Goal: Task Accomplishment & Management: Manage account settings

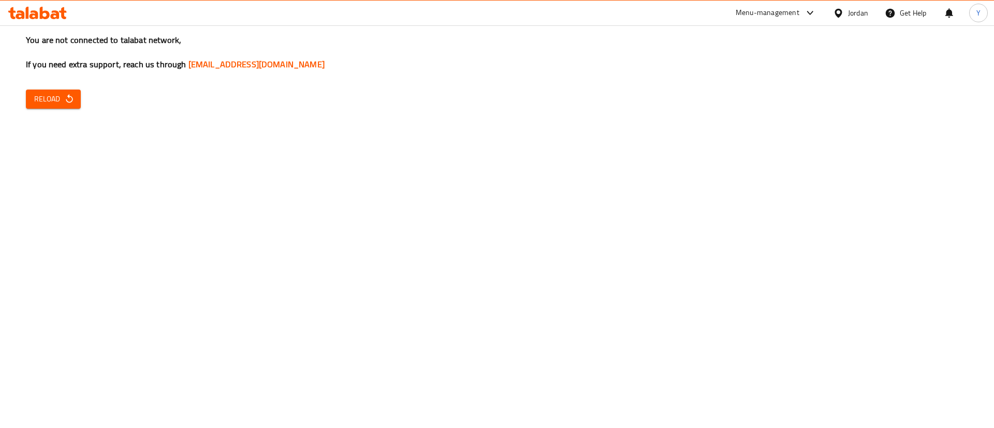
click at [61, 98] on span "Reload" at bounding box center [53, 99] width 38 height 13
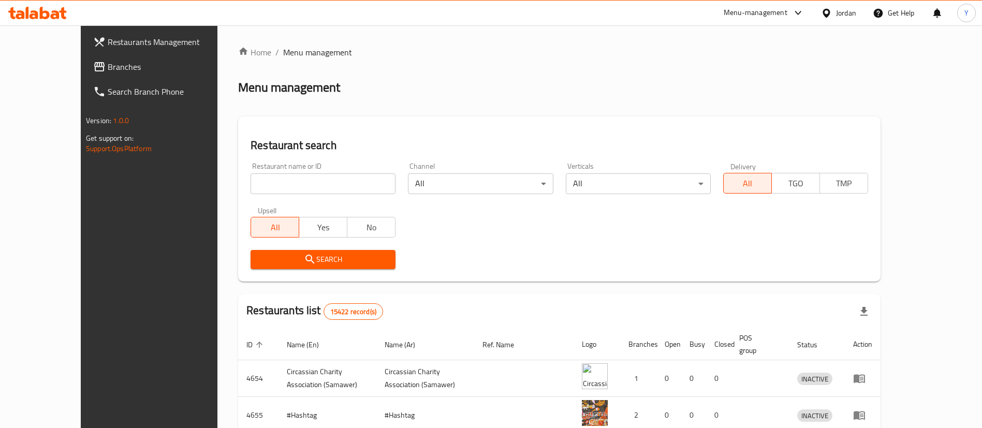
click at [108, 63] on span "Branches" at bounding box center [172, 67] width 129 height 12
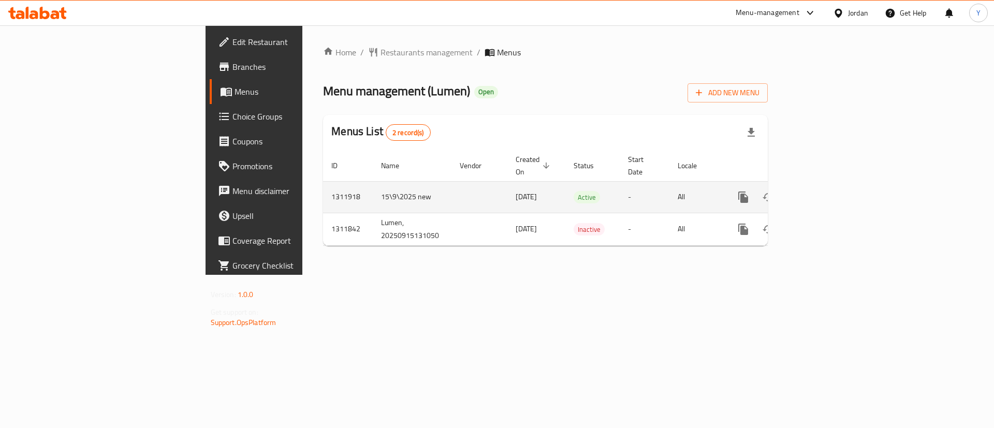
click at [824, 191] on icon "enhanced table" at bounding box center [818, 197] width 12 height 12
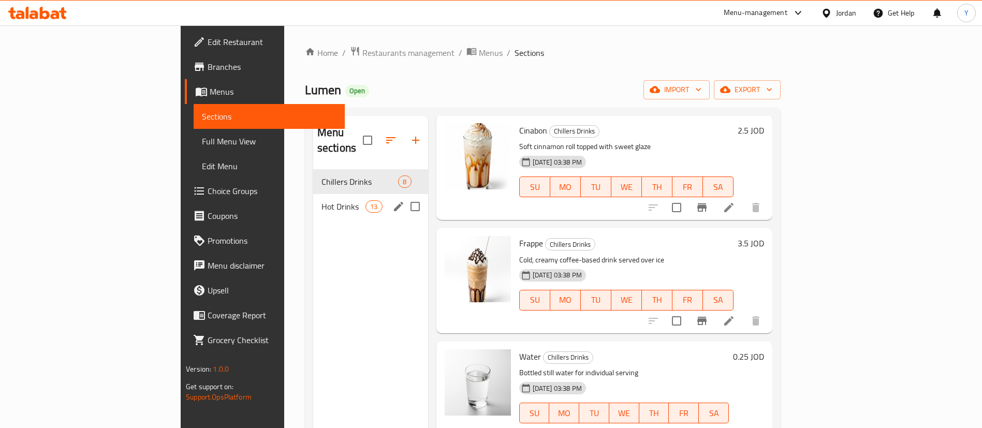
click at [313, 202] on div "Hot Drinks 13" at bounding box center [370, 206] width 115 height 25
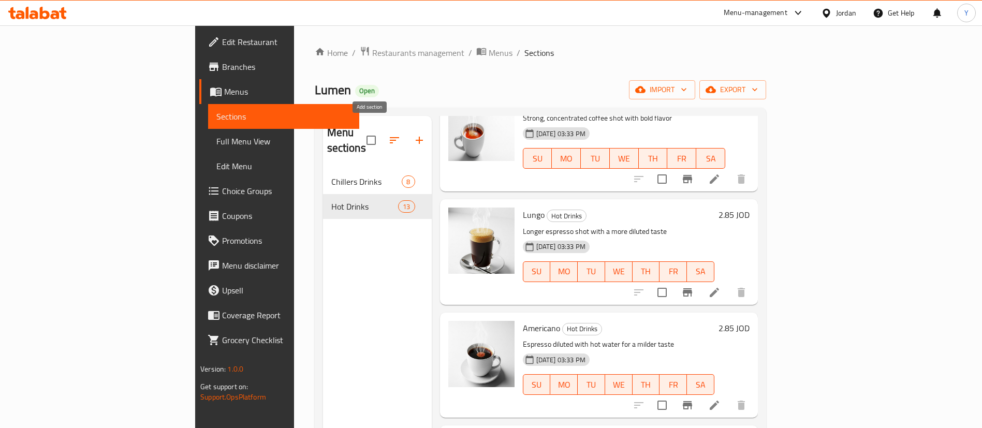
click at [413, 135] on icon "button" at bounding box center [419, 140] width 12 height 12
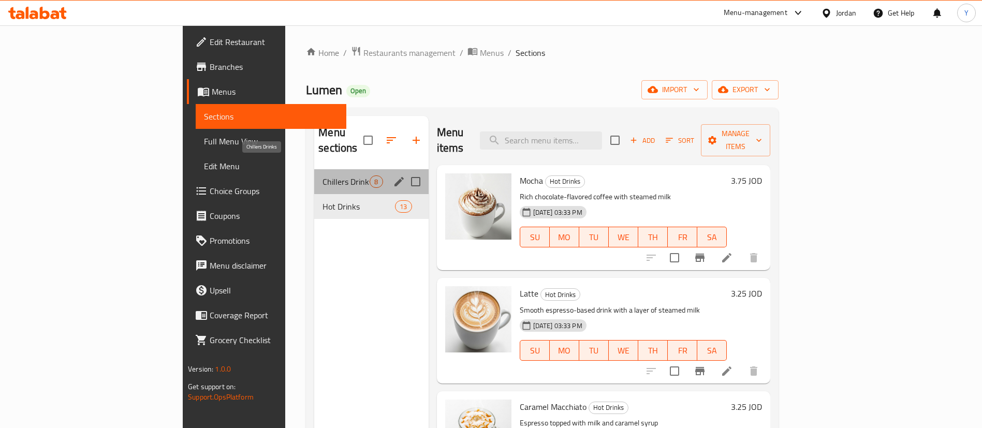
click at [323, 175] on span "Chillers Drinks" at bounding box center [346, 181] width 47 height 12
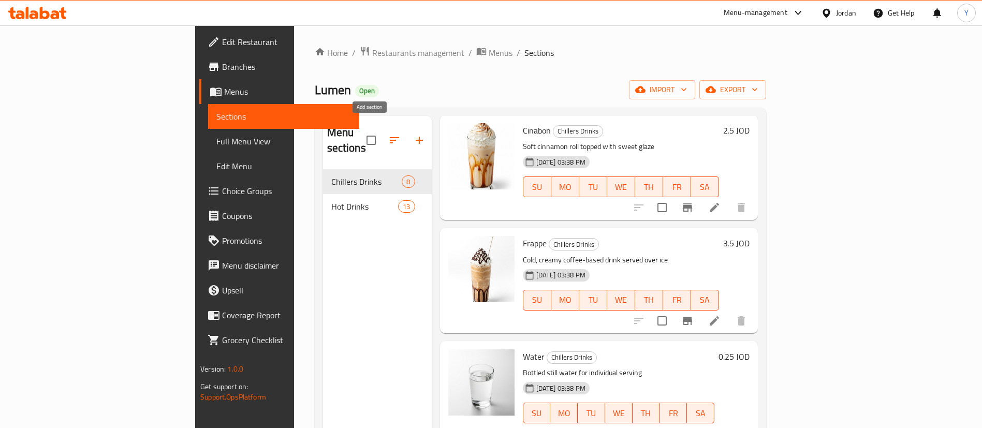
click at [413, 134] on icon "button" at bounding box center [419, 140] width 12 height 12
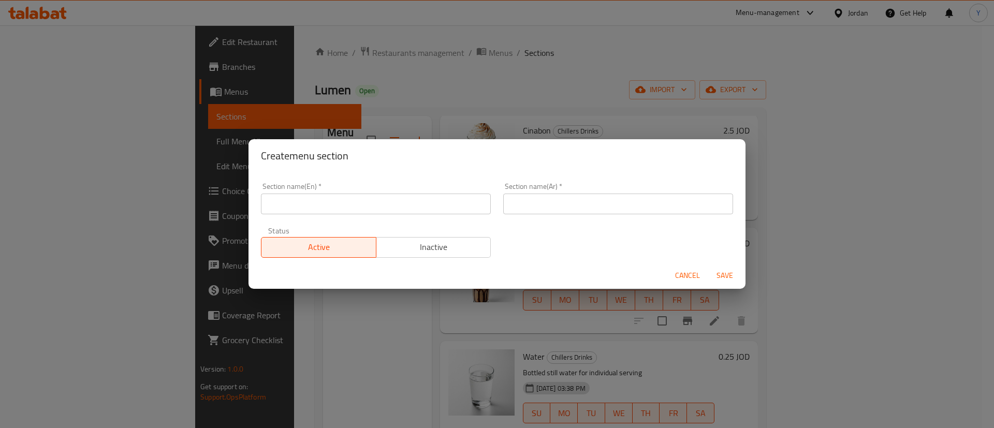
click at [298, 201] on input "text" at bounding box center [376, 204] width 230 height 21
type input "ي"
click at [589, 199] on input "text" at bounding box center [618, 204] width 230 height 21
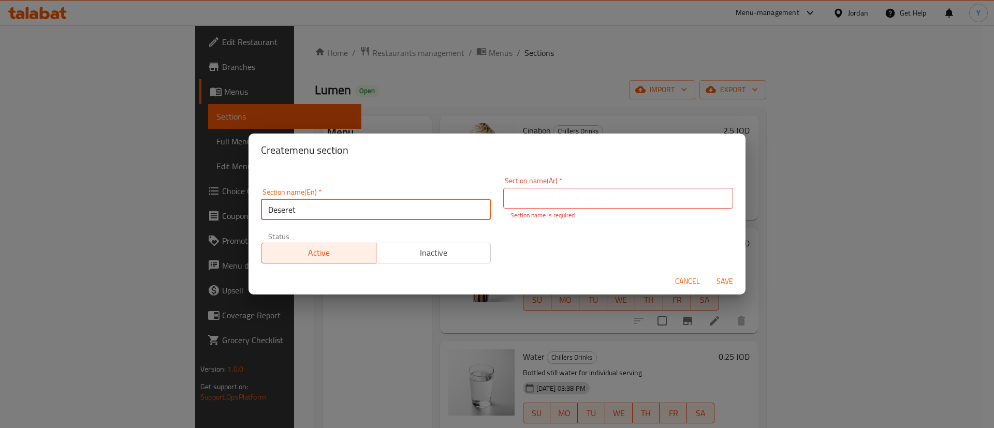
drag, startPoint x: 344, startPoint y: 210, endPoint x: 184, endPoint y: 210, distance: 160.0
click at [184, 210] on div "Create menu section Section name(En)   * Deseret Section name(En) * Section nam…" at bounding box center [497, 214] width 994 height 428
paste input "sert"
type input "Dessert"
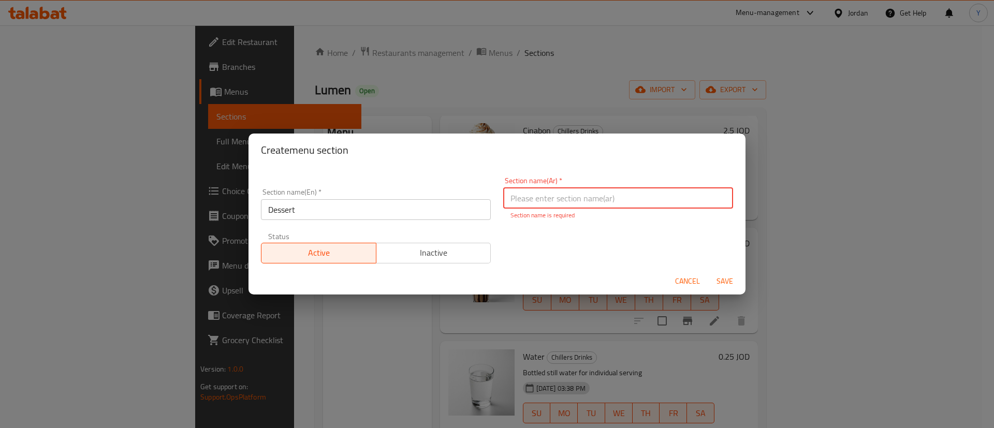
click at [583, 204] on input "text" at bounding box center [618, 198] width 230 height 21
type input "p"
type input "حلويات"
click at [726, 283] on button "Save" at bounding box center [724, 281] width 33 height 19
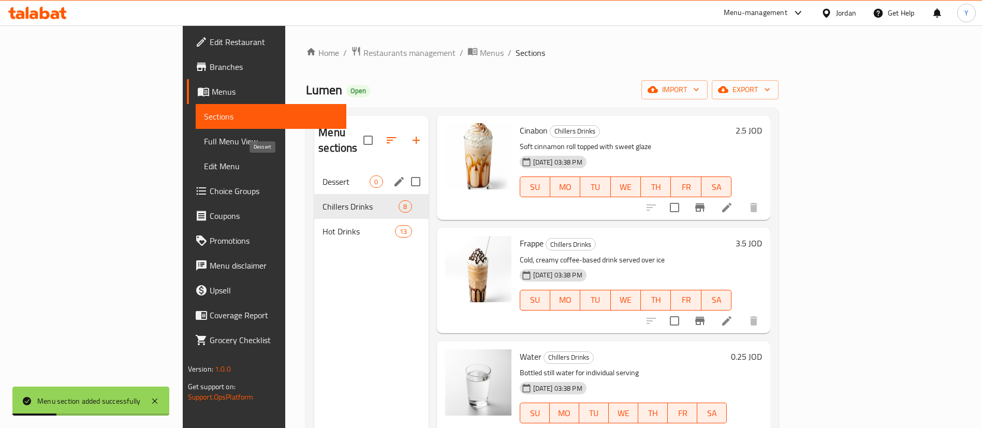
click at [323, 175] on span "Dessert" at bounding box center [346, 181] width 47 height 12
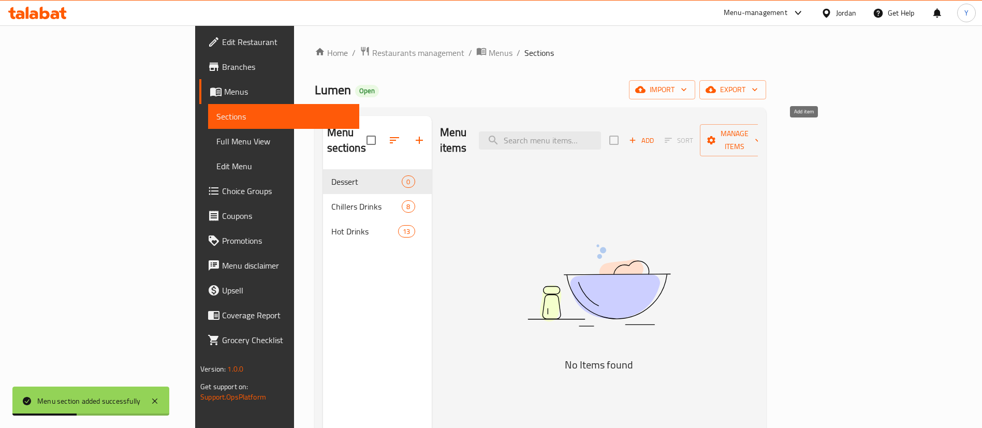
click at [655, 136] on span "Add" at bounding box center [641, 141] width 28 height 12
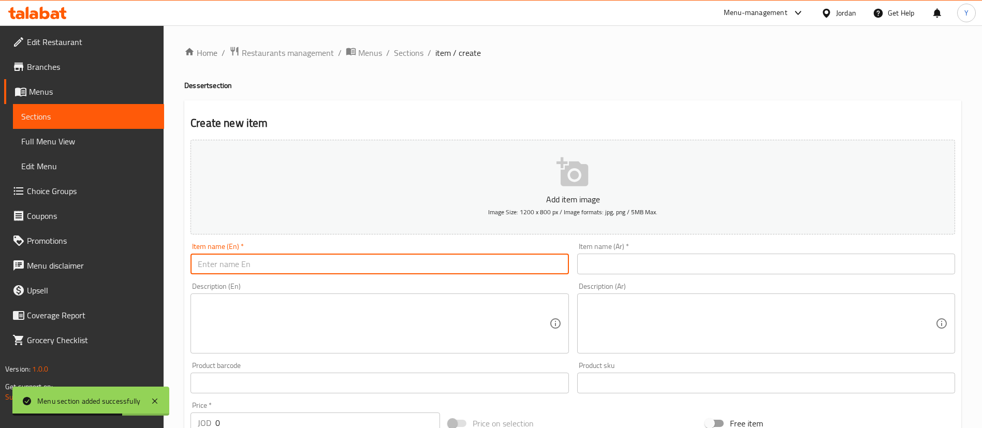
click at [345, 264] on input "text" at bounding box center [380, 264] width 378 height 21
paste input "Tiramisu"
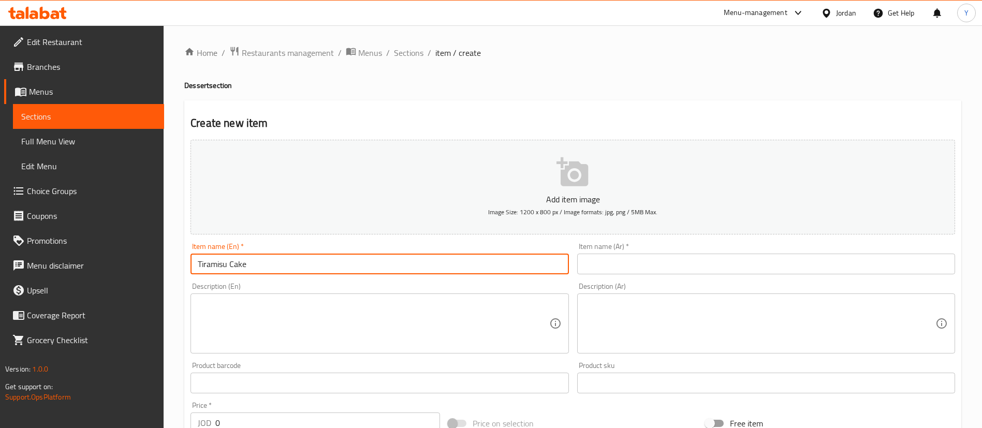
type input "Tiramisu Cake"
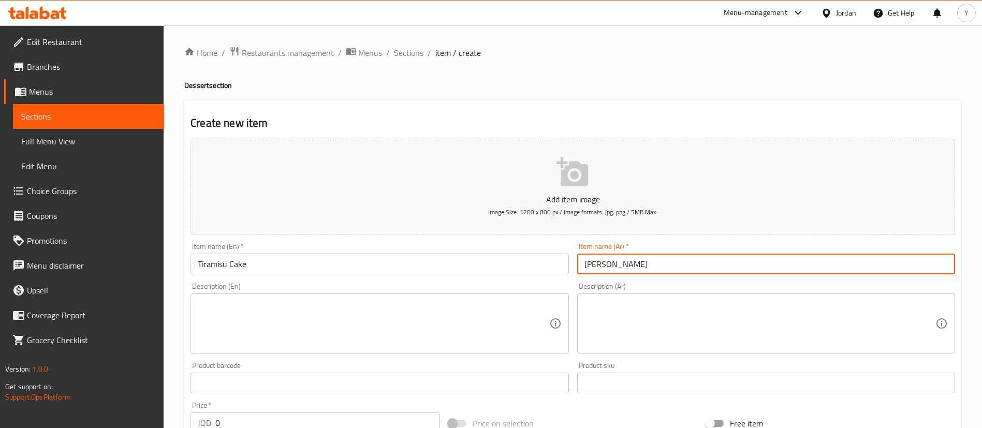
type input "[PERSON_NAME]"
click at [361, 327] on textarea at bounding box center [373, 323] width 351 height 49
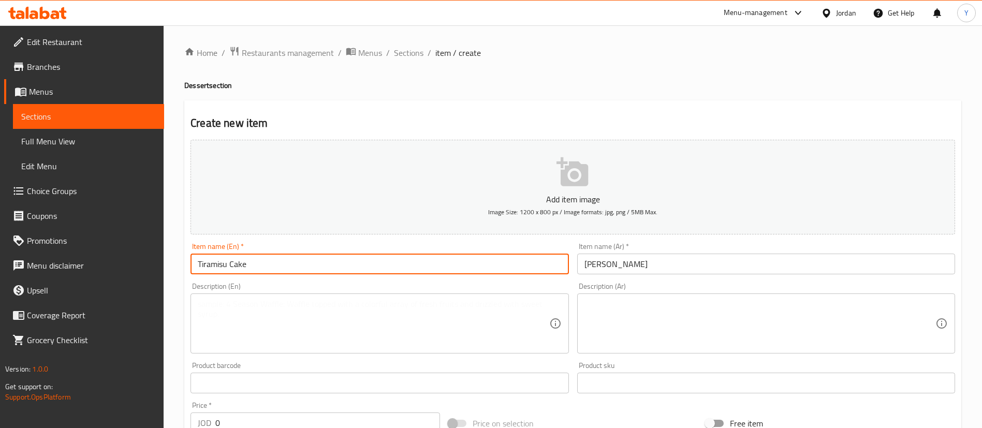
drag, startPoint x: 278, startPoint y: 267, endPoint x: 121, endPoint y: 258, distance: 157.1
click at [121, 258] on div "Edit Restaurant Branches Menus Sections Full Menu View Edit Menu Choice Groups …" at bounding box center [491, 378] width 982 height 706
click at [310, 336] on textarea at bounding box center [373, 323] width 351 height 49
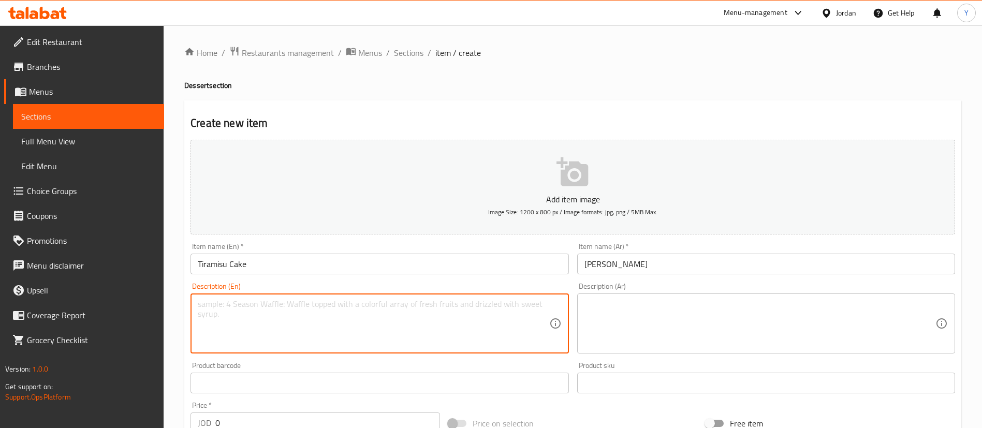
paste textarea "Layers of espresso-soaked sponge cake and mascarpone cream, dusted with cocoa p…"
type textarea "Layers of espresso-soaked sponge cake and mascarpone cream, dusted with cocoa p…"
click at [670, 325] on textarea at bounding box center [759, 323] width 351 height 49
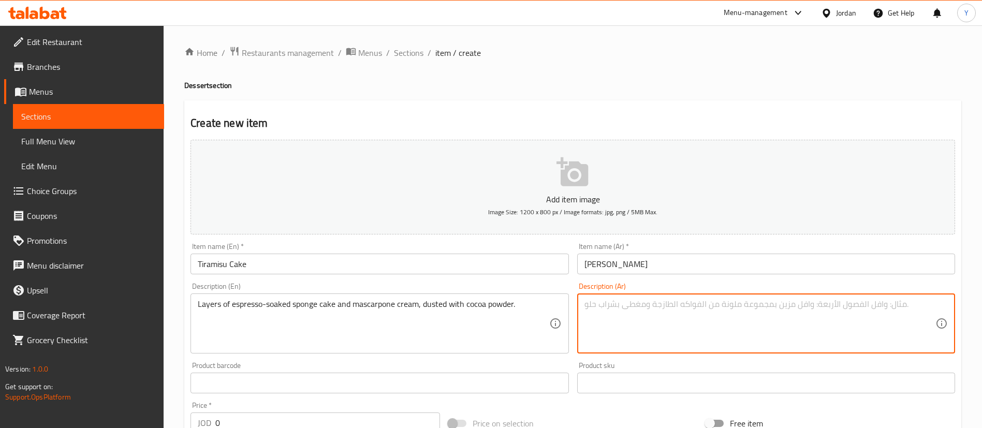
paste textarea "طبقات من كعكة الإسفنج المغموسة في الإسبريسو وكريمة الماسكاربوني، ومغطاة بمسحوق …"
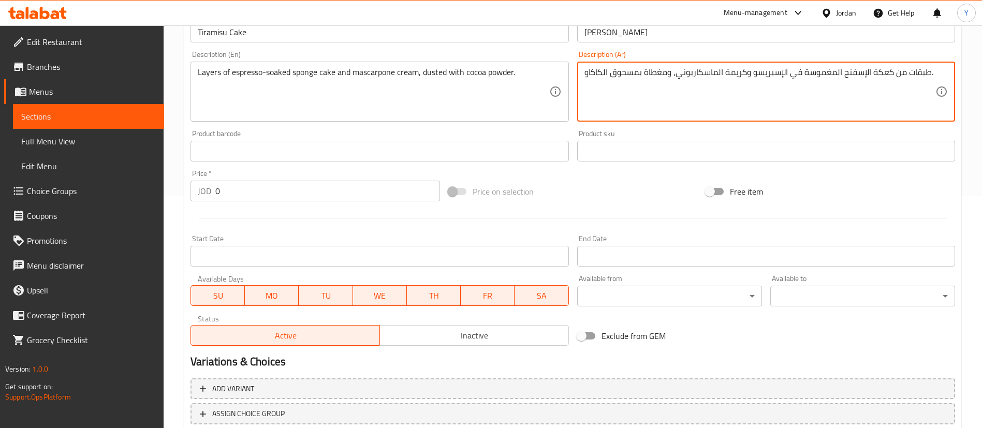
scroll to position [233, 0]
type textarea "طبقات من كعكة الإسفنج المغموسة في الإسبريسو وكريمة الماسكاربوني، ومغطاة بمسحوق …"
drag, startPoint x: 237, startPoint y: 190, endPoint x: 131, endPoint y: 185, distance: 105.7
click at [132, 185] on div "Edit Restaurant Branches Menus Sections Full Menu View Edit Menu Choice Groups …" at bounding box center [491, 145] width 982 height 706
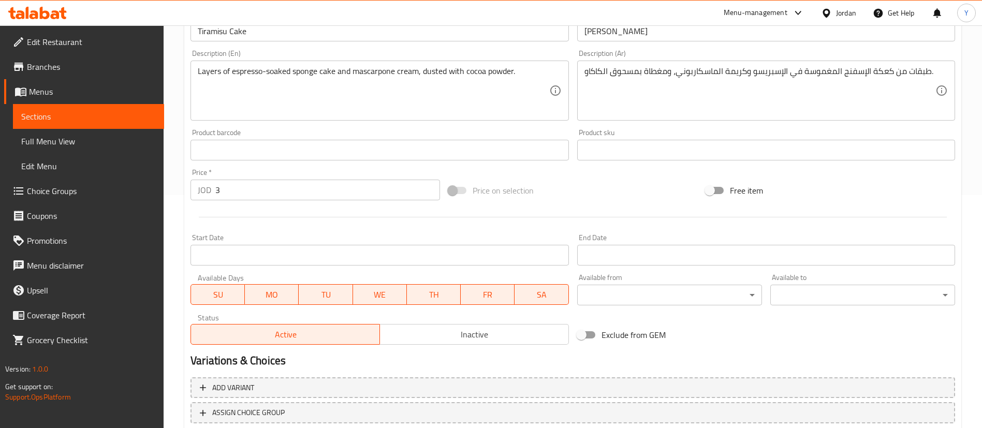
click at [241, 184] on input "3" at bounding box center [327, 190] width 225 height 21
type input "3.5"
click at [268, 215] on div at bounding box center [572, 216] width 773 height 25
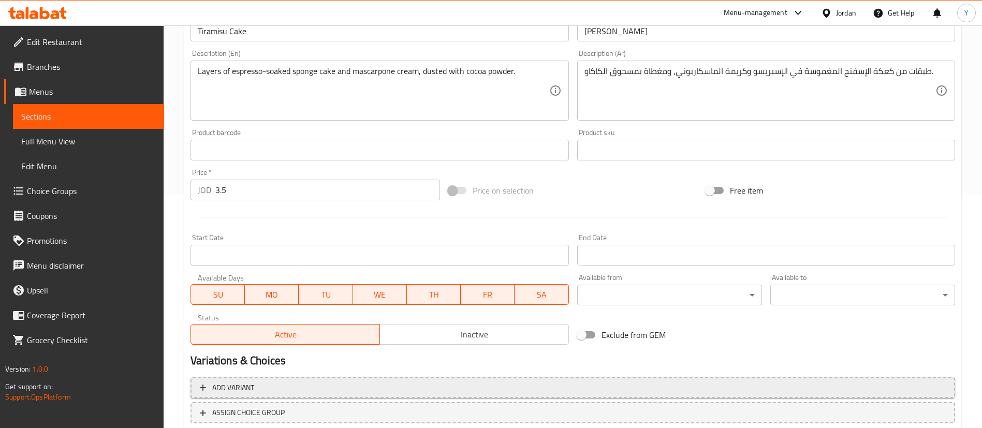
scroll to position [303, 0]
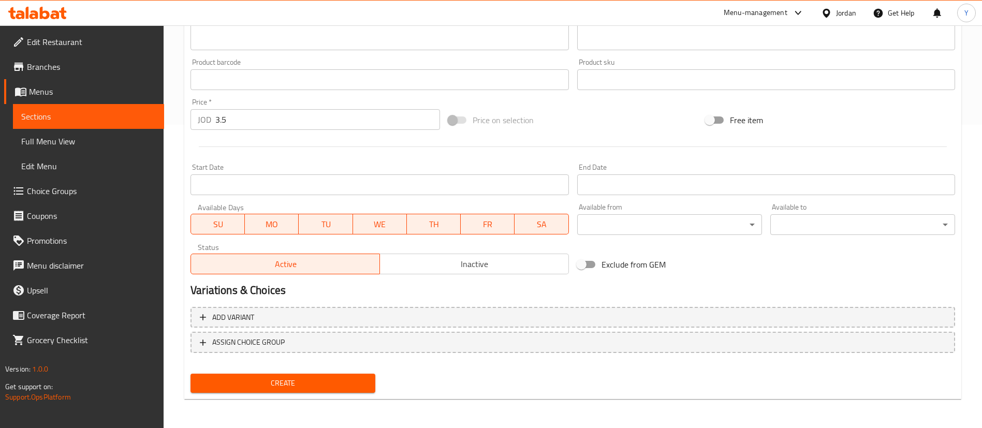
click at [267, 370] on div "Create" at bounding box center [282, 383] width 193 height 27
click at [271, 380] on span "Create" at bounding box center [283, 383] width 168 height 13
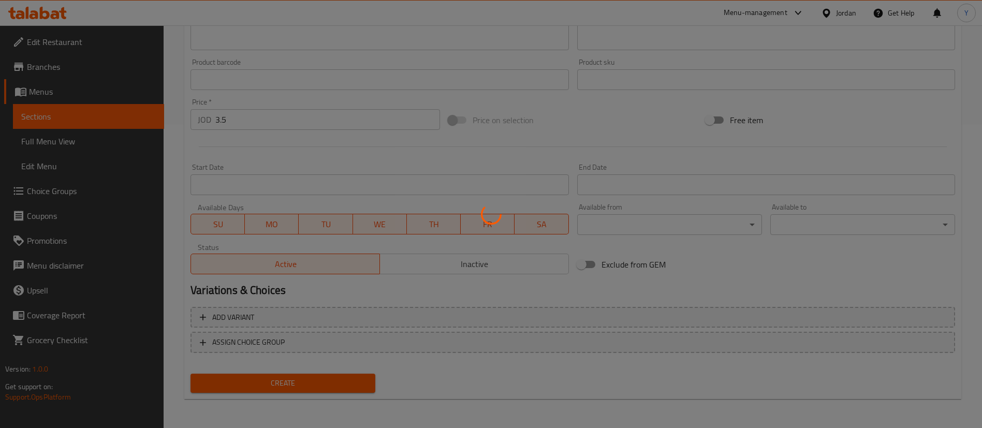
type input "0"
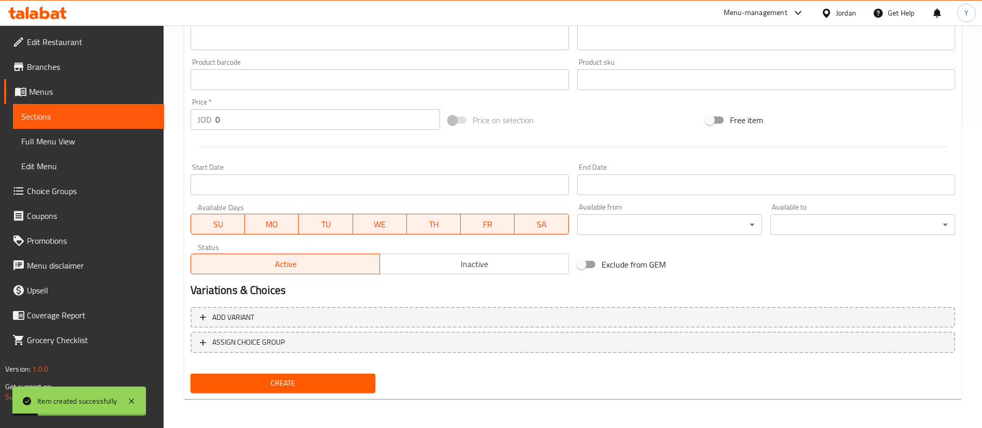
click at [100, 113] on span "Sections" at bounding box center [88, 116] width 135 height 12
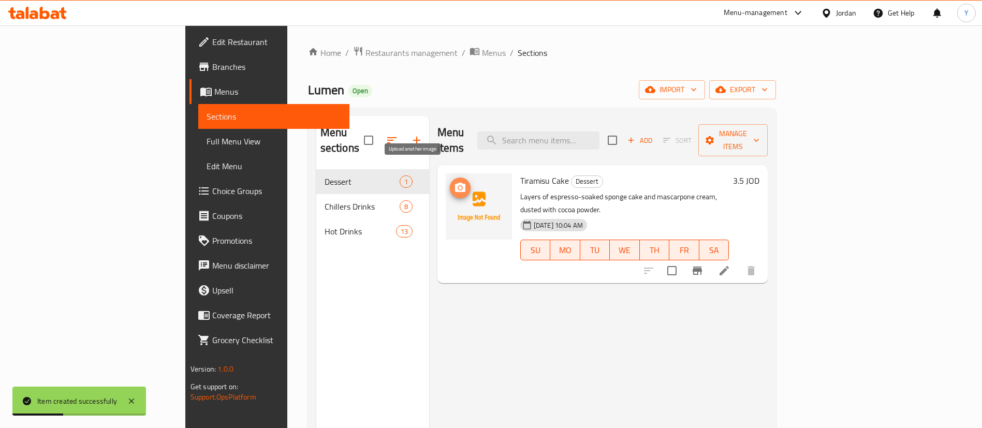
click at [450, 182] on span "upload picture" at bounding box center [460, 188] width 21 height 12
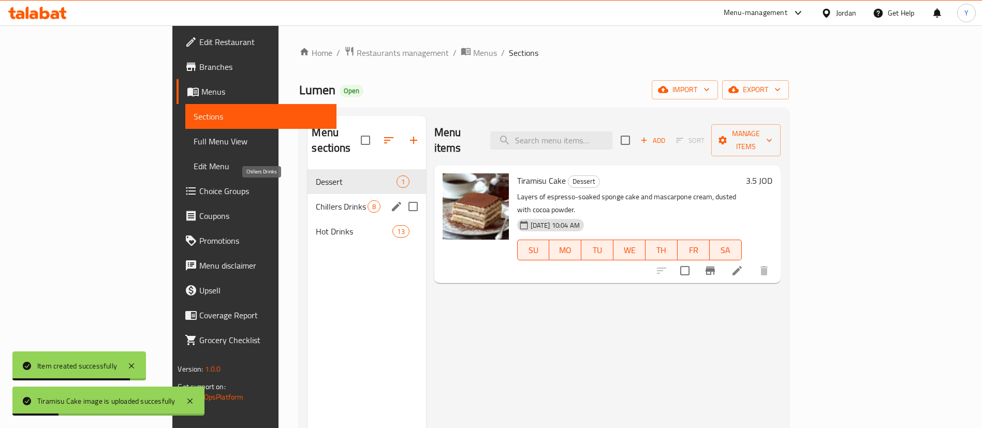
click at [316, 200] on span "Chillers Drinks" at bounding box center [341, 206] width 51 height 12
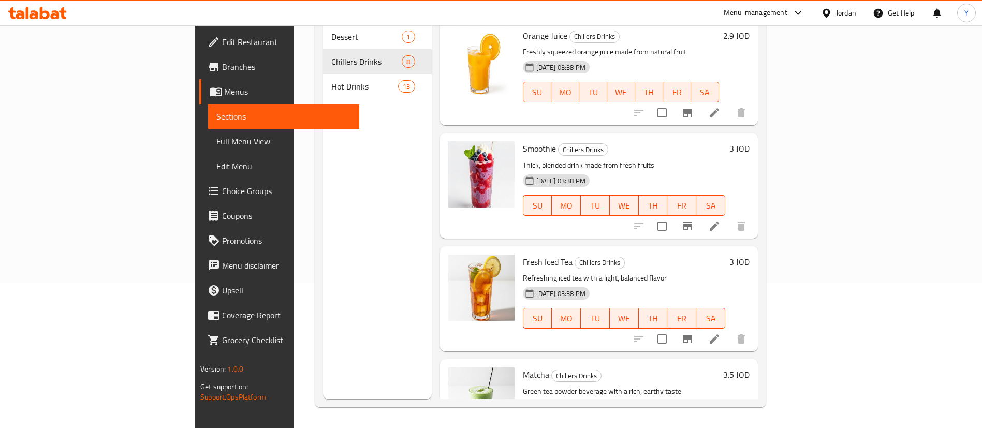
click at [331, 80] on span "Hot Drinks" at bounding box center [364, 86] width 67 height 12
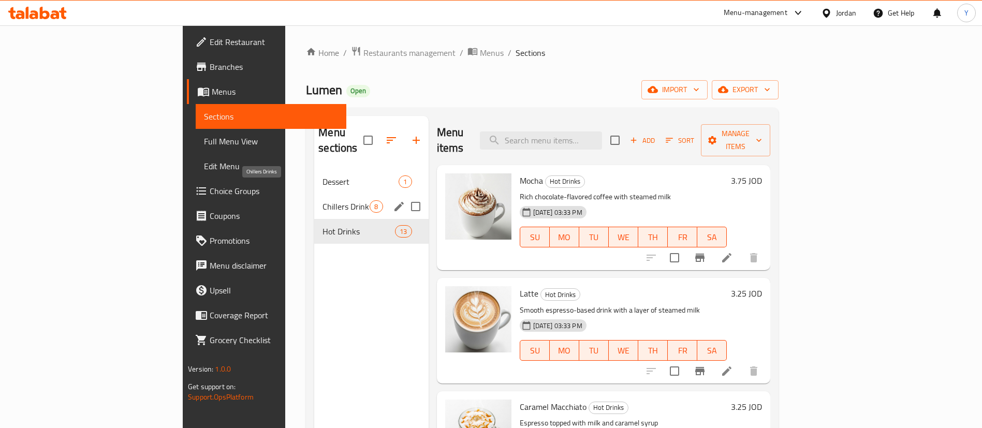
click at [323, 200] on span "Chillers Drinks" at bounding box center [346, 206] width 47 height 12
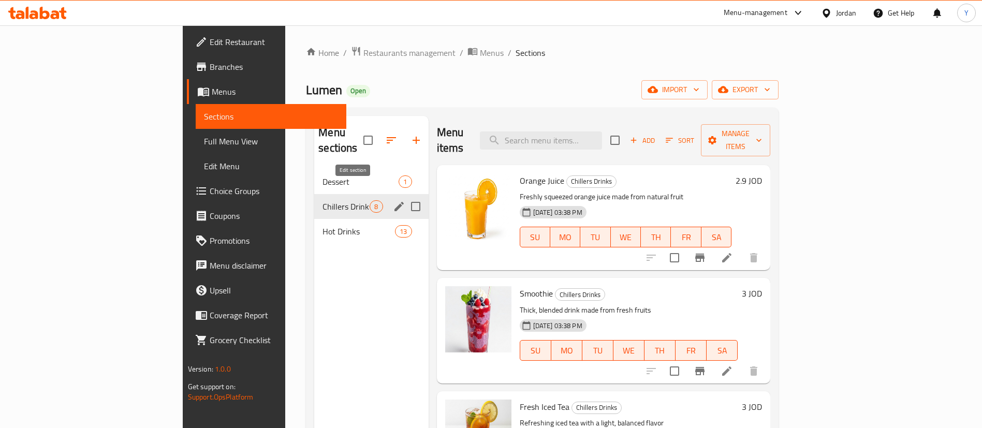
click at [393, 200] on icon "edit" at bounding box center [399, 206] width 12 height 12
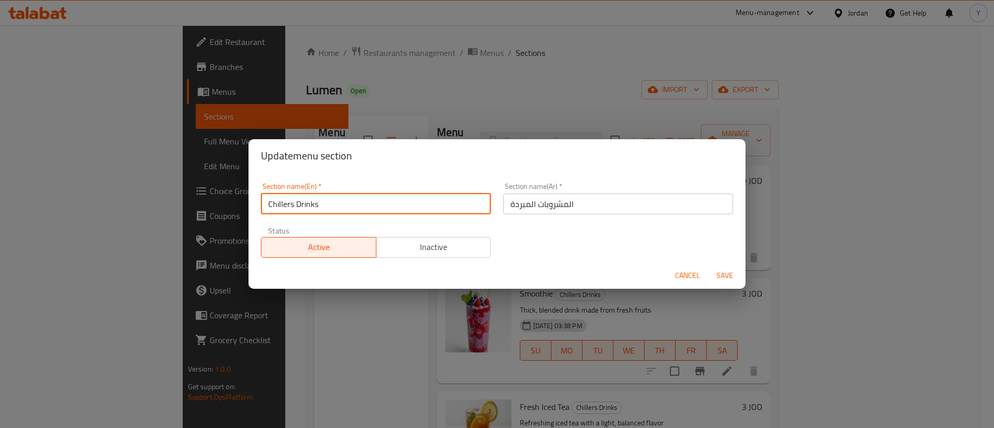
drag, startPoint x: 293, startPoint y: 205, endPoint x: 174, endPoint y: 208, distance: 119.1
click at [174, 208] on div "Update menu section Section name(En)   * Chillers Drinks Section name(En) * Sec…" at bounding box center [497, 214] width 994 height 428
type input "Cold Drinks"
click at [721, 276] on span "Save" at bounding box center [724, 275] width 25 height 13
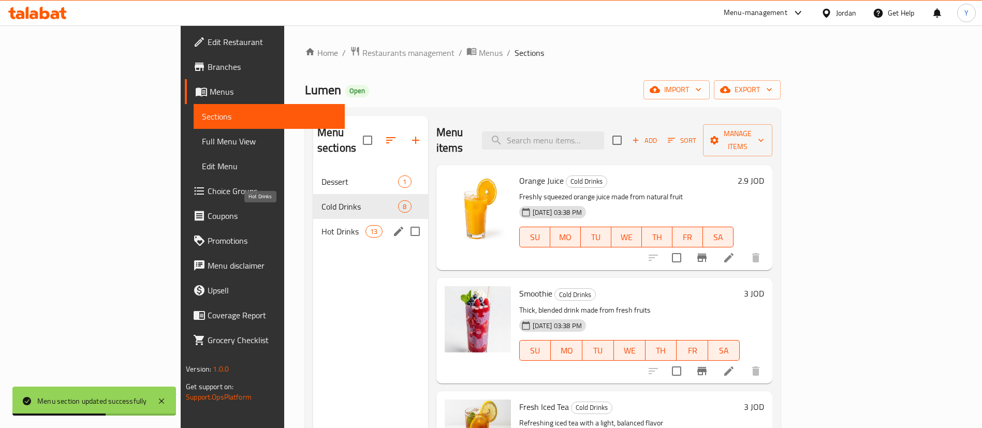
click at [321, 225] on span "Hot Drinks" at bounding box center [343, 231] width 44 height 12
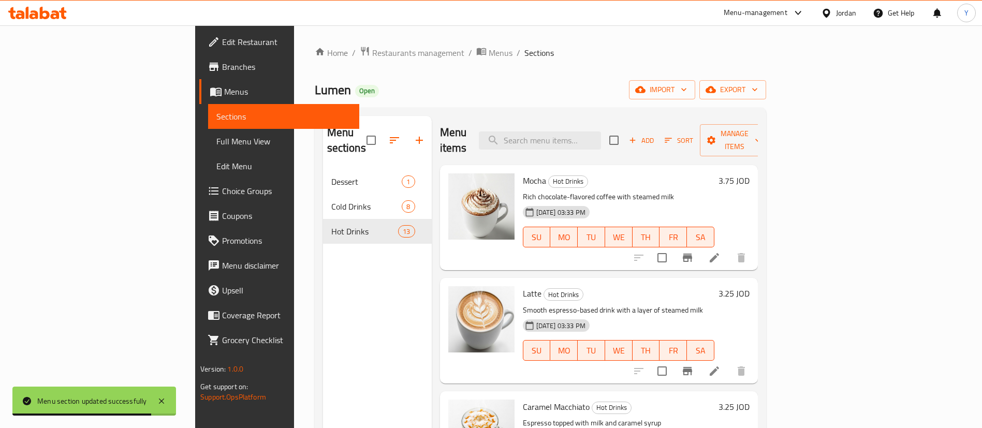
click at [721, 252] on icon at bounding box center [714, 258] width 12 height 12
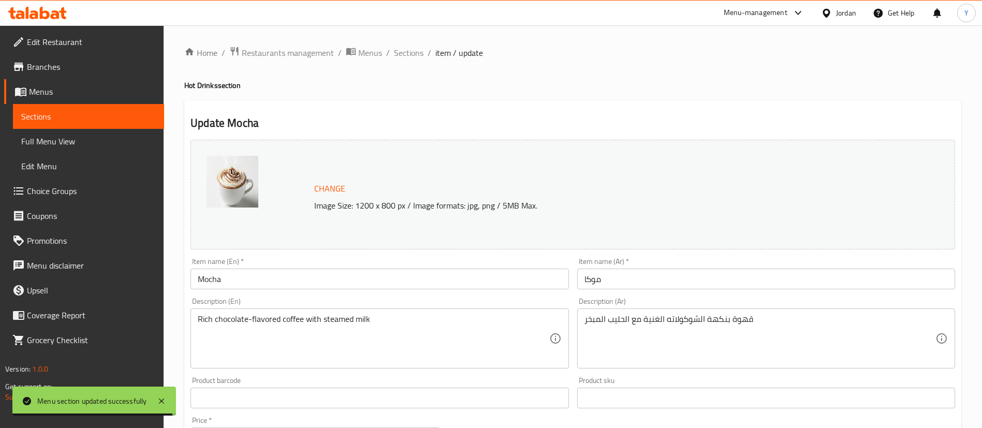
click at [199, 280] on input "Mocha" at bounding box center [380, 279] width 378 height 21
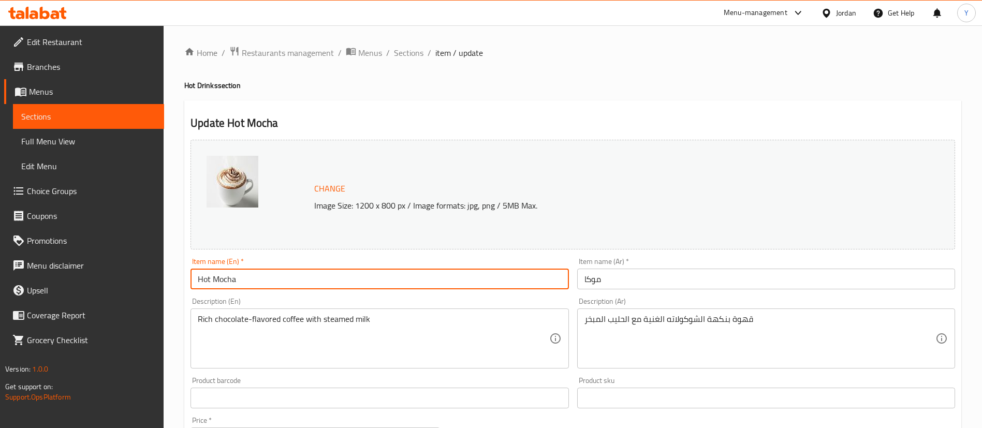
click at [308, 284] on input "Hot Mocha" at bounding box center [380, 279] width 378 height 21
type input "Hot Mocha"
drag, startPoint x: 649, startPoint y: 281, endPoint x: 667, endPoint y: 285, distance: 18.6
click at [649, 281] on input "موكا" at bounding box center [766, 279] width 378 height 21
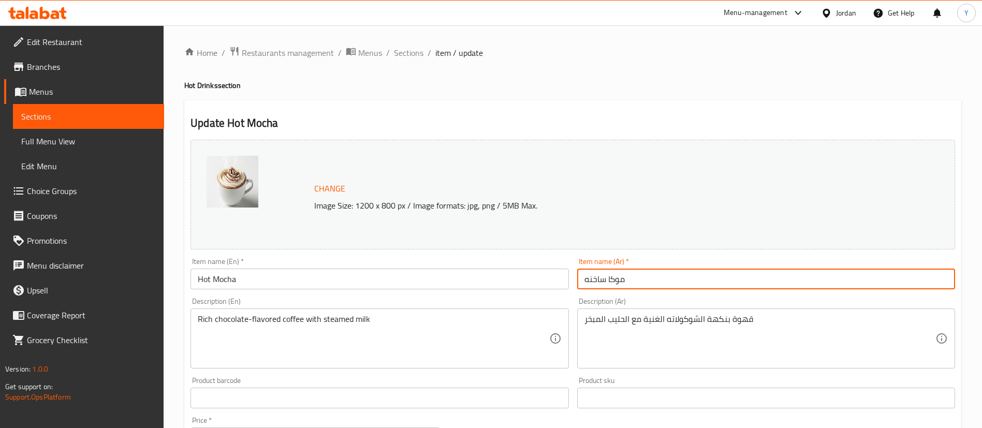
type input "موكا ساخنه"
click at [471, 261] on div "Item name (En)   * Hot Mocha Item name (En) *" at bounding box center [380, 274] width 378 height 32
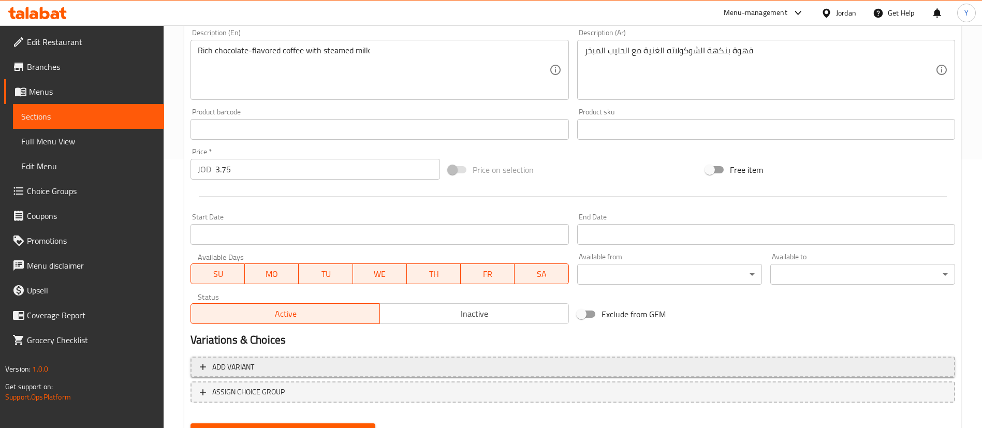
scroll to position [318, 0]
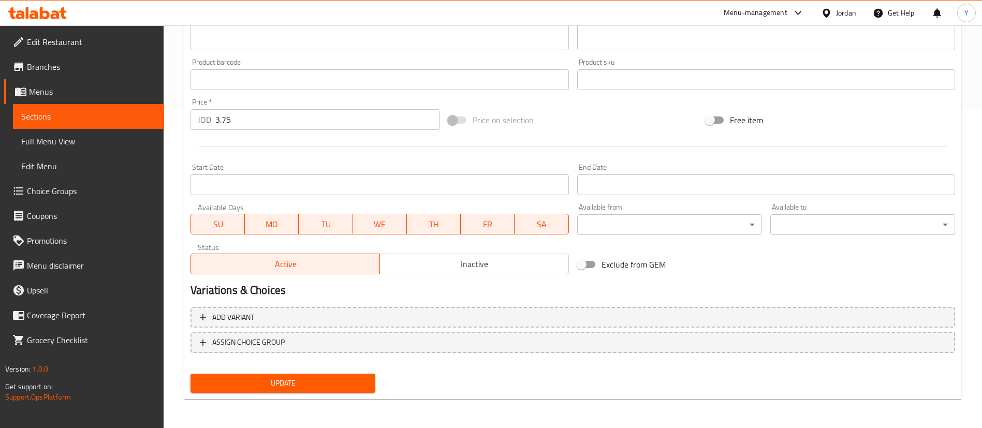
click at [336, 385] on span "Update" at bounding box center [283, 383] width 168 height 13
drag, startPoint x: 87, startPoint y: 124, endPoint x: 116, endPoint y: 129, distance: 29.4
click at [87, 124] on link "Sections" at bounding box center [88, 116] width 151 height 25
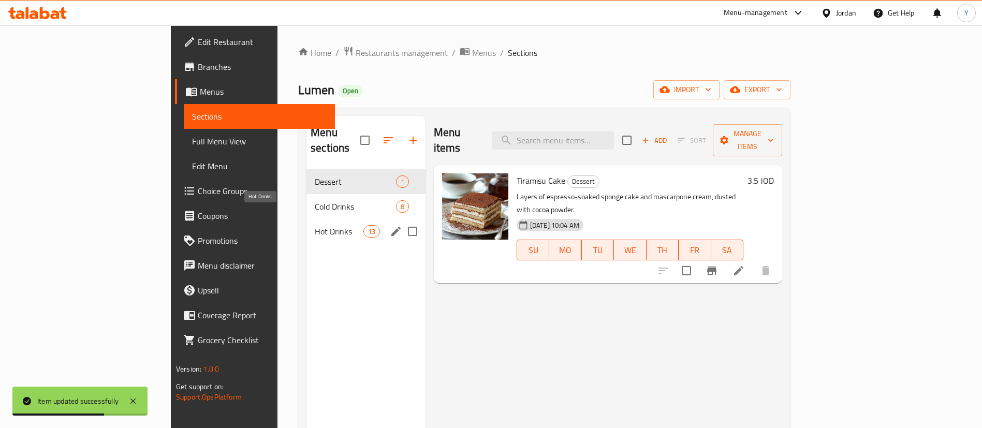
click at [315, 225] on span "Hot Drinks" at bounding box center [339, 231] width 48 height 12
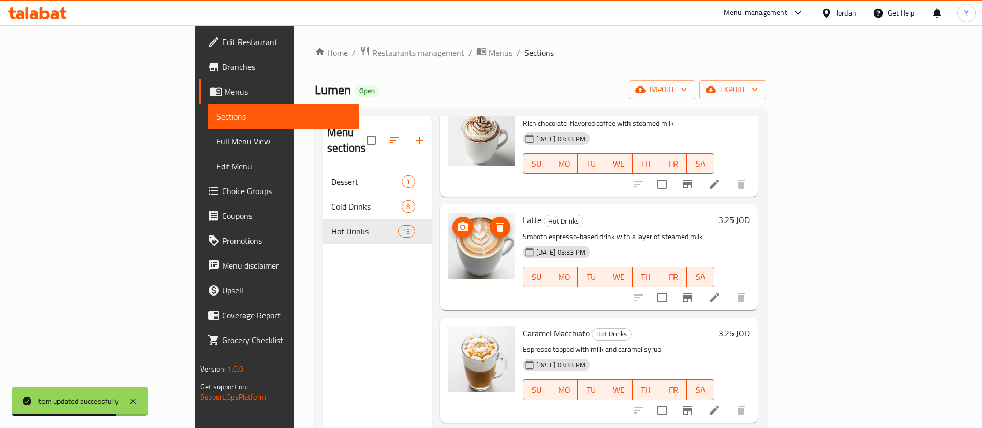
scroll to position [78, 0]
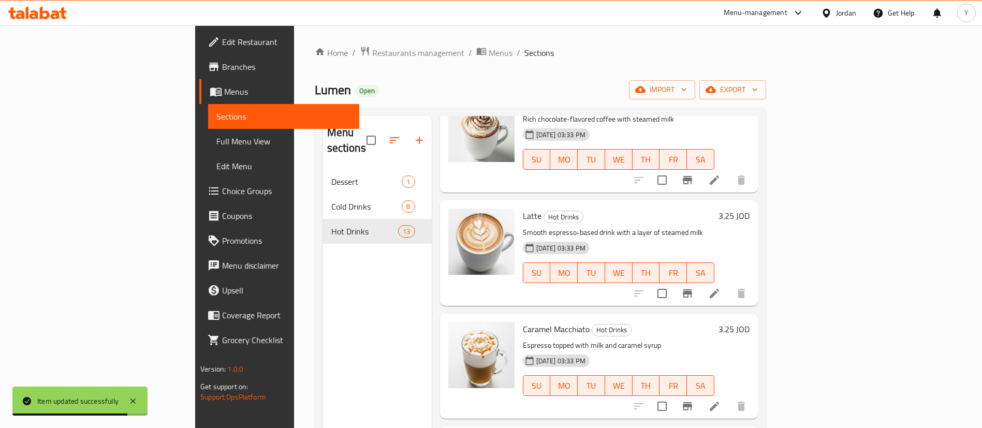
click at [729, 284] on li at bounding box center [714, 293] width 29 height 19
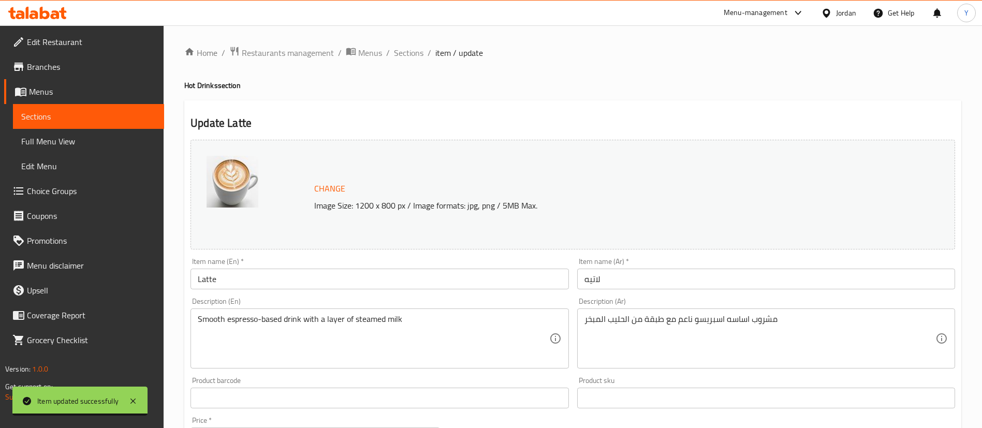
drag, startPoint x: 239, startPoint y: 283, endPoint x: 245, endPoint y: 283, distance: 6.7
click at [239, 283] on input "Latte" at bounding box center [380, 279] width 378 height 21
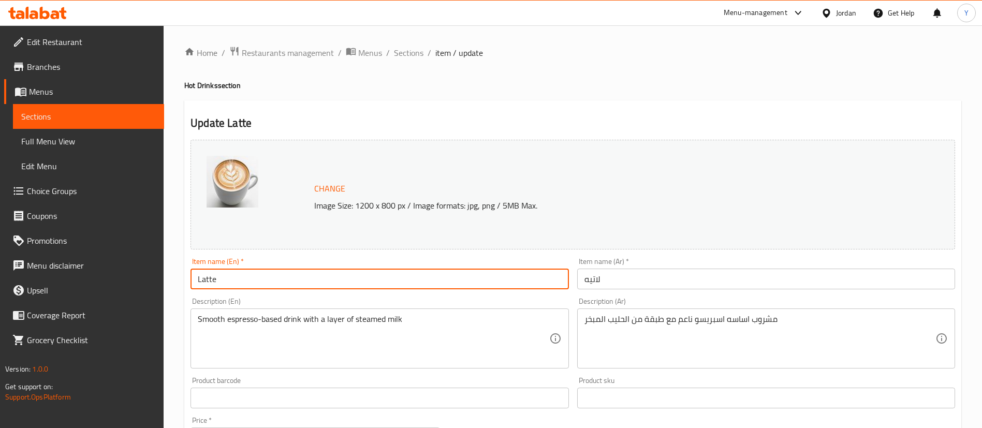
drag, startPoint x: 196, startPoint y: 280, endPoint x: 308, endPoint y: 321, distance: 118.8
click at [196, 281] on input "Latte" at bounding box center [380, 279] width 378 height 21
type input "Hot Latte"
click at [692, 269] on input "لاتيه" at bounding box center [766, 279] width 378 height 21
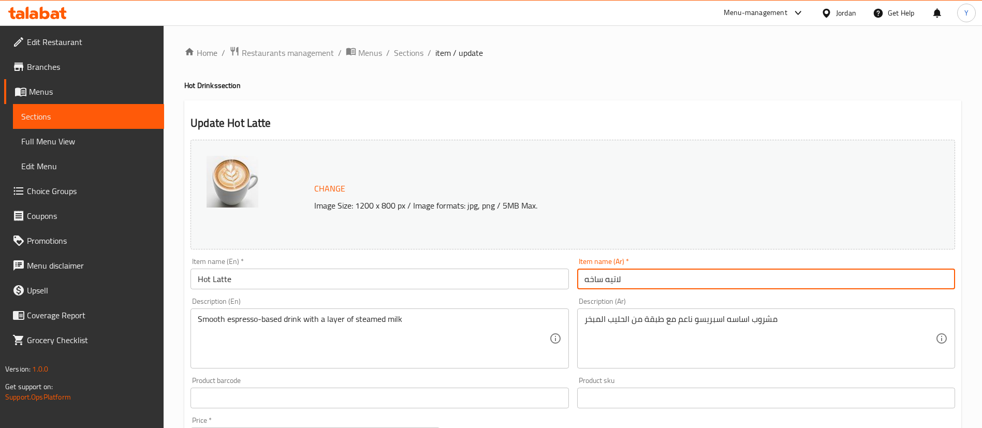
type input "لاتيه ساخه"
click at [524, 255] on div "Item name (En)   * Hot Latte Item name (En) *" at bounding box center [379, 274] width 386 height 40
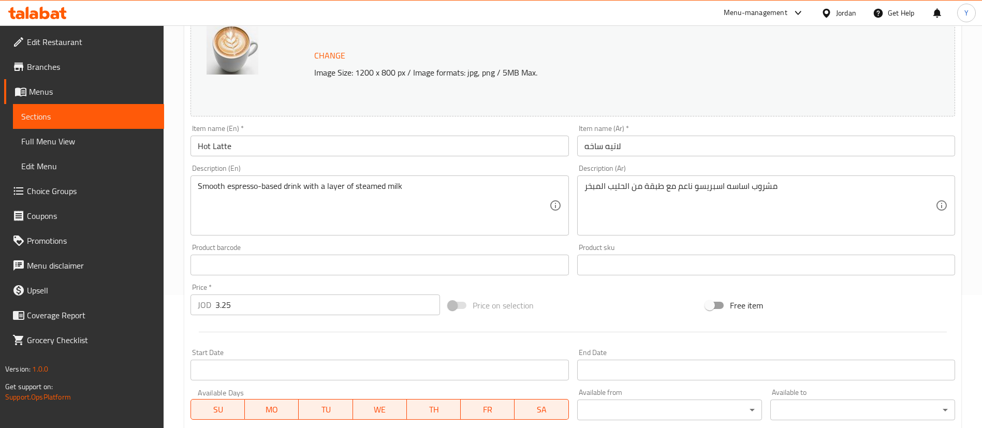
scroll to position [318, 0]
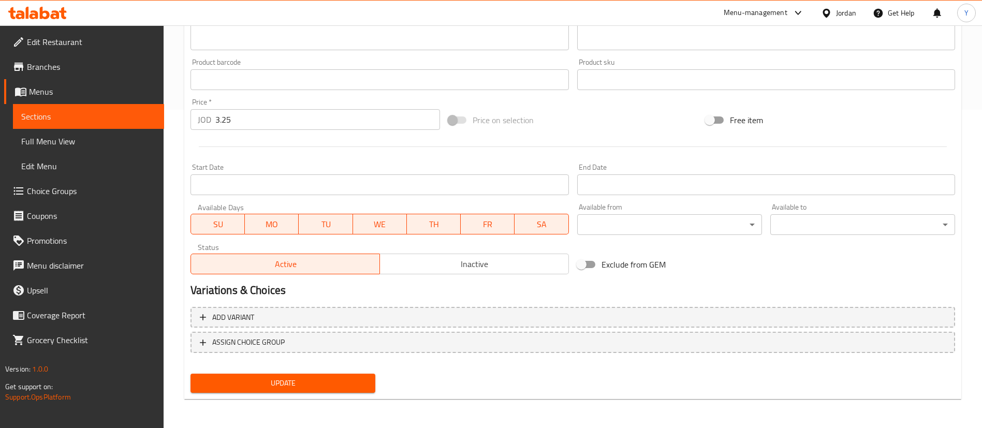
click at [343, 382] on span "Update" at bounding box center [283, 383] width 168 height 13
click at [88, 120] on span "Sections" at bounding box center [88, 116] width 135 height 12
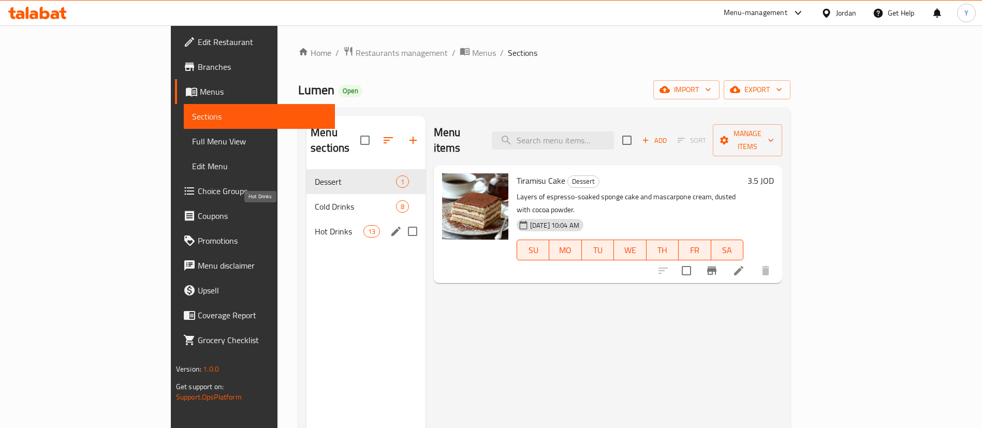
click at [315, 225] on span "Hot Drinks" at bounding box center [339, 231] width 48 height 12
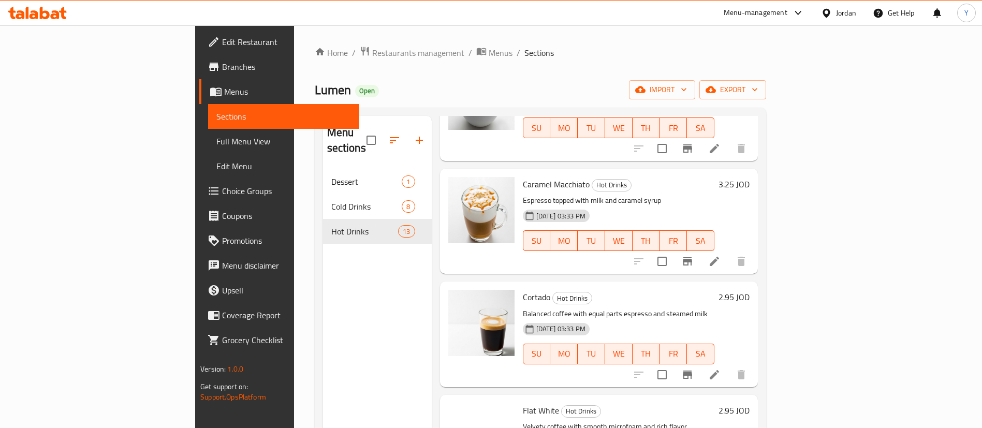
scroll to position [233, 0]
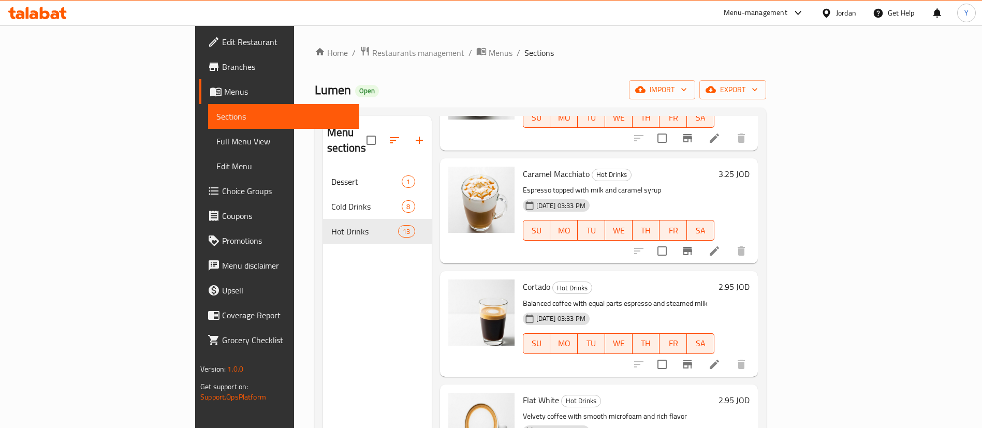
click at [729, 242] on li at bounding box center [714, 251] width 29 height 19
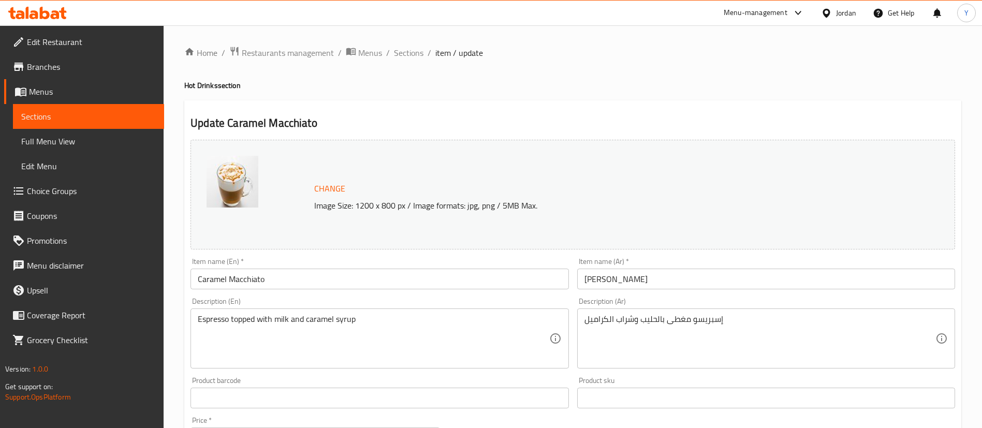
click at [200, 279] on input "Caramel Macchiato" at bounding box center [380, 279] width 378 height 21
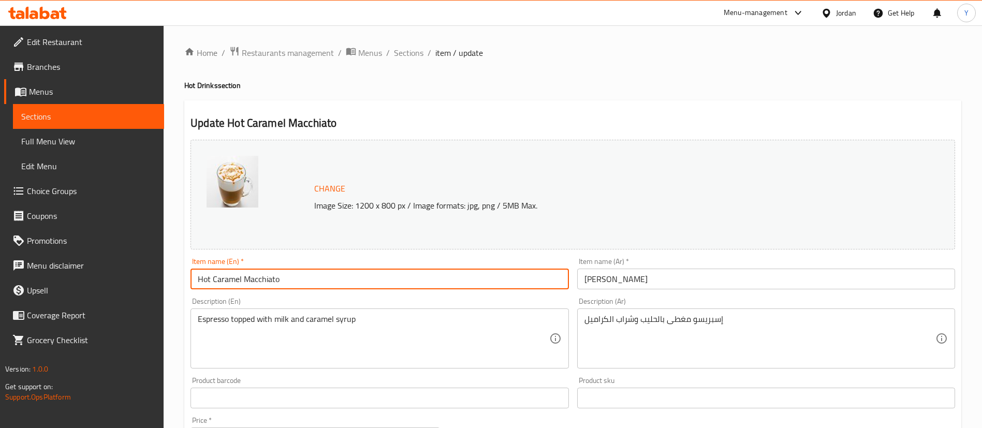
type input "Hot Caramel Macchiato"
click at [657, 278] on input "[PERSON_NAME]" at bounding box center [766, 279] width 378 height 21
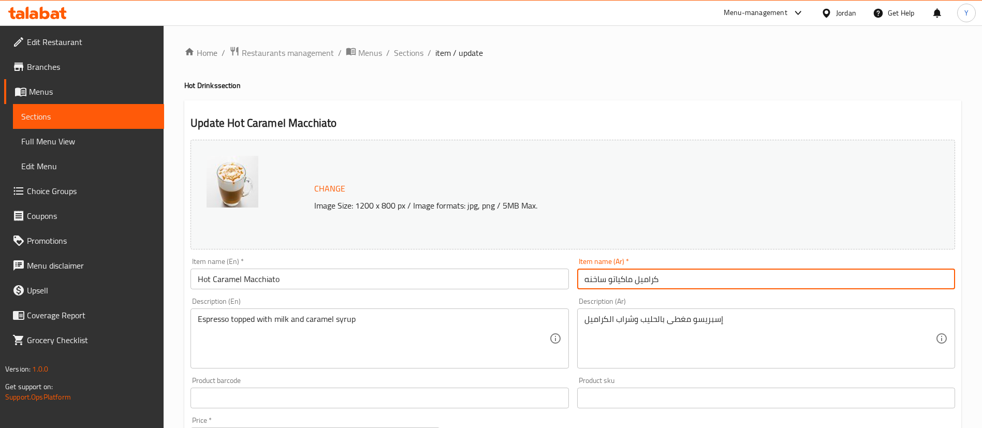
scroll to position [318, 0]
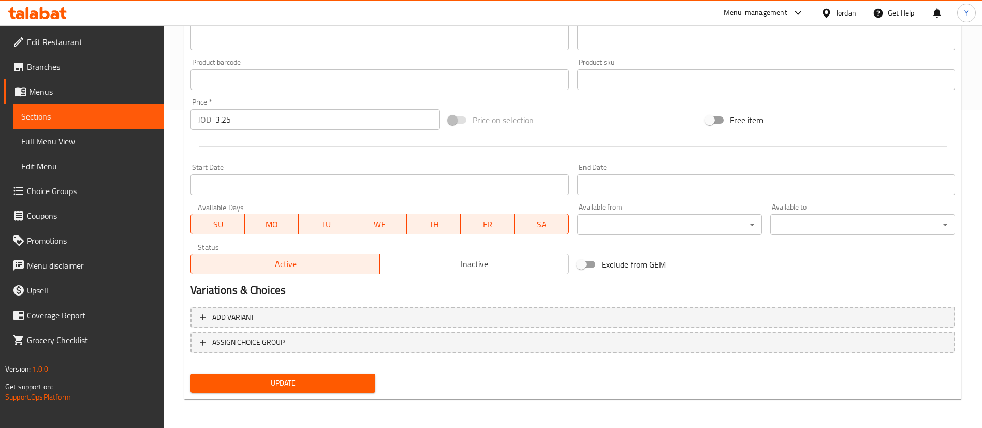
type input "كراميل ماكياتو ساخنه"
click at [310, 378] on span "Update" at bounding box center [283, 383] width 168 height 13
click at [261, 197] on div "Start Date Start Date" at bounding box center [379, 179] width 386 height 40
drag, startPoint x: 117, startPoint y: 115, endPoint x: 177, endPoint y: 135, distance: 63.2
click at [117, 115] on span "Sections" at bounding box center [88, 116] width 135 height 12
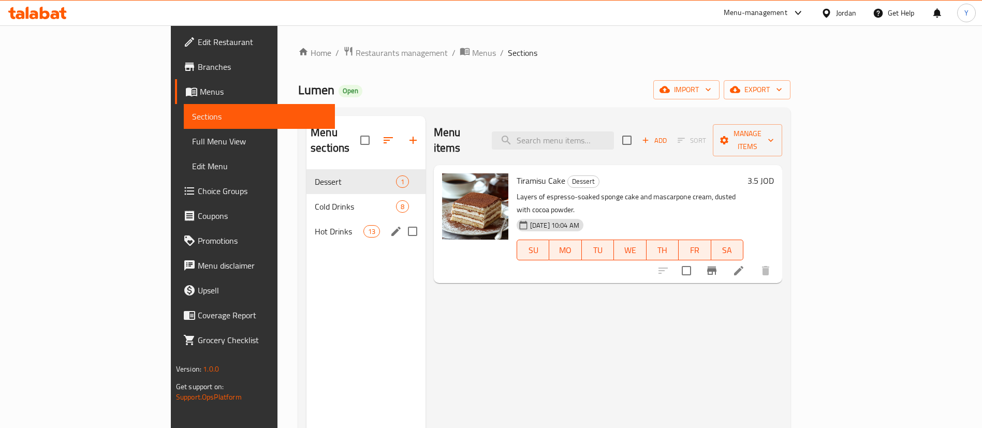
click at [315, 225] on span "Hot Drinks" at bounding box center [339, 231] width 48 height 12
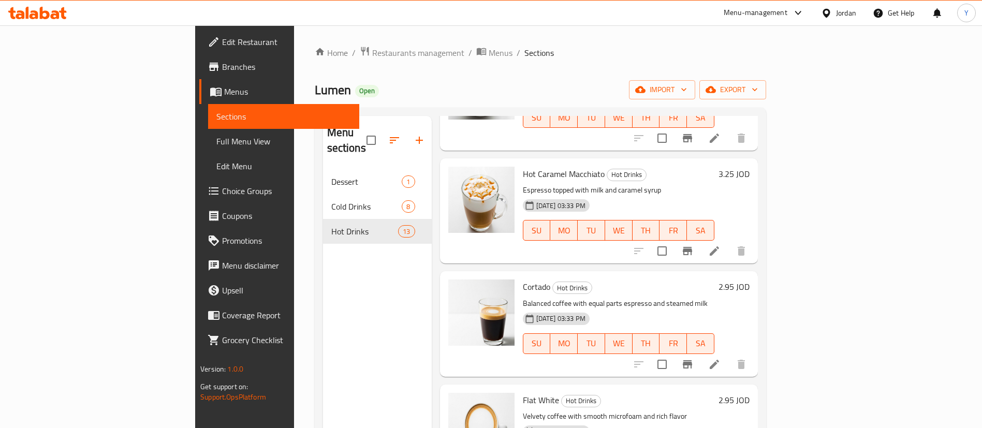
scroll to position [311, 0]
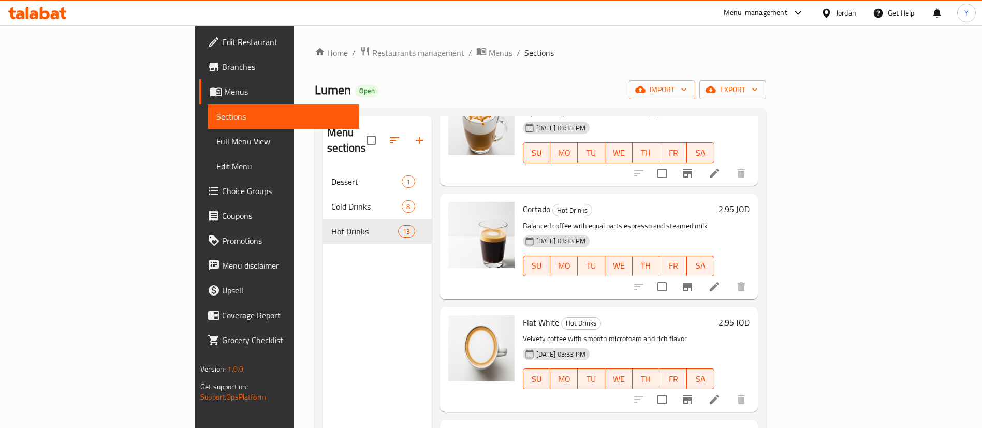
click at [719, 282] on icon at bounding box center [714, 286] width 9 height 9
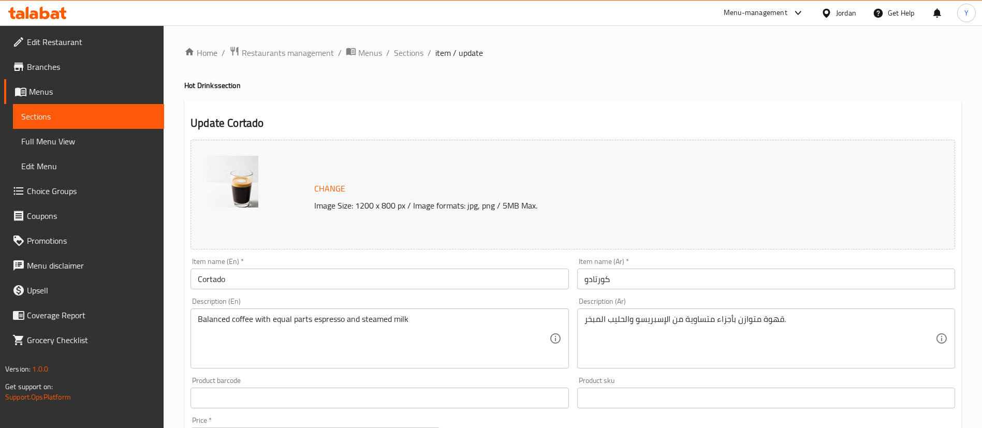
click at [201, 278] on input "Cortado" at bounding box center [380, 279] width 378 height 21
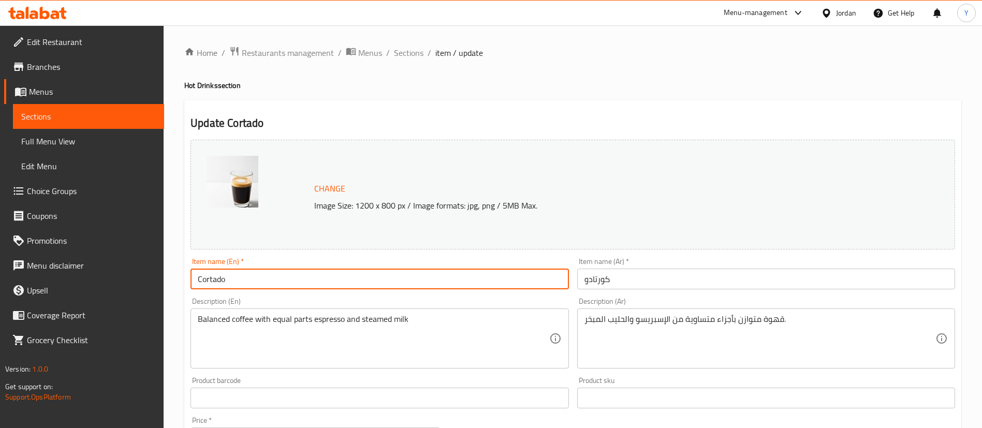
click at [198, 281] on input "Cortado" at bounding box center [380, 279] width 378 height 21
type input "Hot Cortado"
click at [581, 283] on input "كورتادو" at bounding box center [766, 279] width 378 height 21
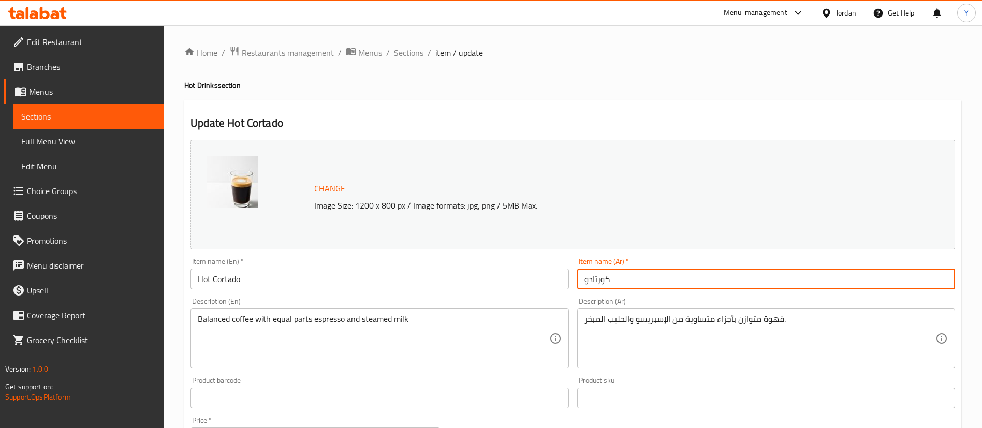
drag, startPoint x: 623, startPoint y: 282, endPoint x: 634, endPoint y: 286, distance: 11.5
click at [624, 282] on input "كورتادو" at bounding box center [766, 279] width 378 height 21
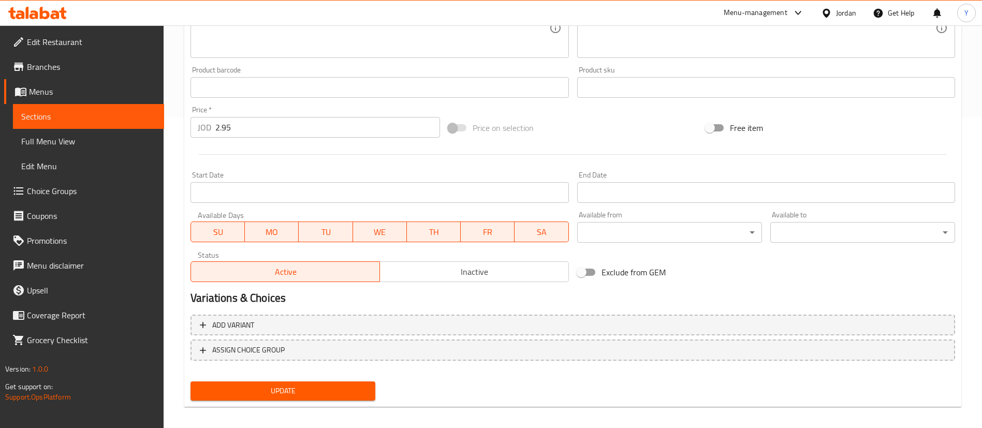
type input "كورتادو ساخنه"
click at [316, 387] on span "Update" at bounding box center [283, 391] width 168 height 13
click at [74, 120] on span "Sections" at bounding box center [88, 116] width 135 height 12
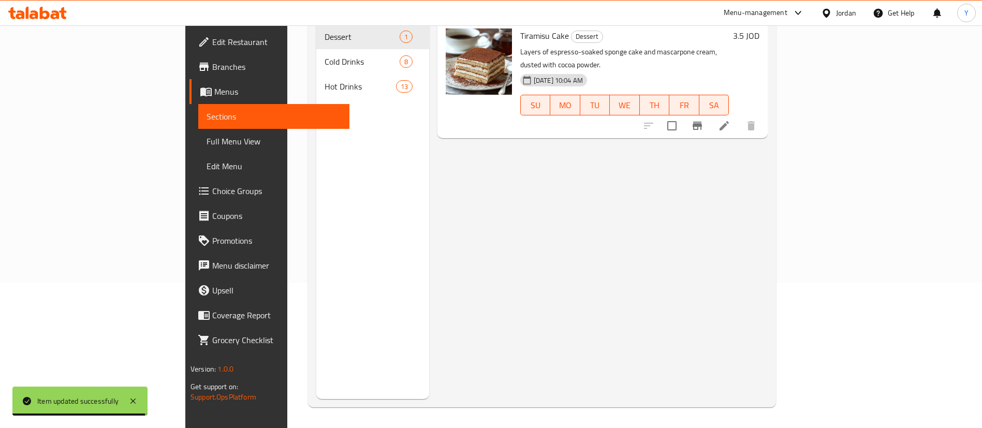
scroll to position [145, 0]
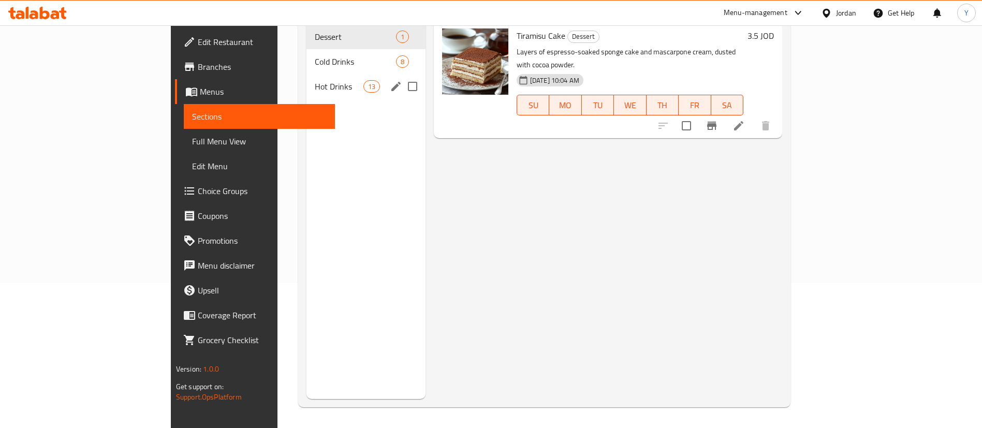
click at [315, 80] on span "Hot Drinks" at bounding box center [339, 86] width 48 height 12
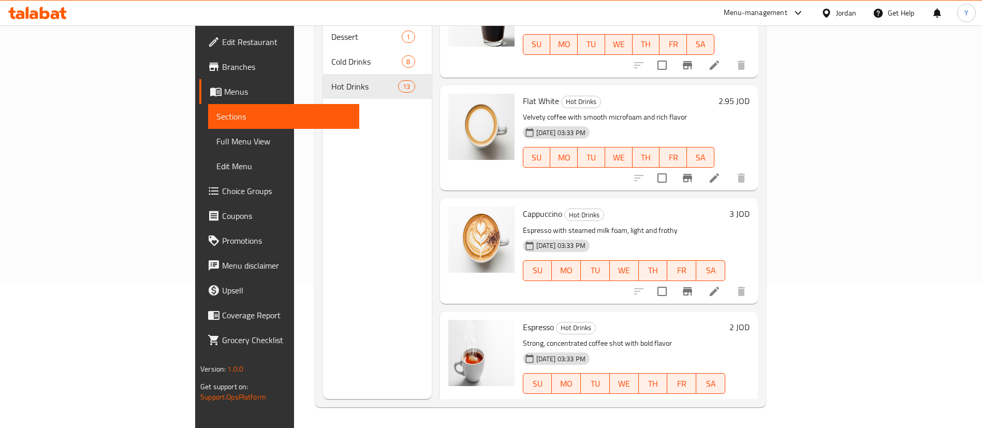
scroll to position [388, 0]
click at [729, 168] on li at bounding box center [714, 177] width 29 height 19
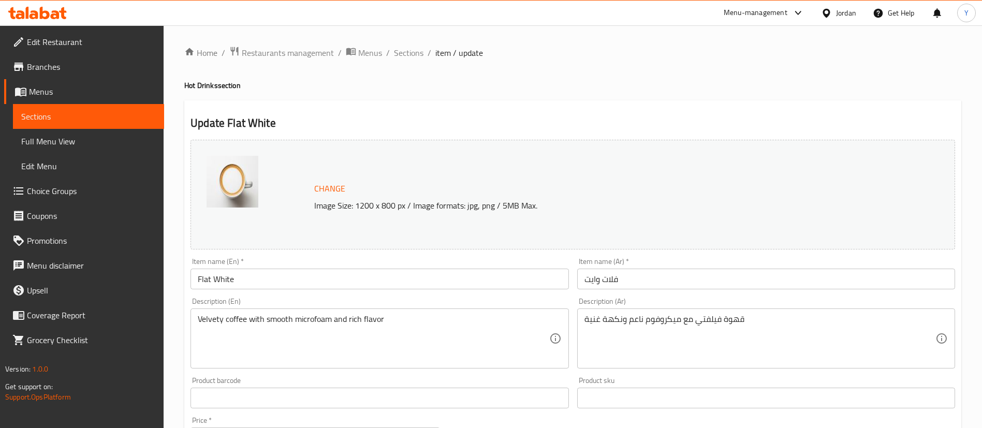
drag, startPoint x: 200, startPoint y: 284, endPoint x: 206, endPoint y: 302, distance: 19.0
click at [200, 284] on input "Flat White" at bounding box center [380, 279] width 378 height 21
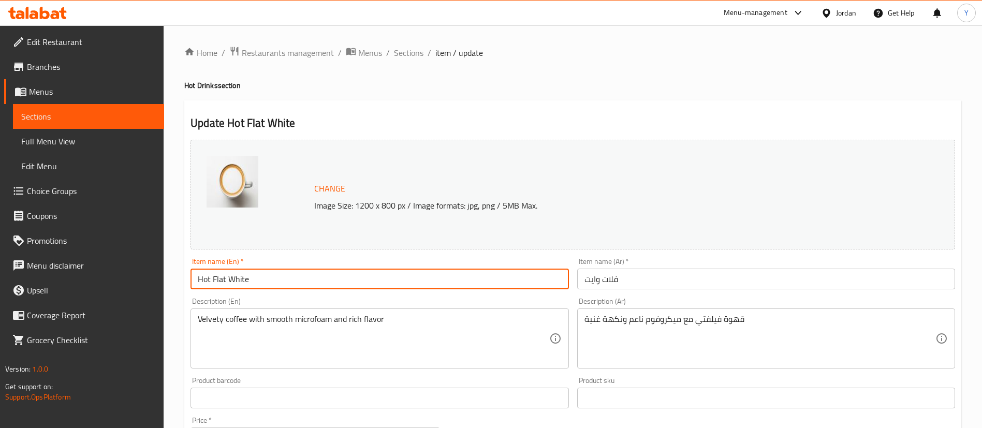
type input "Hot Flat White"
click at [668, 286] on input "فلات وايت" at bounding box center [766, 279] width 378 height 21
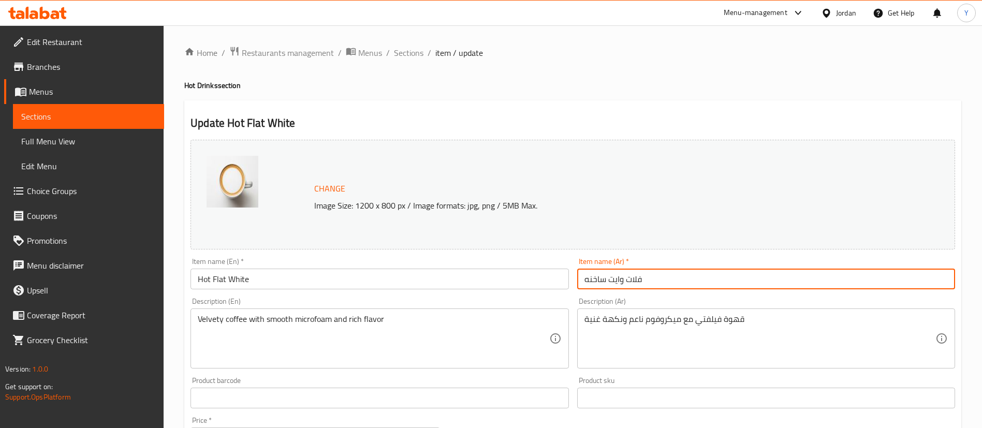
type input "فلات وايت ساخنه"
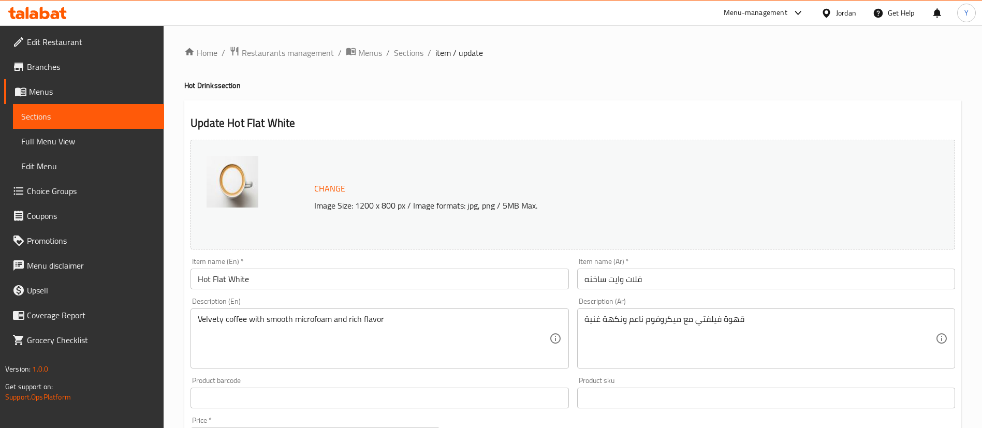
click at [578, 101] on div "Update Hot Flat White Change Image Size: 1200 x 800 px / Image formats: jpg, pn…" at bounding box center [572, 409] width 777 height 618
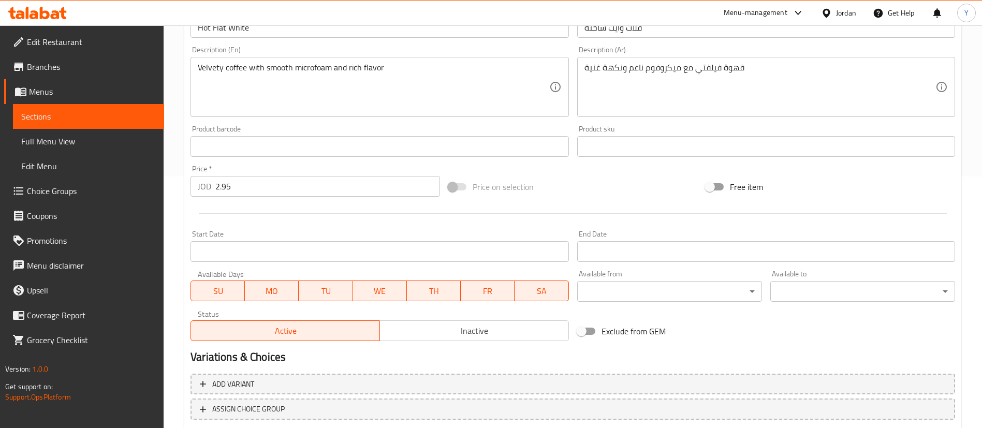
scroll to position [318, 0]
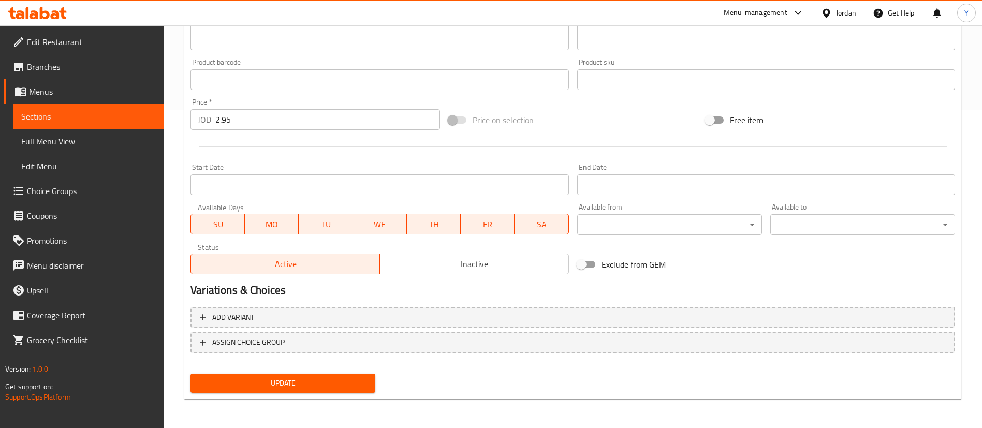
click at [331, 377] on span "Update" at bounding box center [283, 383] width 168 height 13
drag, startPoint x: 103, startPoint y: 112, endPoint x: 144, endPoint y: 112, distance: 41.4
click at [103, 112] on span "Sections" at bounding box center [88, 116] width 135 height 12
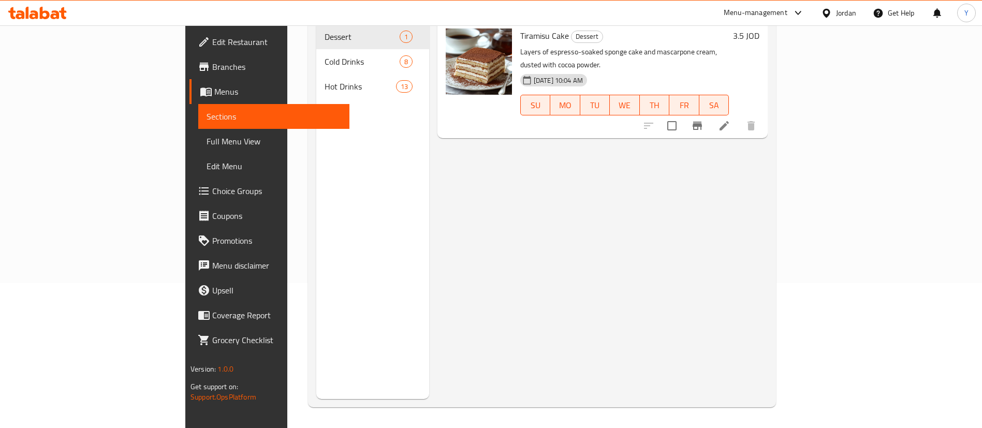
scroll to position [145, 0]
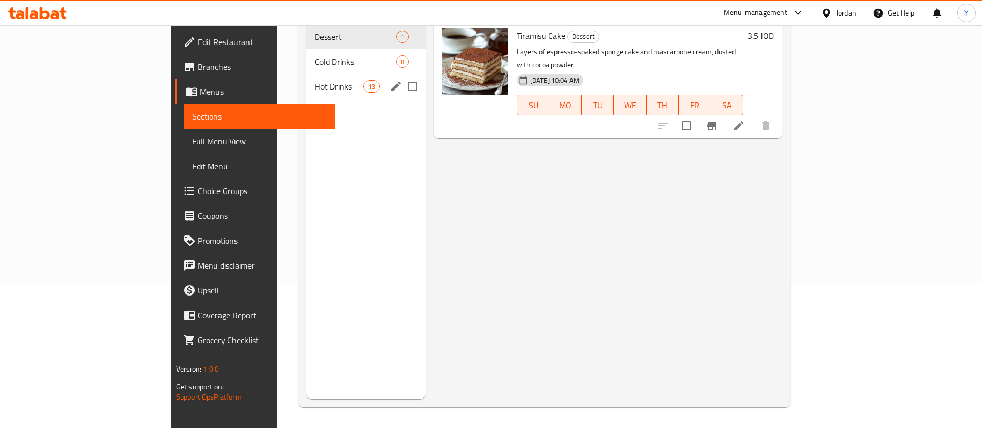
click at [306, 77] on div "Hot Drinks 13" at bounding box center [365, 86] width 119 height 25
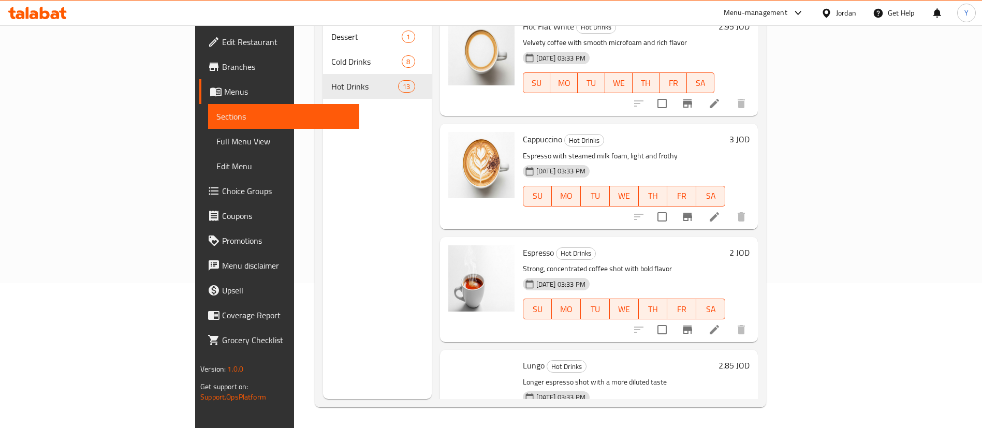
scroll to position [466, 0]
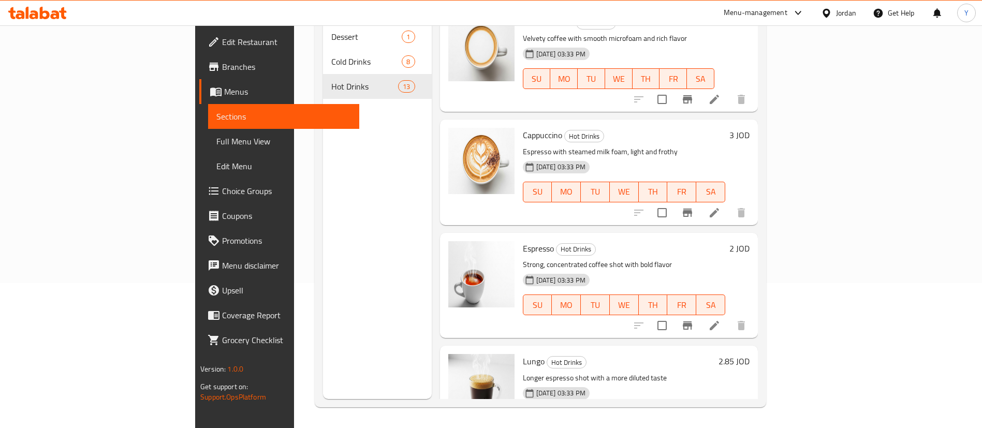
click at [729, 203] on li at bounding box center [714, 212] width 29 height 19
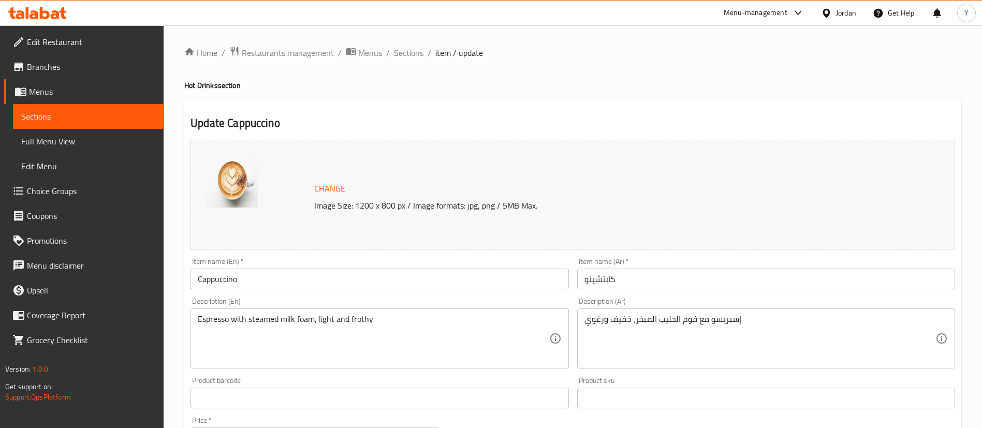
click at [205, 280] on input "Cappuccino" at bounding box center [380, 279] width 378 height 21
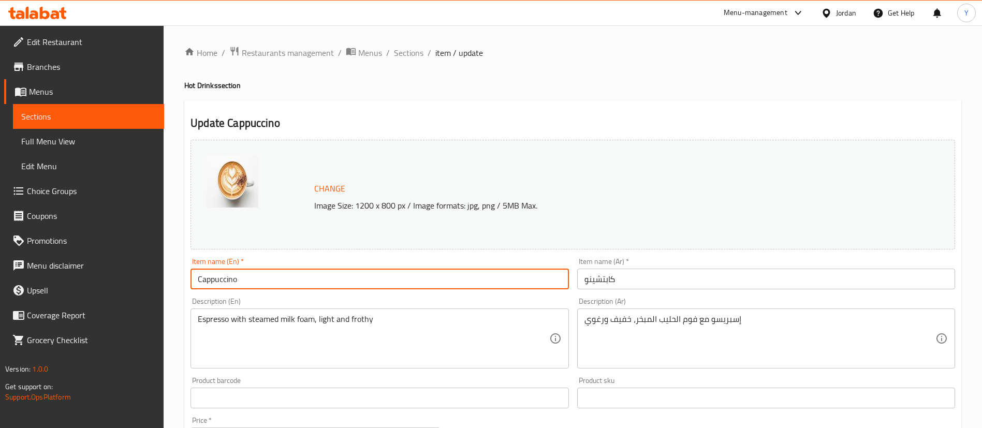
click at [199, 281] on input "Cappuccino" at bounding box center [380, 279] width 378 height 21
type input "Hot Cappuccino"
click at [663, 276] on input "كابتشينو" at bounding box center [766, 279] width 378 height 21
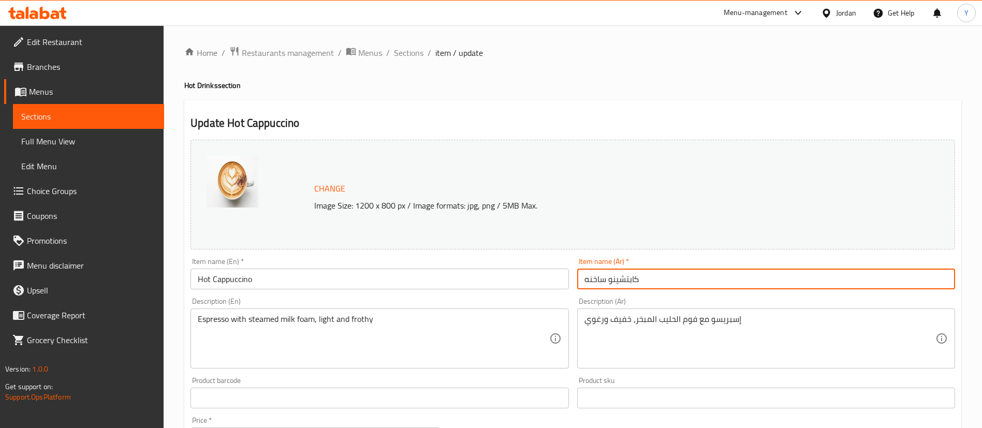
type input "كابتشينو ساخنه"
click at [594, 39] on div "Home / Restaurants management / Menus / Sections / item / update Hot Drinks sec…" at bounding box center [573, 385] width 818 height 721
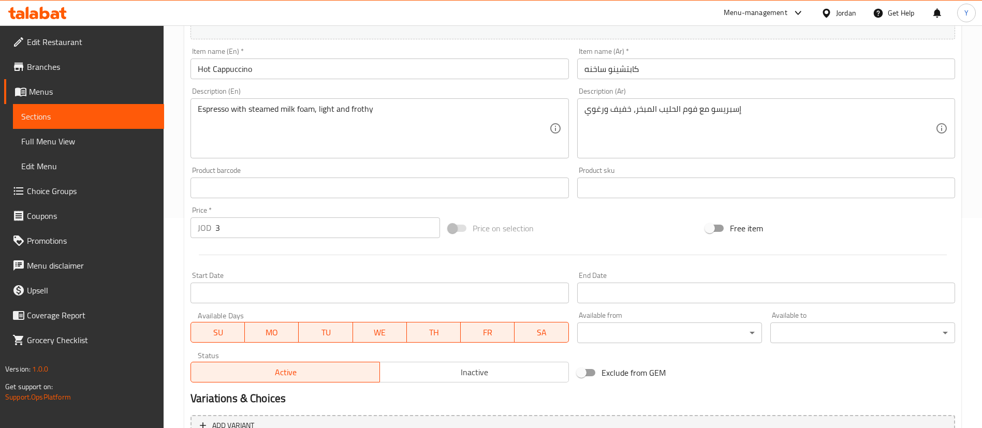
scroll to position [318, 0]
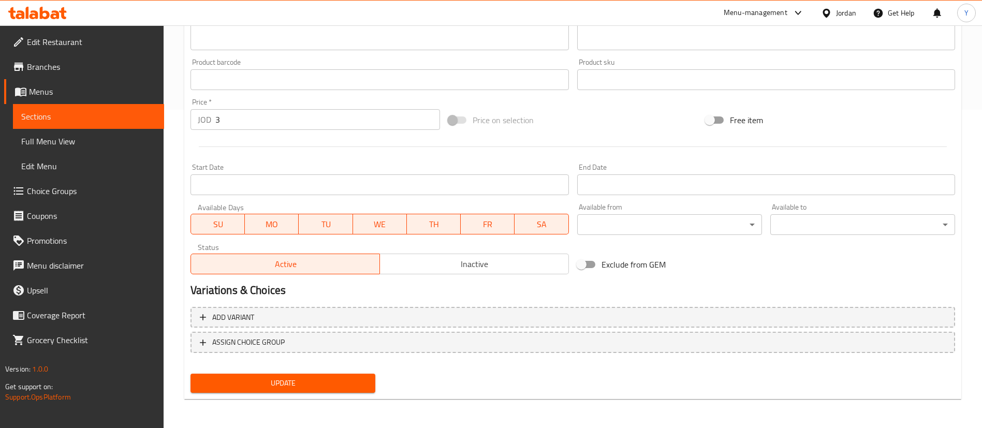
click at [318, 387] on span "Update" at bounding box center [283, 383] width 168 height 13
drag, startPoint x: 95, startPoint y: 120, endPoint x: 172, endPoint y: 131, distance: 78.0
click at [96, 120] on span "Sections" at bounding box center [88, 116] width 135 height 12
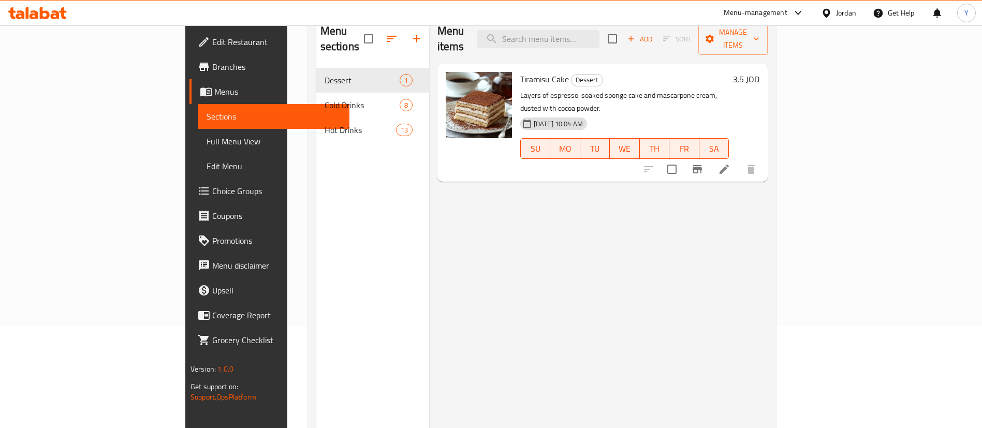
scroll to position [67, 0]
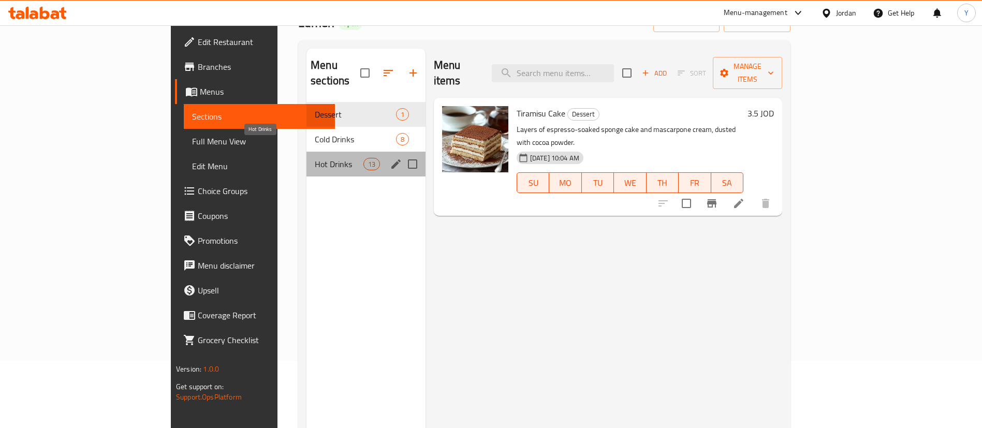
click at [315, 158] on span "Hot Drinks" at bounding box center [339, 164] width 48 height 12
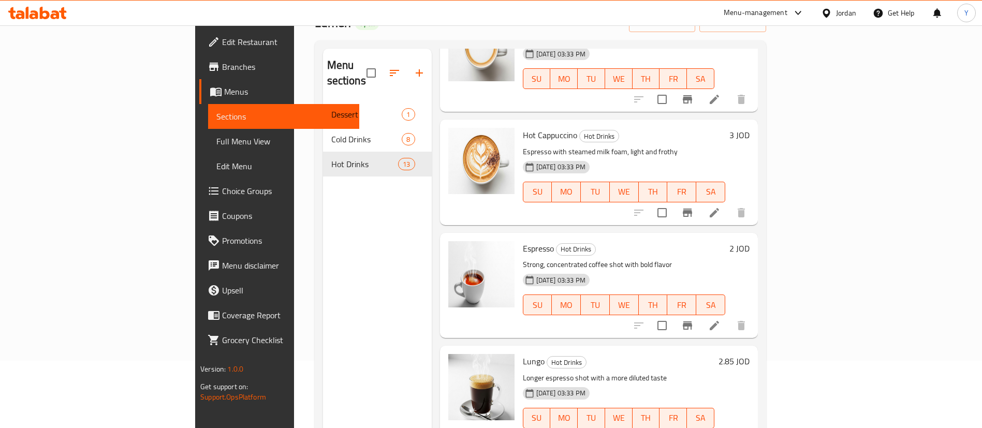
scroll to position [621, 0]
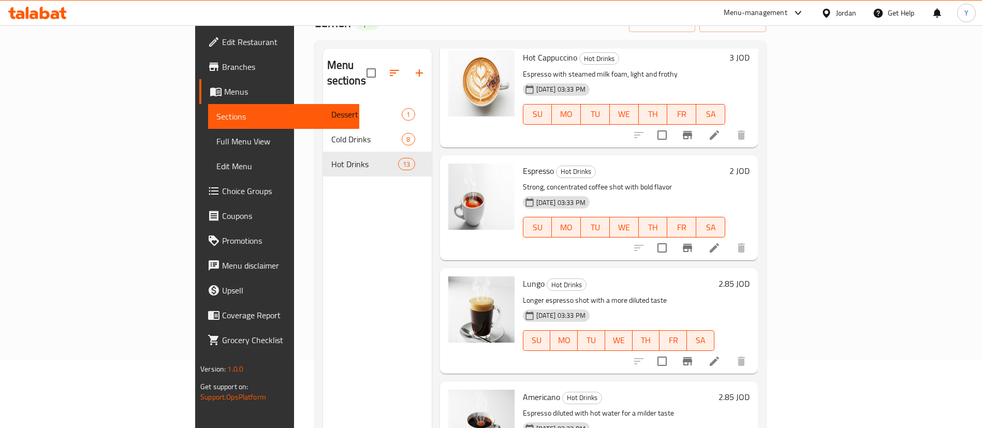
click at [721, 242] on icon at bounding box center [714, 248] width 12 height 12
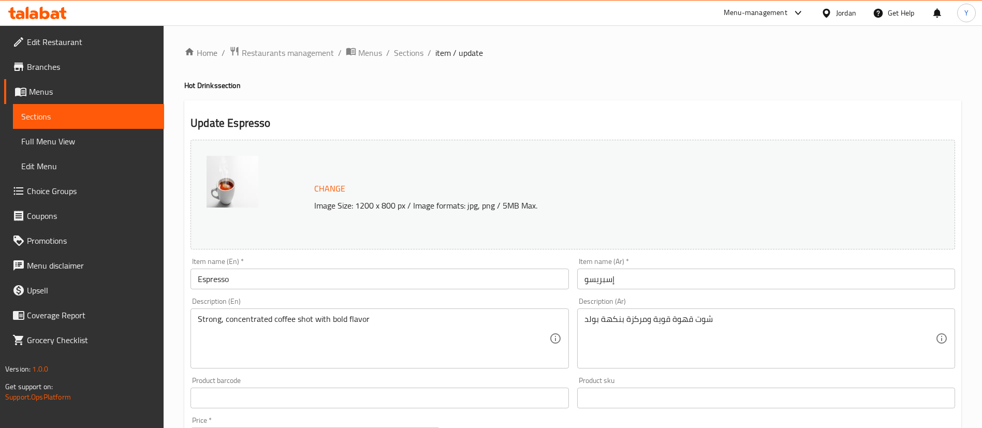
click at [195, 281] on input "Espresso" at bounding box center [380, 279] width 378 height 21
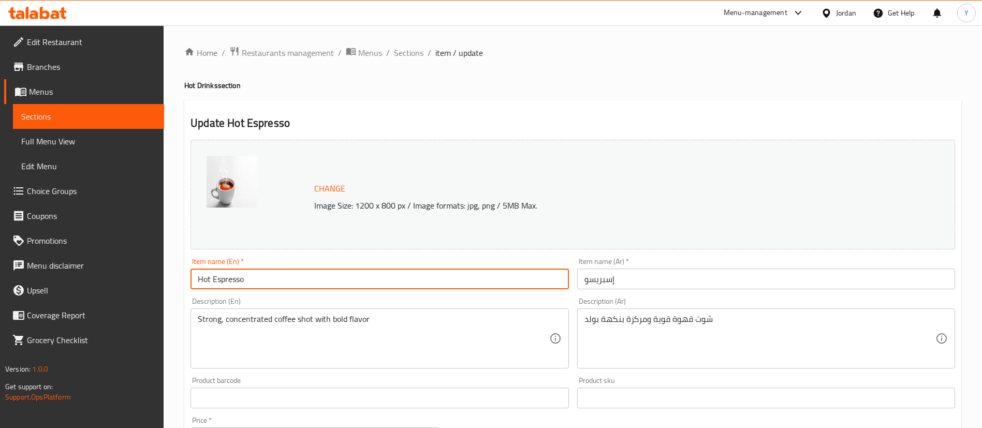
type input "Hot Espresso"
click at [694, 283] on input "إسبريسو" at bounding box center [766, 279] width 378 height 21
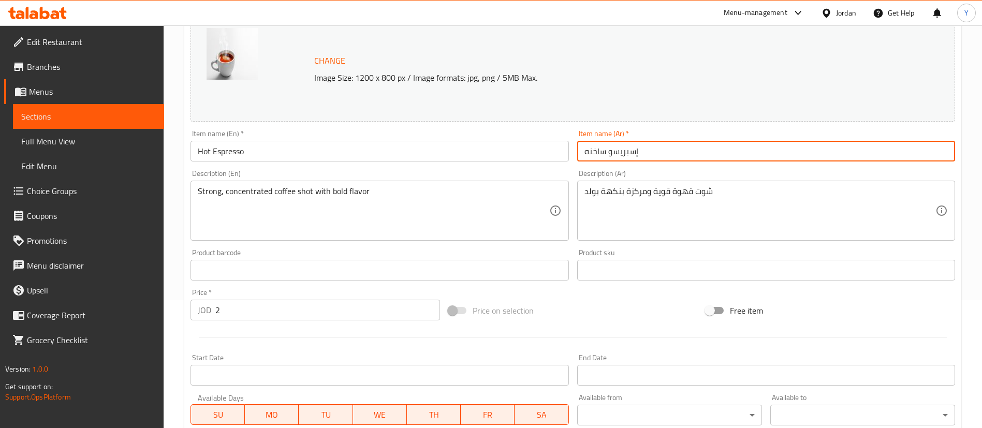
scroll to position [318, 0]
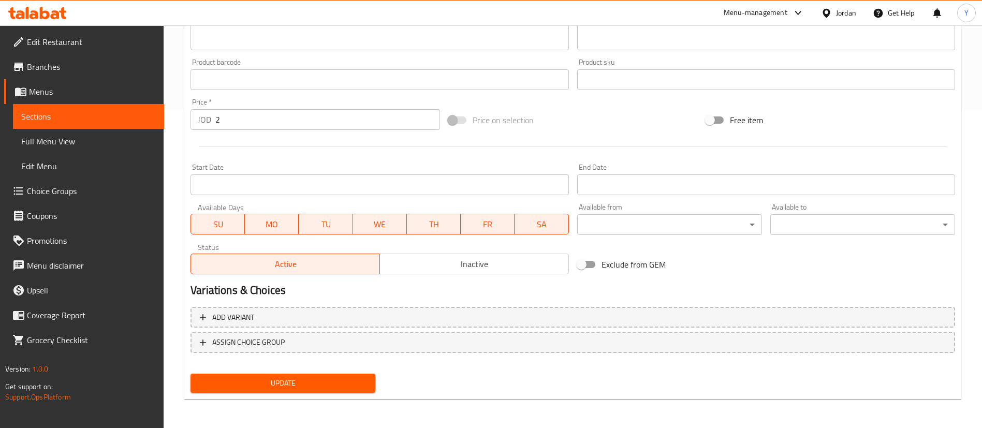
type input "إسبريسو ساخنه"
drag, startPoint x: 330, startPoint y: 378, endPoint x: 353, endPoint y: 373, distance: 23.3
click at [331, 378] on span "Update" at bounding box center [283, 383] width 168 height 13
click at [112, 119] on span "Sections" at bounding box center [88, 116] width 135 height 12
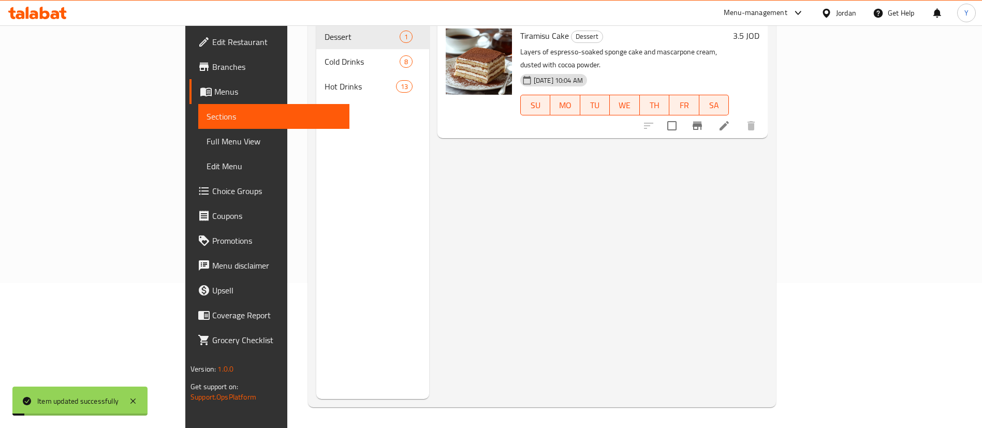
scroll to position [145, 0]
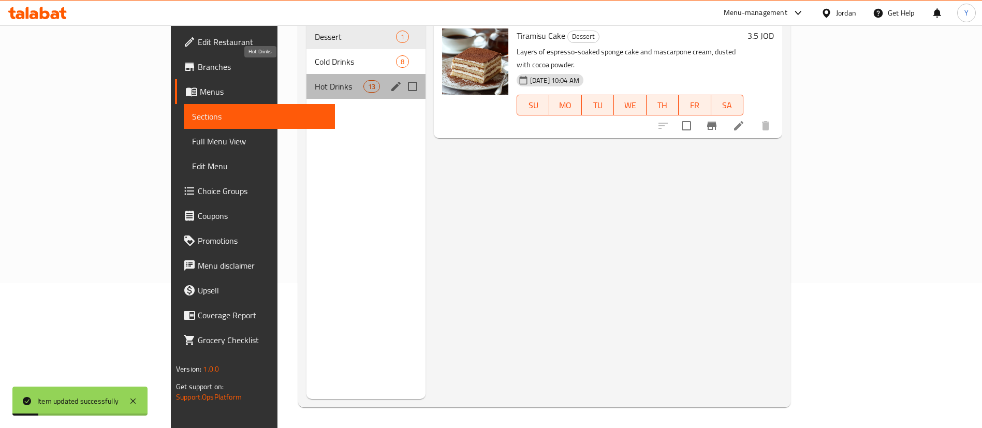
click at [315, 80] on span "Hot Drinks" at bounding box center [339, 86] width 48 height 12
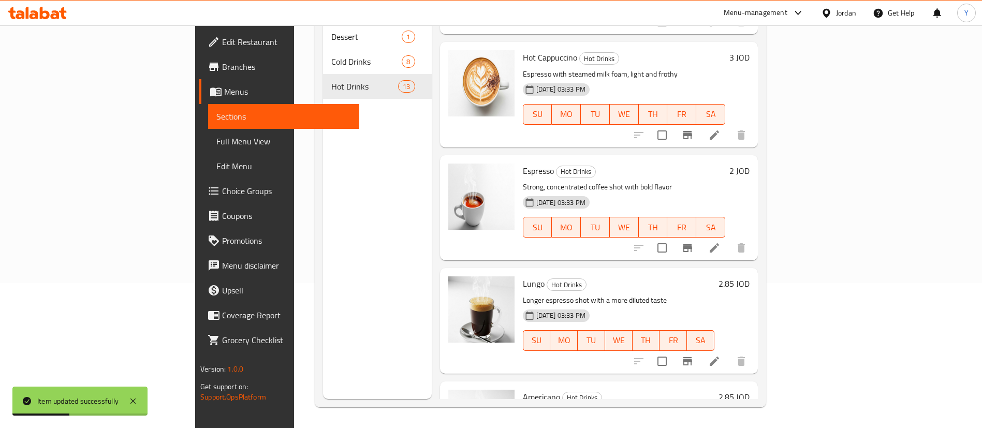
scroll to position [621, 0]
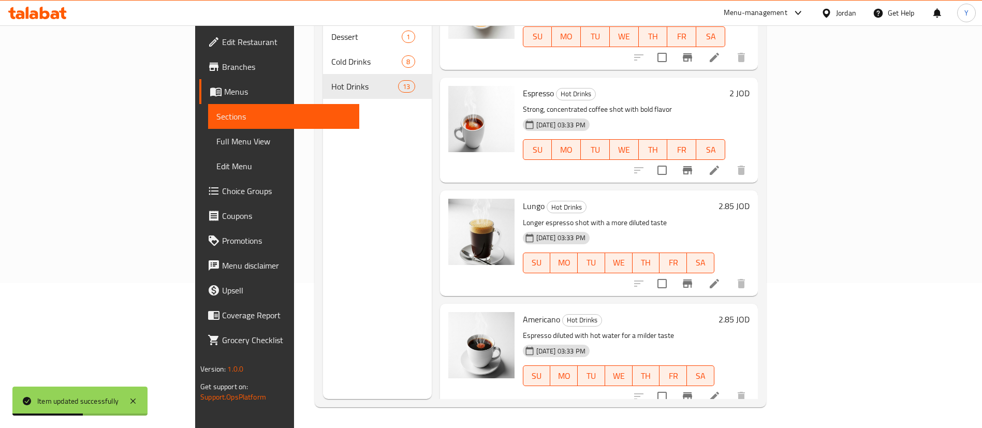
click at [729, 275] on li at bounding box center [714, 283] width 29 height 19
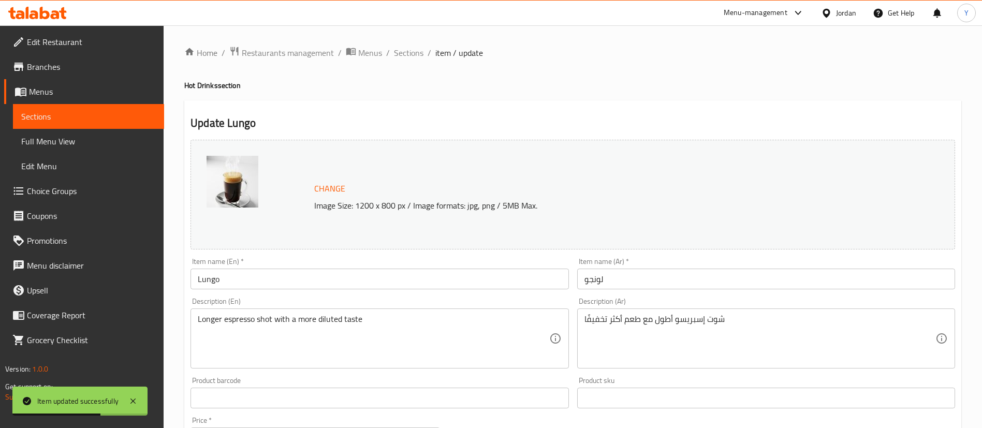
click at [203, 280] on input "Lungo" at bounding box center [380, 279] width 378 height 21
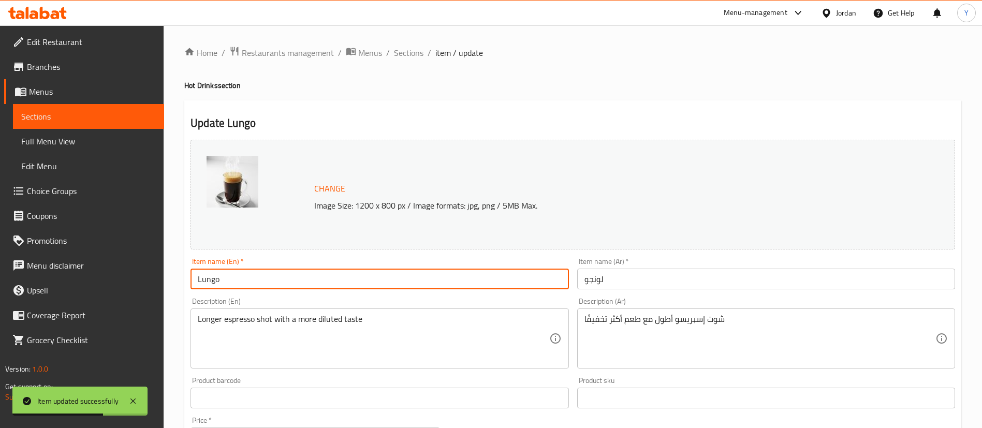
click at [196, 282] on input "Lungo" at bounding box center [380, 279] width 378 height 21
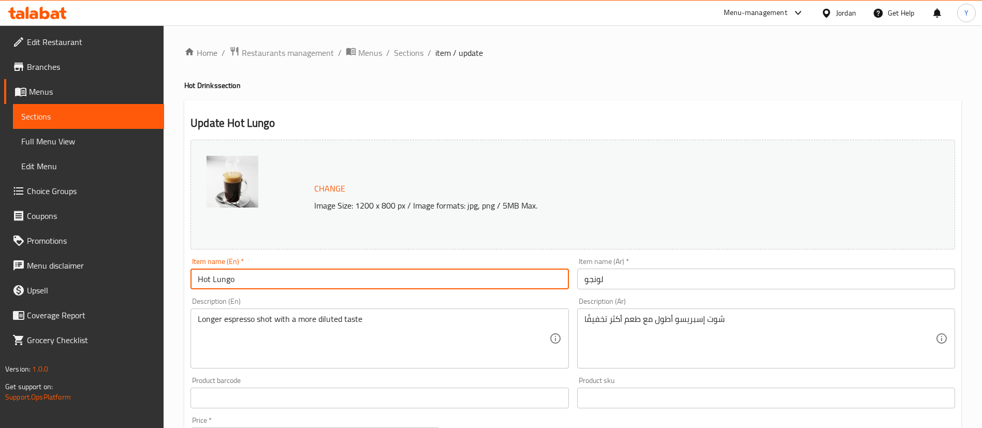
drag, startPoint x: 210, startPoint y: 274, endPoint x: 224, endPoint y: 277, distance: 14.3
type input "Hot Lungo"
drag, startPoint x: 224, startPoint y: 277, endPoint x: 501, endPoint y: 142, distance: 308.9
click at [530, 125] on h2 "Update Hot Lungo" at bounding box center [573, 123] width 765 height 16
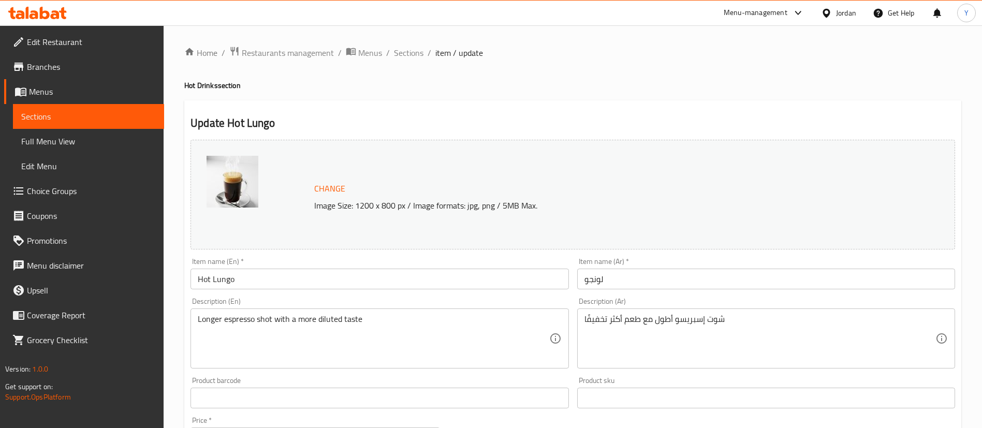
drag, startPoint x: 621, startPoint y: 287, endPoint x: 649, endPoint y: 291, distance: 28.3
click at [622, 287] on input "لونجو" at bounding box center [766, 279] width 378 height 21
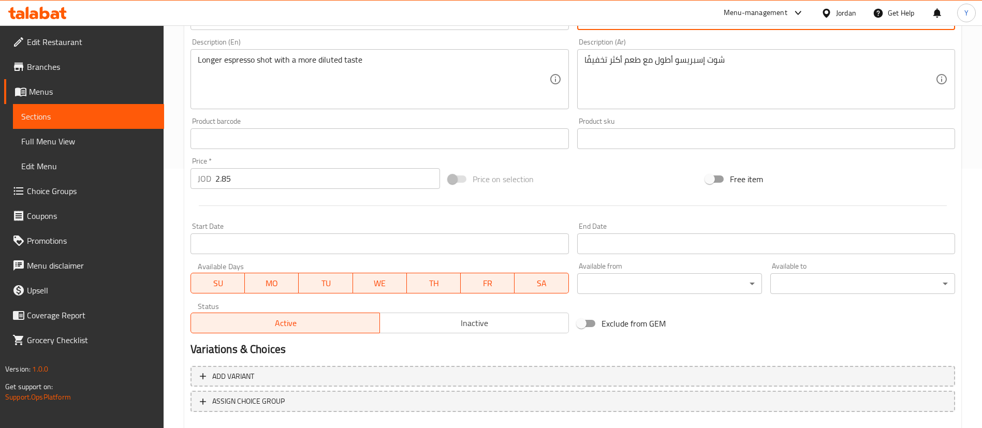
scroll to position [311, 0]
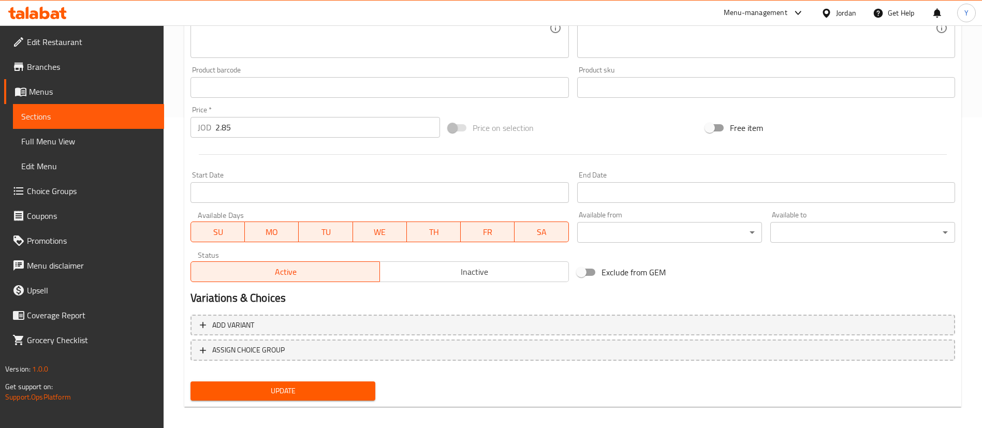
type input "لونجو ساخن"
click at [354, 390] on span "Update" at bounding box center [283, 391] width 168 height 13
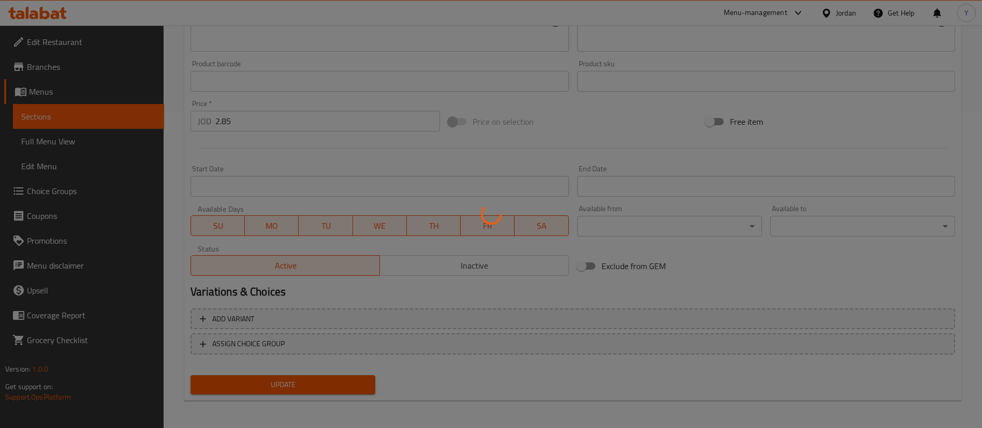
scroll to position [318, 0]
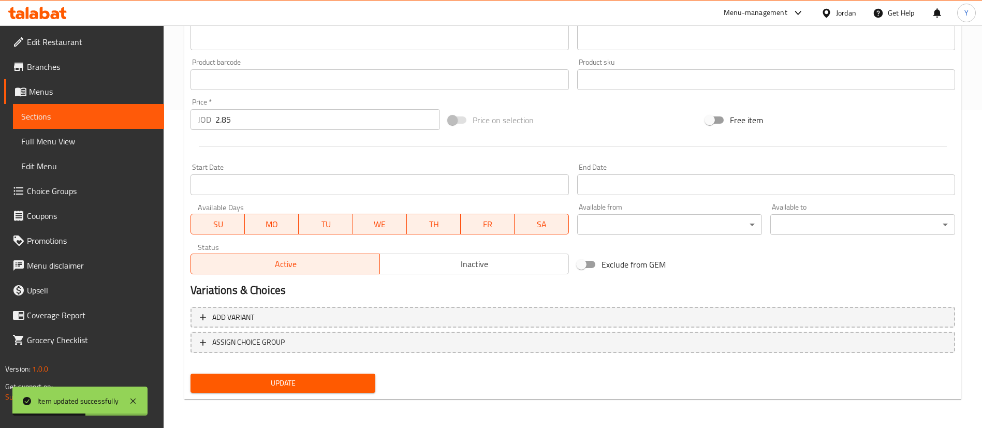
click at [112, 118] on span "Sections" at bounding box center [88, 116] width 135 height 12
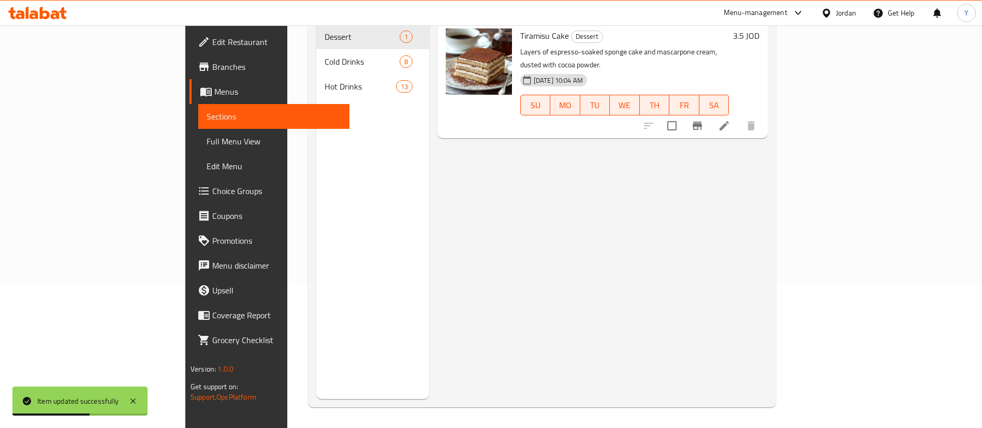
scroll to position [145, 0]
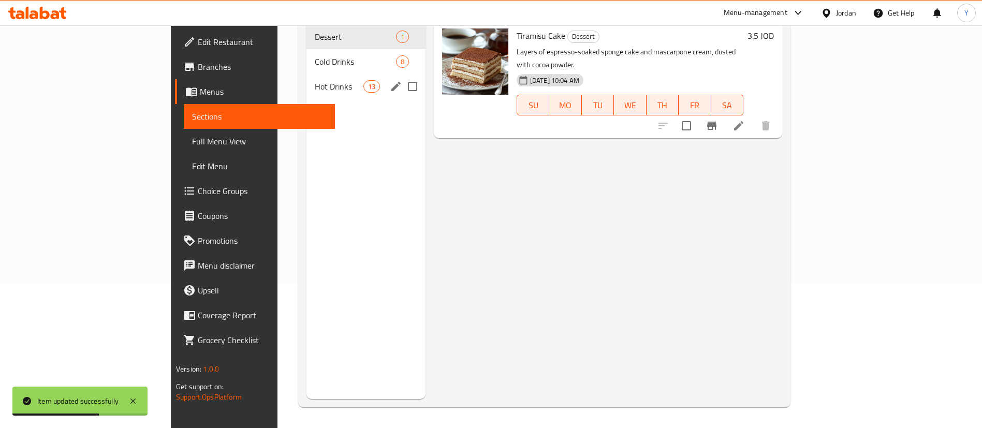
drag, startPoint x: 260, startPoint y: 76, endPoint x: 302, endPoint y: 91, distance: 44.1
click at [315, 80] on span "Hot Drinks" at bounding box center [339, 86] width 48 height 12
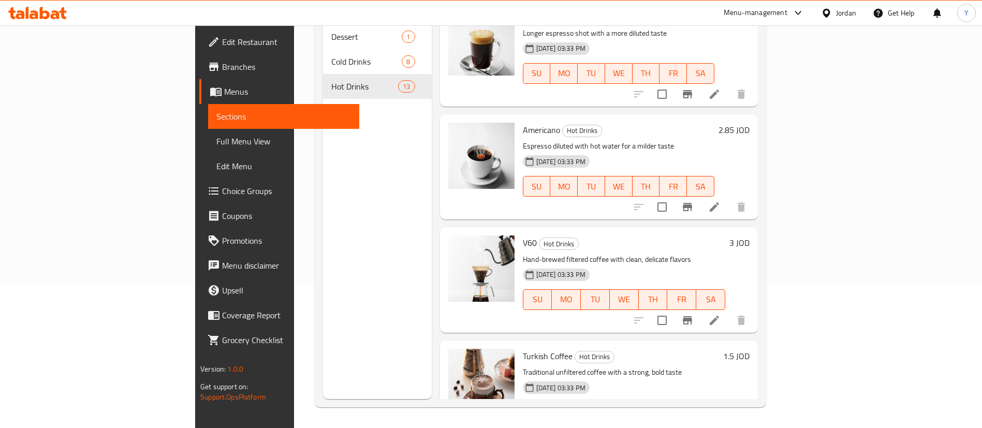
scroll to position [835, 0]
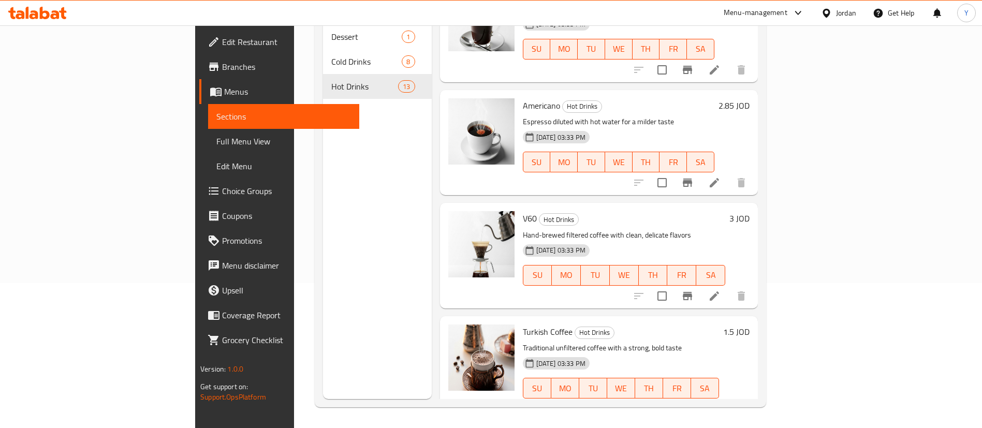
click at [721, 177] on icon at bounding box center [714, 183] width 12 height 12
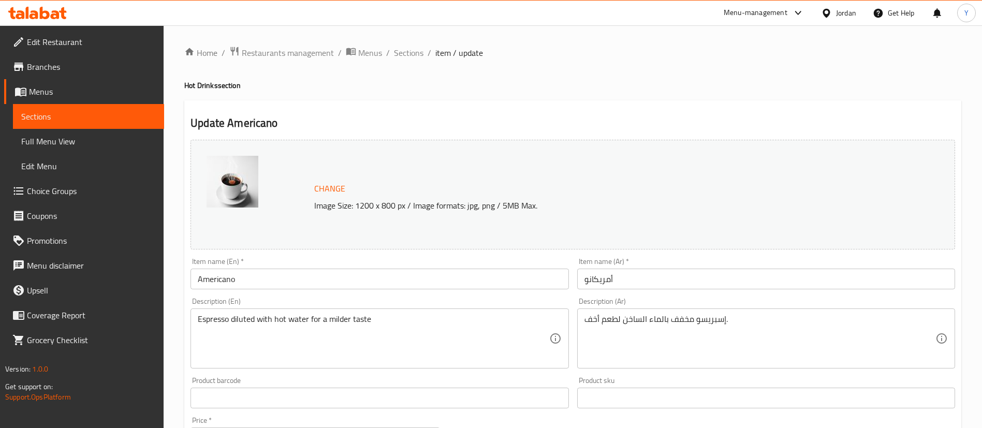
click at [194, 279] on input "Americano" at bounding box center [380, 279] width 378 height 21
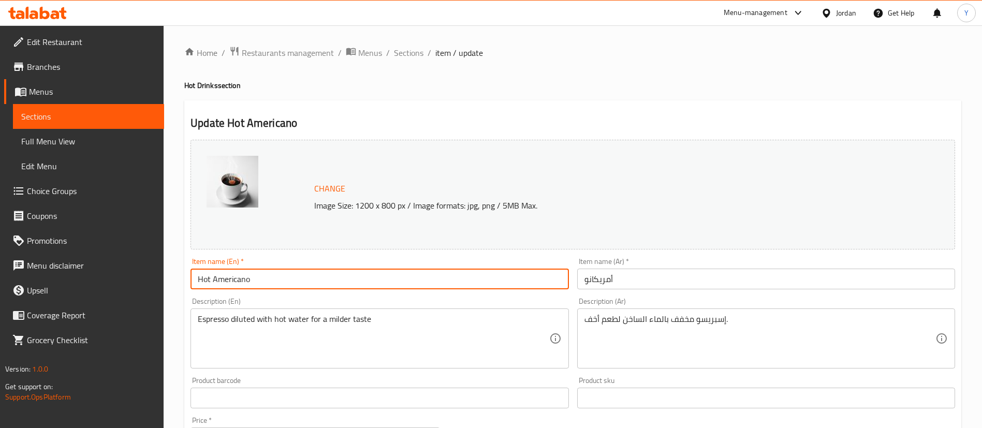
type input "Hot Americano"
click at [652, 277] on input "أمريكانو" at bounding box center [766, 279] width 378 height 21
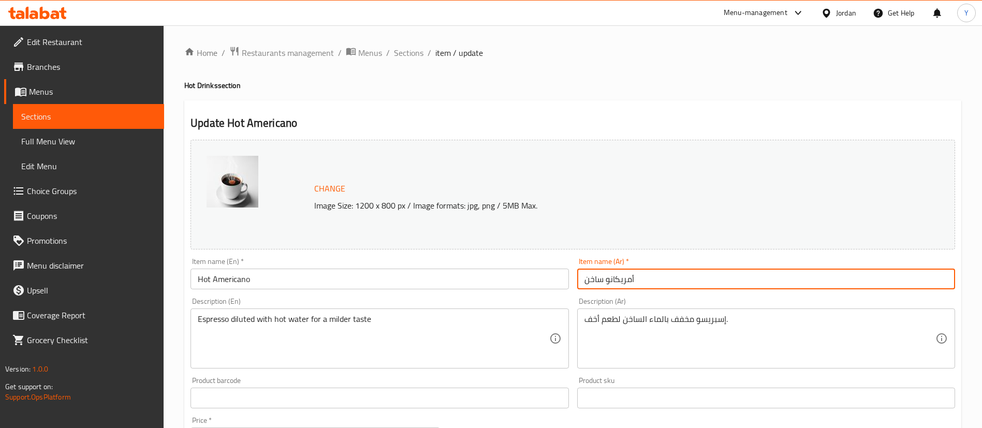
scroll to position [318, 0]
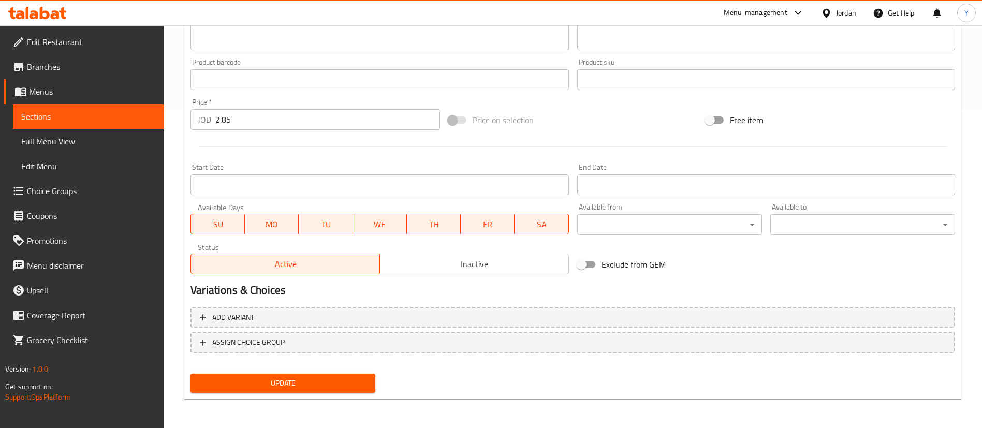
type input "أمريكانو ساخن"
drag, startPoint x: 338, startPoint y: 381, endPoint x: 372, endPoint y: 385, distance: 33.8
click at [339, 381] on span "Update" at bounding box center [283, 383] width 168 height 13
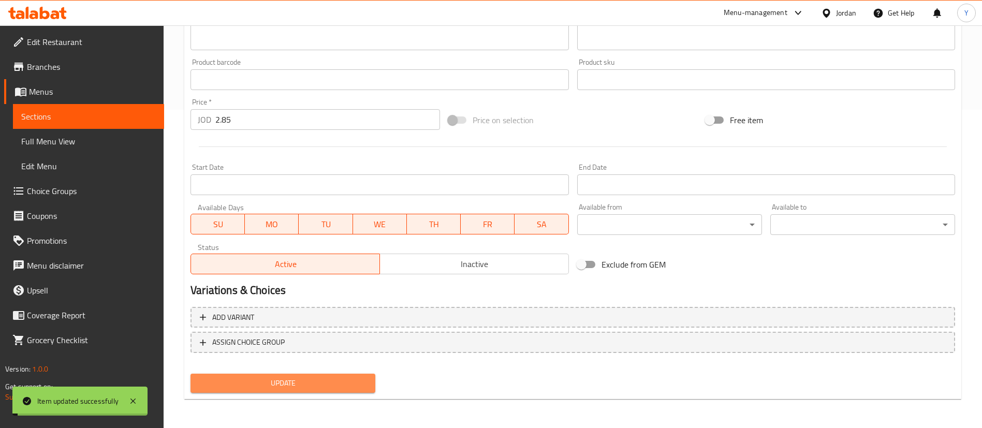
click at [346, 385] on span "Update" at bounding box center [283, 383] width 168 height 13
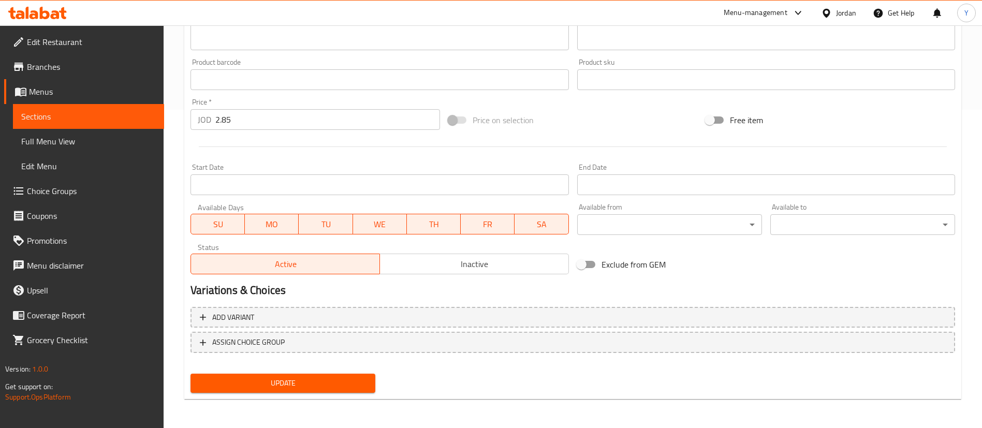
click at [116, 110] on span "Sections" at bounding box center [88, 116] width 135 height 12
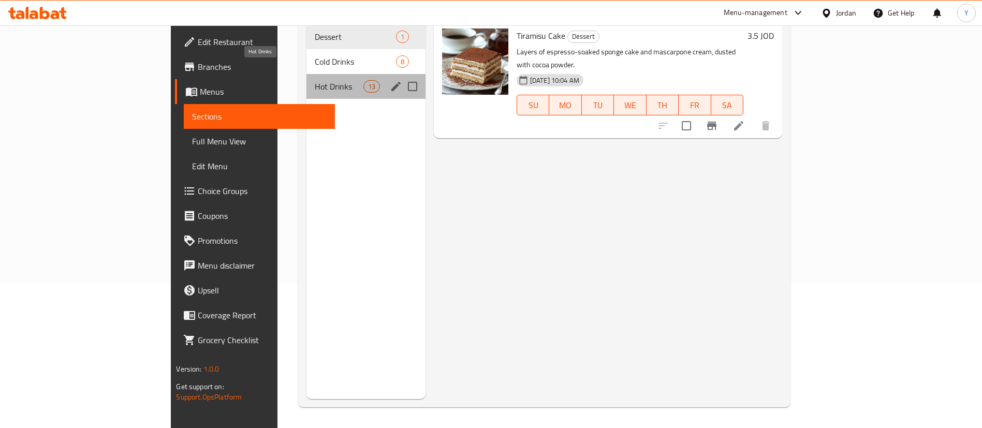
click at [315, 80] on span "Hot Drinks" at bounding box center [339, 86] width 48 height 12
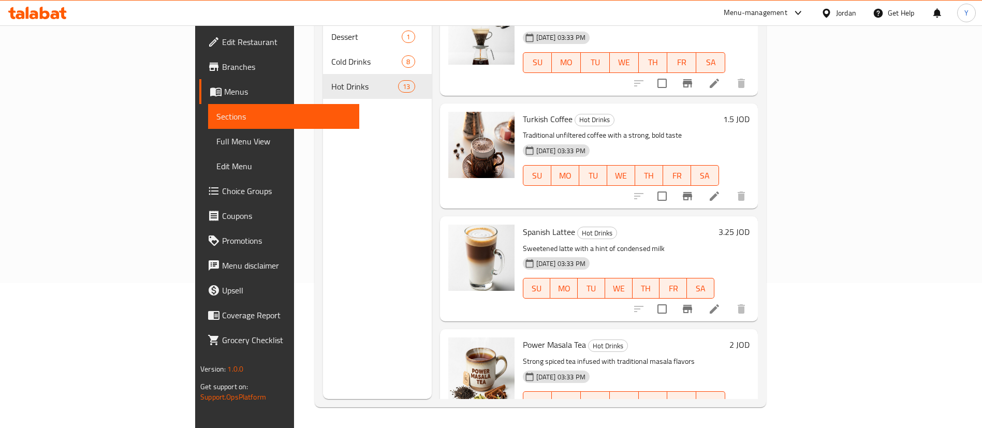
scroll to position [1068, 0]
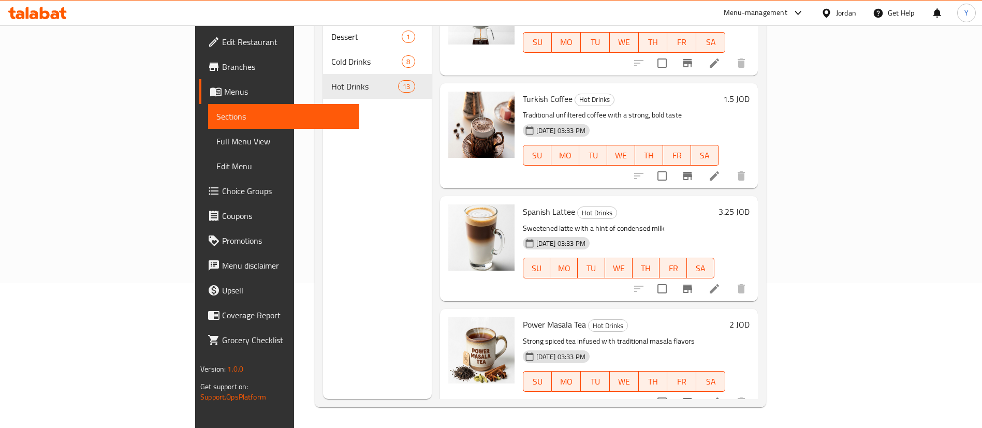
click at [729, 280] on li at bounding box center [714, 289] width 29 height 19
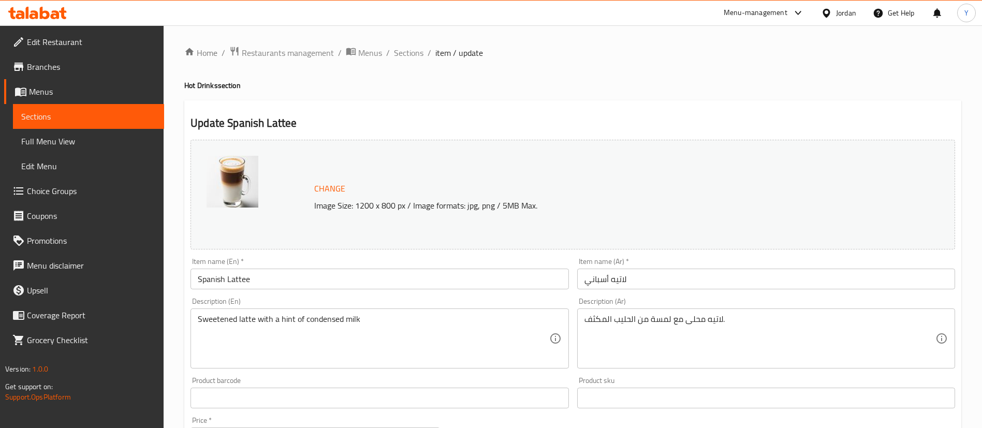
click at [195, 278] on input "Spanish Lattee" at bounding box center [380, 279] width 378 height 21
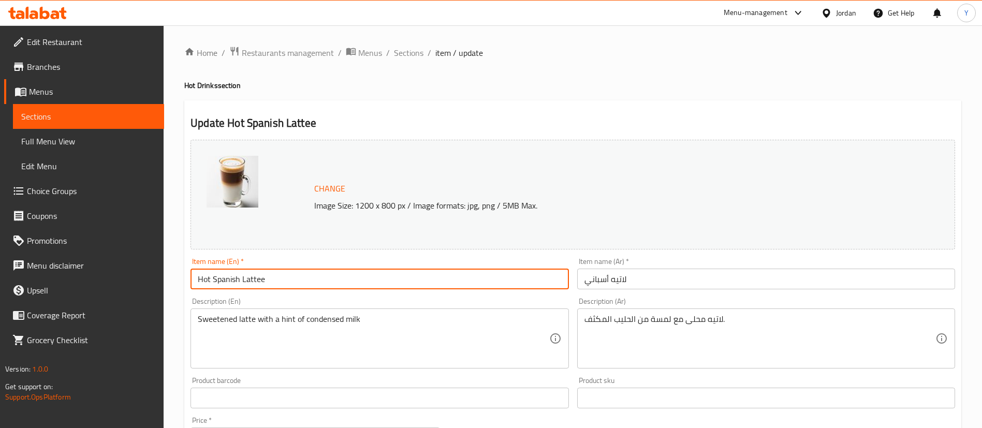
type input "Hot Spanish Lattee"
click at [726, 280] on input "لاتيه أسباني" at bounding box center [766, 279] width 378 height 21
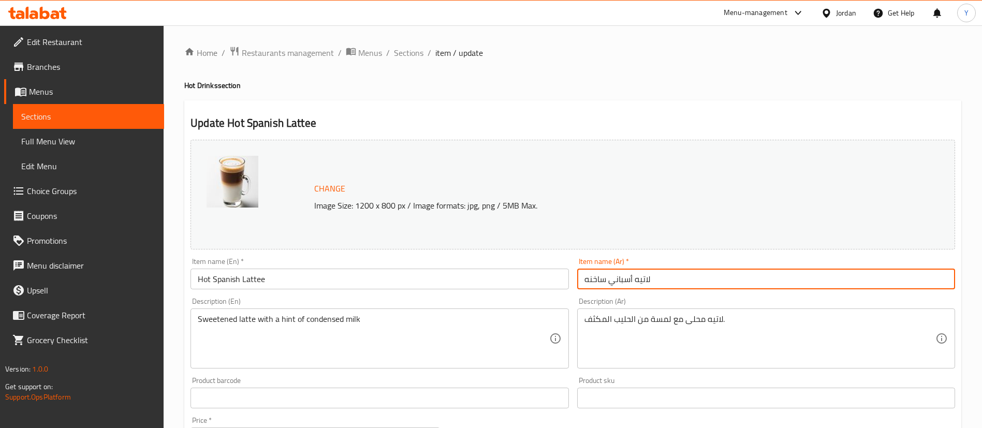
scroll to position [318, 0]
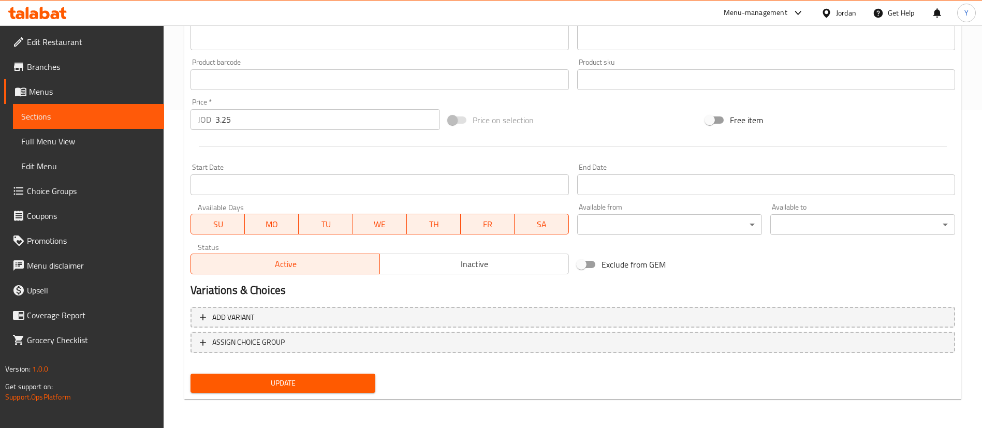
type input "لاتيه أسباني ساخنه"
click at [332, 395] on div "Update" at bounding box center [282, 383] width 193 height 27
click at [343, 390] on button "Update" at bounding box center [283, 383] width 185 height 19
drag, startPoint x: 349, startPoint y: 389, endPoint x: 361, endPoint y: 388, distance: 12.4
click at [349, 389] on span "Update" at bounding box center [283, 383] width 168 height 13
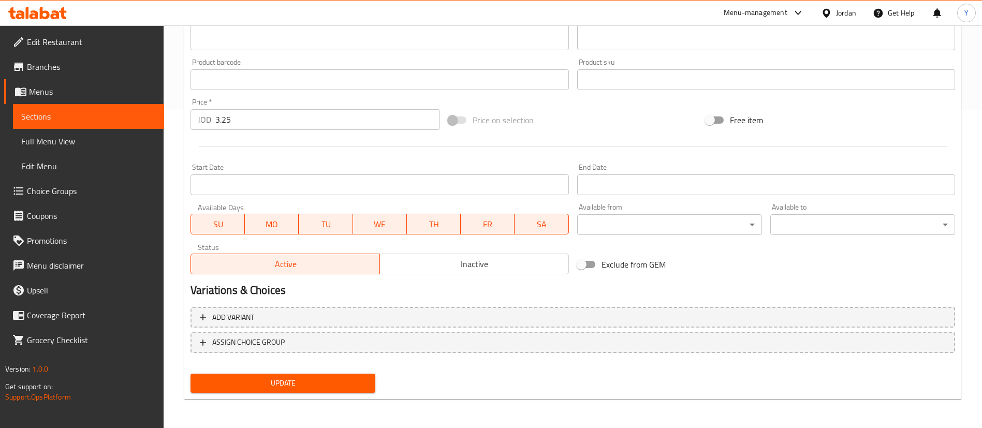
drag, startPoint x: 78, startPoint y: 114, endPoint x: 71, endPoint y: 105, distance: 11.5
click at [78, 114] on span "Sections" at bounding box center [88, 116] width 135 height 12
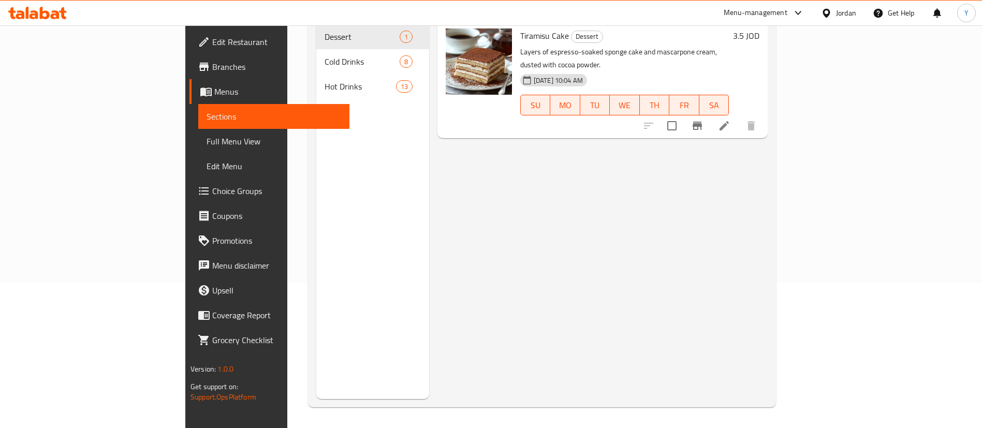
scroll to position [145, 0]
drag, startPoint x: 43, startPoint y: 23, endPoint x: 64, endPoint y: 38, distance: 25.5
click at [43, 22] on div at bounding box center [37, 13] width 75 height 21
click at [55, 17] on icon at bounding box center [55, 14] width 9 height 9
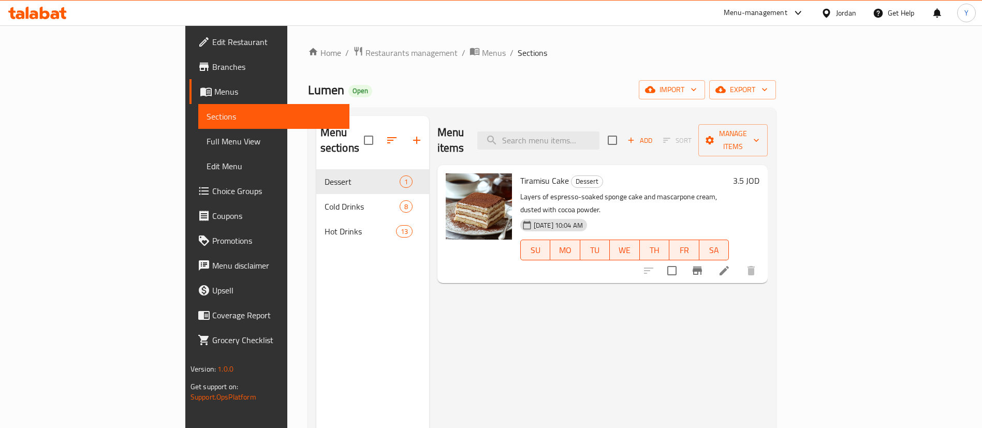
scroll to position [145, 0]
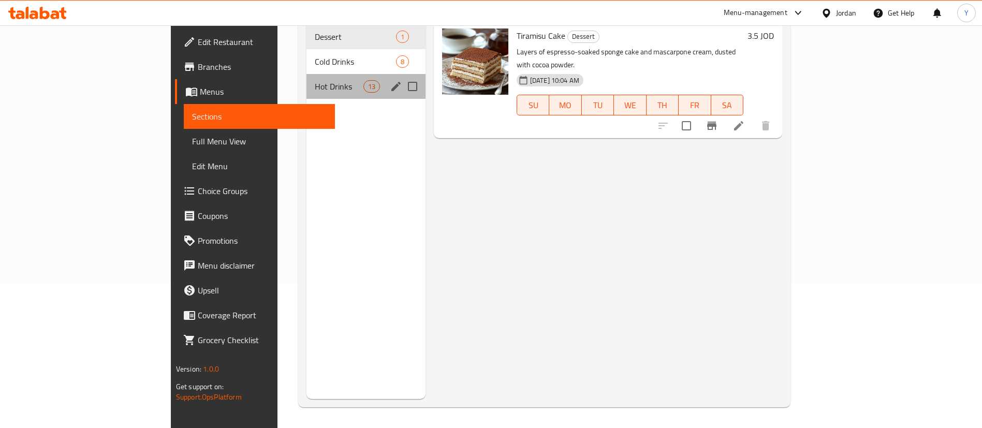
click at [315, 80] on span "Hot Drinks" at bounding box center [339, 86] width 48 height 12
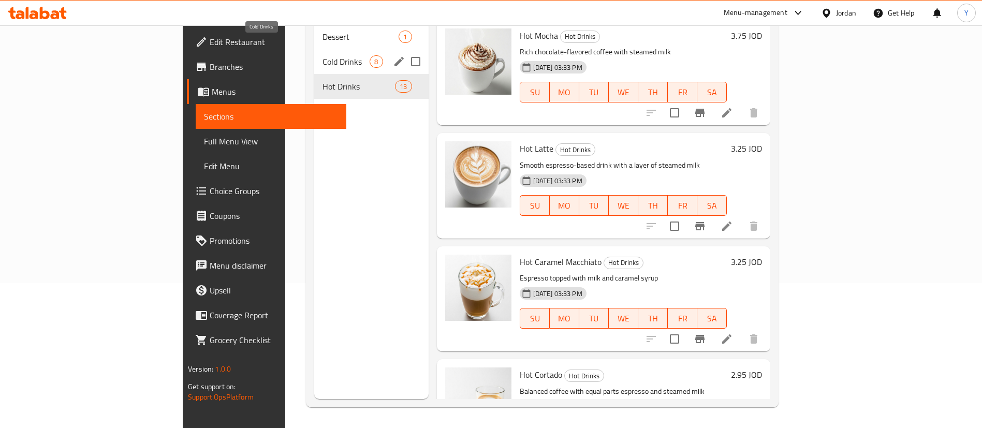
click at [323, 55] on span "Cold Drinks" at bounding box center [346, 61] width 47 height 12
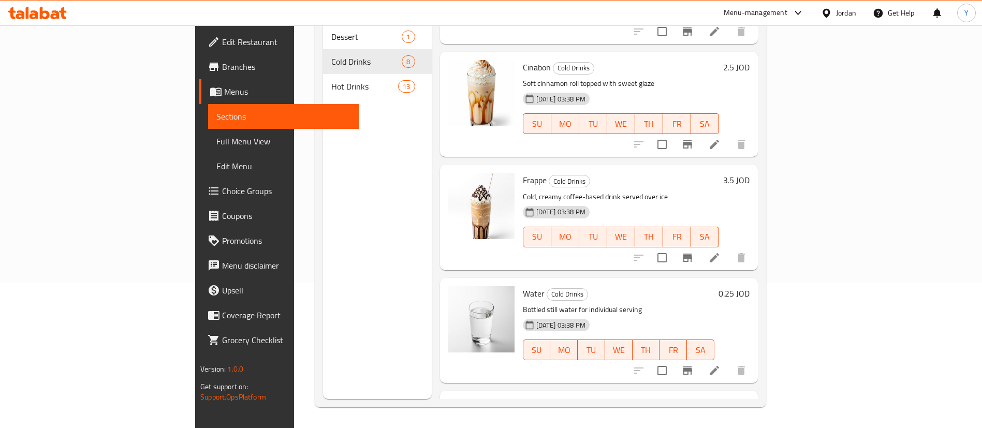
scroll to position [347, 0]
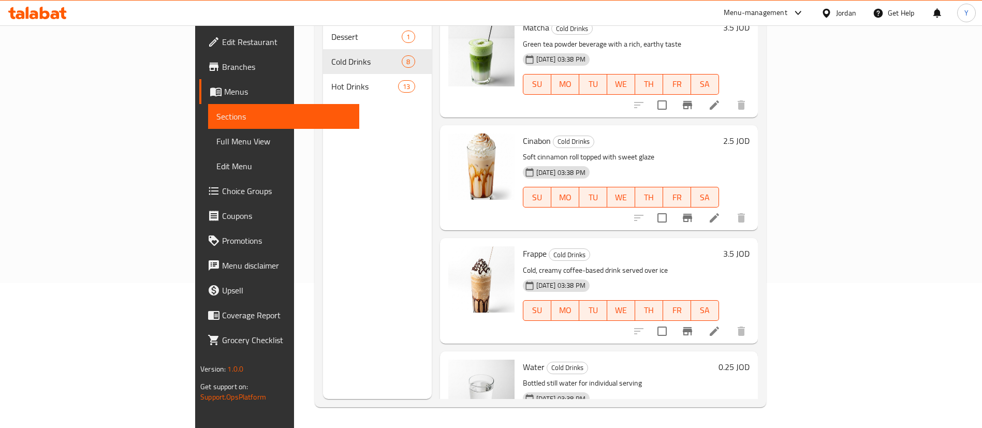
click at [729, 322] on li at bounding box center [714, 331] width 29 height 19
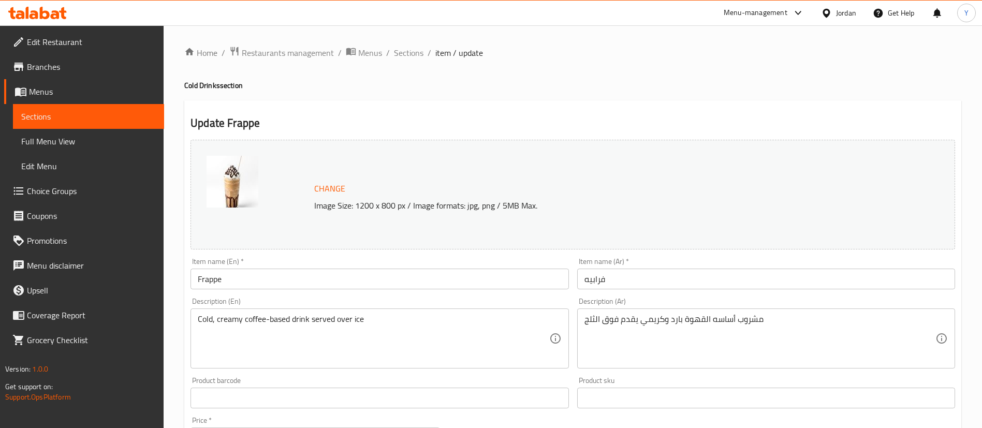
drag, startPoint x: 195, startPoint y: 275, endPoint x: 325, endPoint y: 291, distance: 131.4
click at [195, 276] on input "Frappe" at bounding box center [380, 279] width 378 height 21
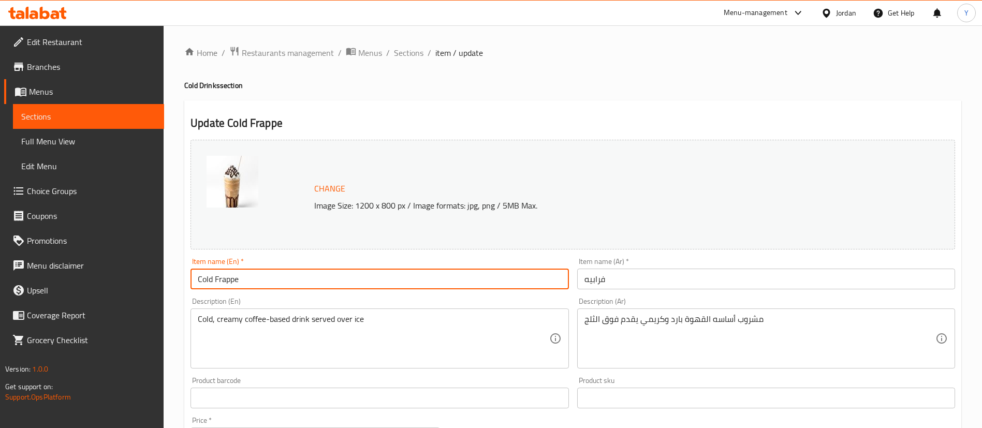
type input "Cold Frappe"
click at [706, 270] on input "فرابيه" at bounding box center [766, 279] width 378 height 21
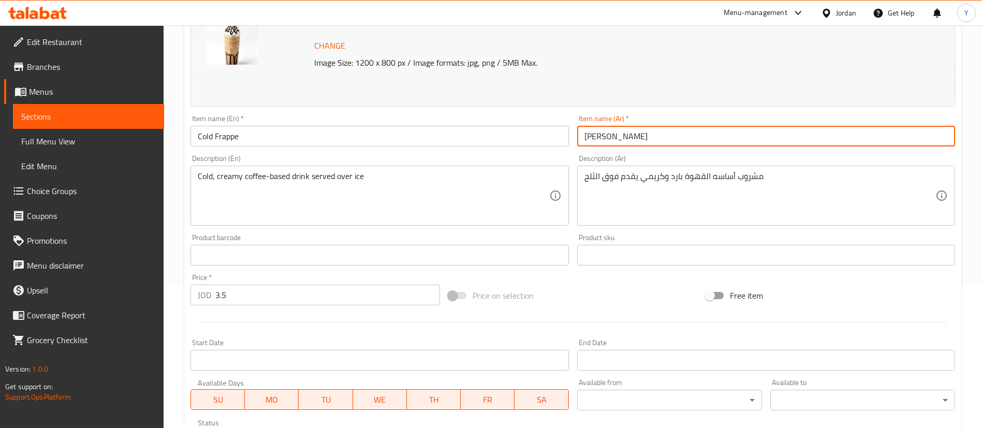
scroll to position [318, 0]
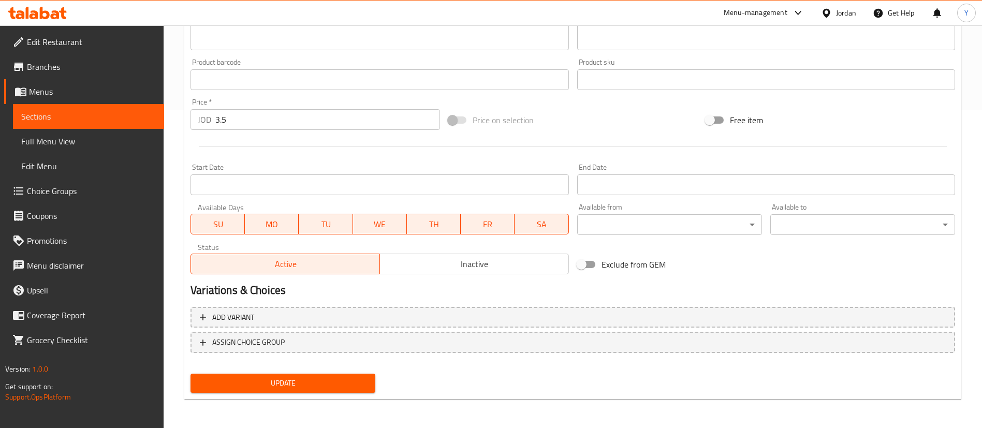
type input "فرابيه بارد"
click at [314, 383] on span "Update" at bounding box center [283, 383] width 168 height 13
drag, startPoint x: 122, startPoint y: 111, endPoint x: 178, endPoint y: 135, distance: 60.3
click at [122, 111] on span "Sections" at bounding box center [88, 116] width 135 height 12
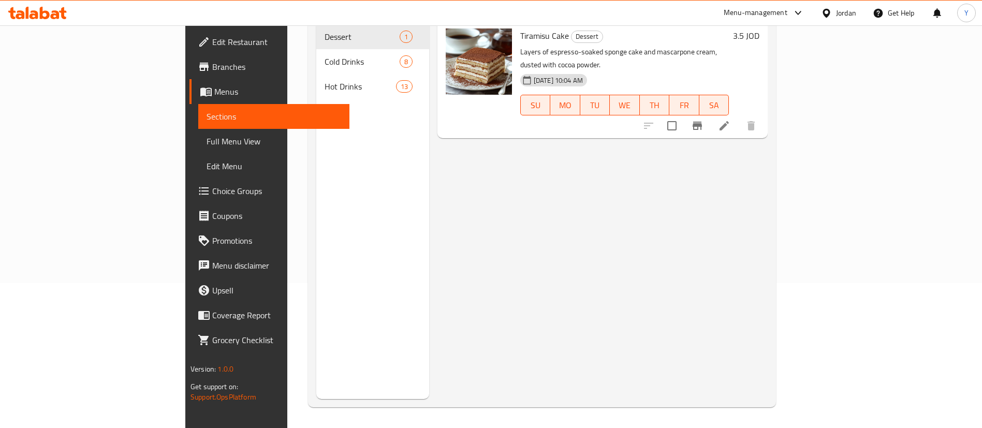
scroll to position [145, 0]
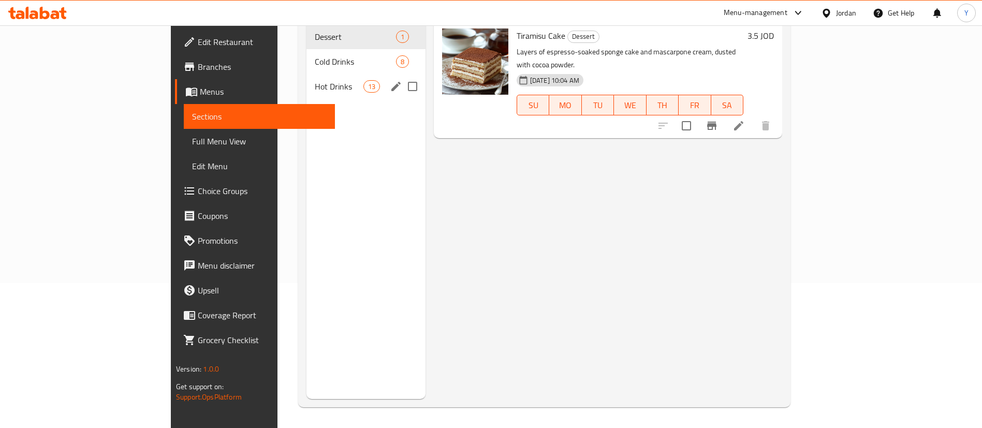
click at [315, 80] on span "Hot Drinks" at bounding box center [339, 86] width 48 height 12
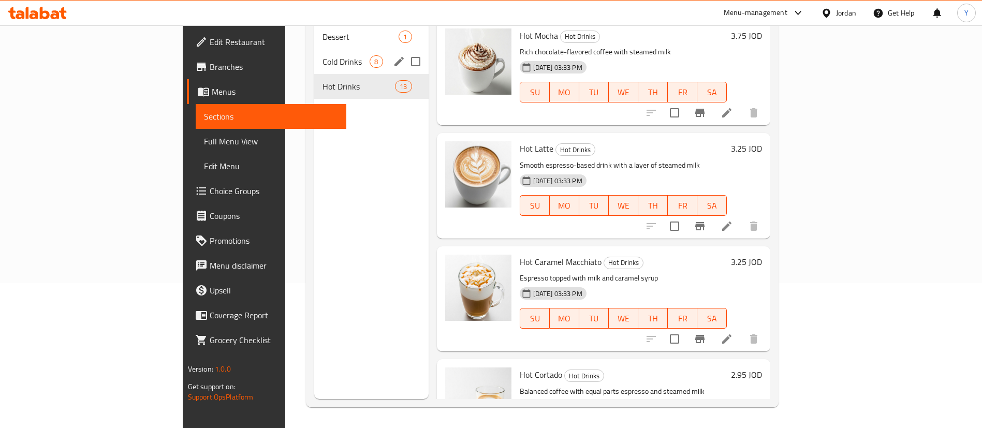
click at [323, 55] on span "Cold Drinks" at bounding box center [346, 61] width 47 height 12
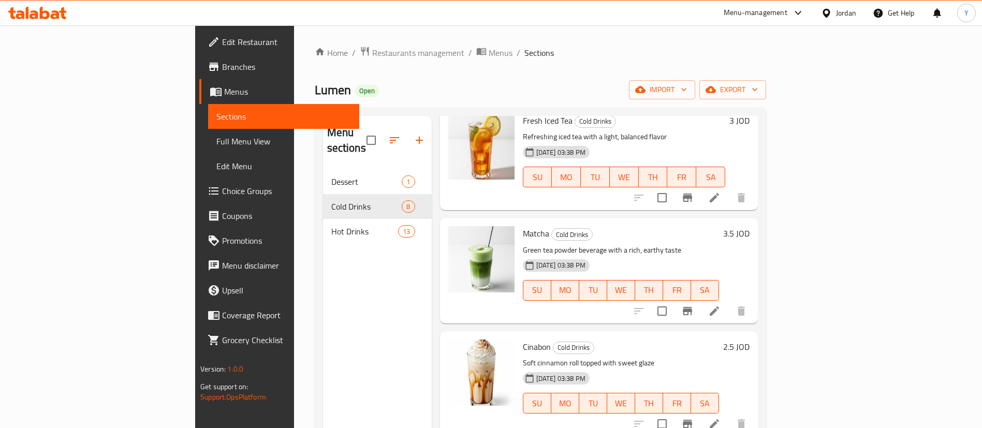
scroll to position [311, 0]
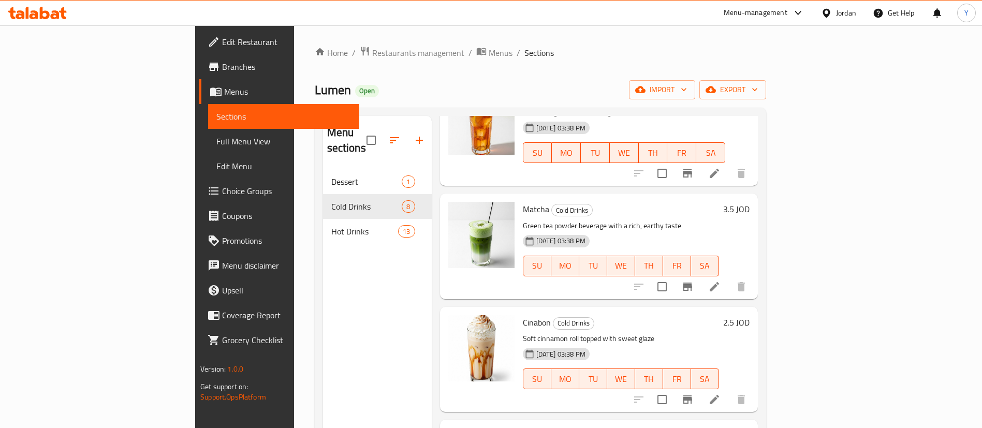
click at [719, 282] on icon at bounding box center [714, 286] width 9 height 9
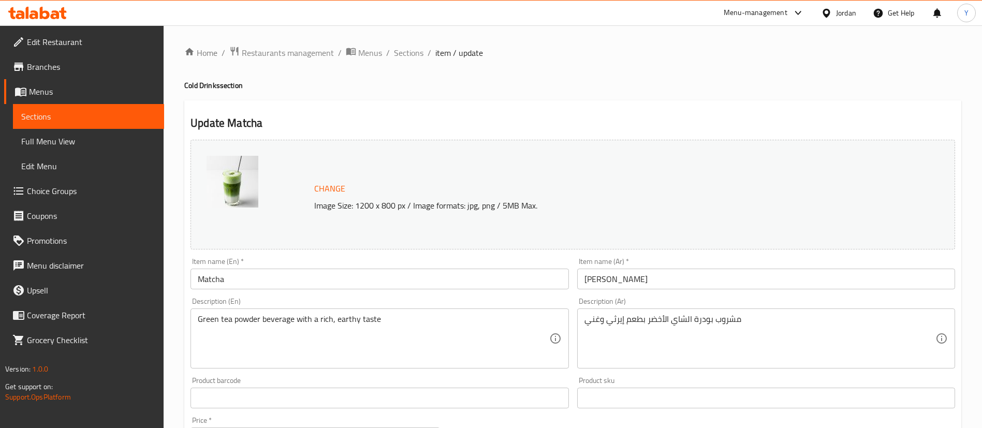
drag, startPoint x: 200, startPoint y: 281, endPoint x: 250, endPoint y: 290, distance: 51.1
click at [200, 281] on input "Matcha" at bounding box center [380, 279] width 378 height 21
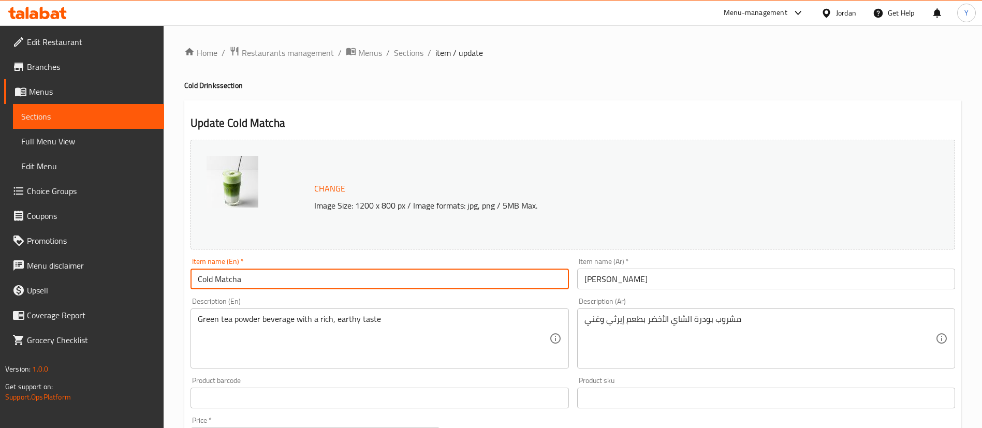
type input "Cold Matcha"
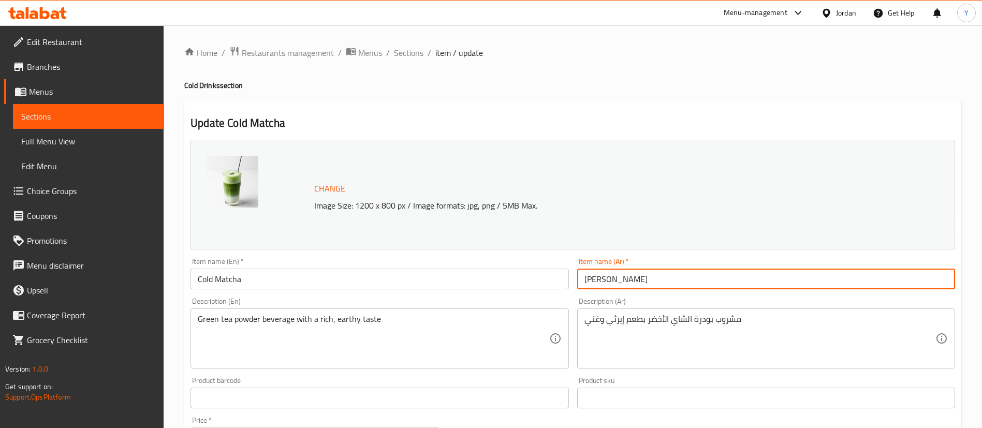
click at [686, 284] on input "ماتشا" at bounding box center [766, 279] width 378 height 21
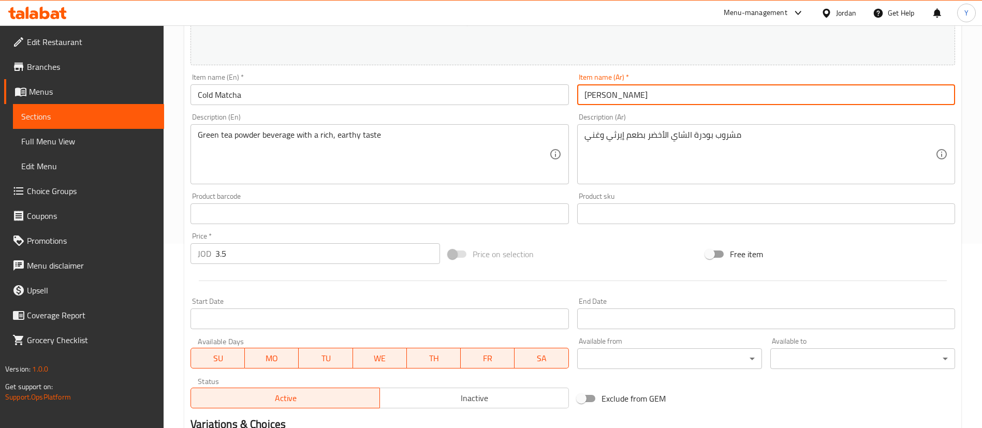
scroll to position [318, 0]
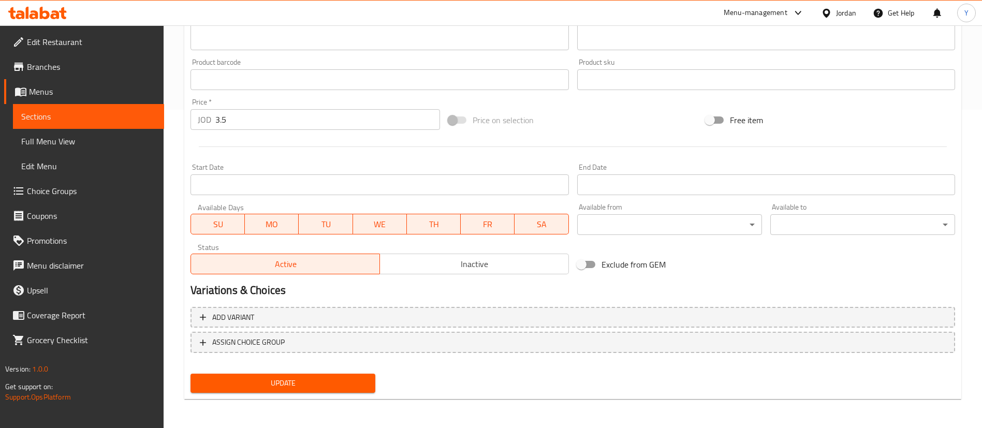
type input "ماتشا بارد"
click at [289, 375] on button "Update" at bounding box center [283, 383] width 185 height 19
drag, startPoint x: 103, startPoint y: 114, endPoint x: 180, endPoint y: 118, distance: 77.7
click at [103, 114] on span "Sections" at bounding box center [88, 116] width 135 height 12
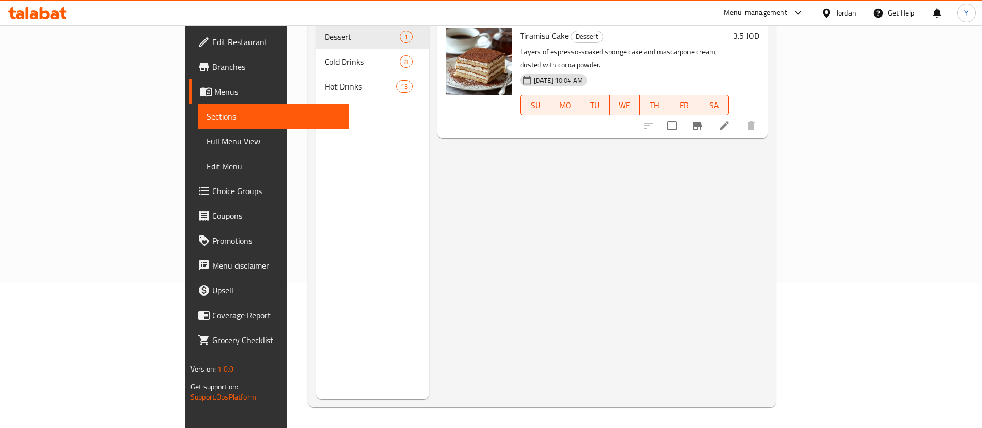
scroll to position [145, 0]
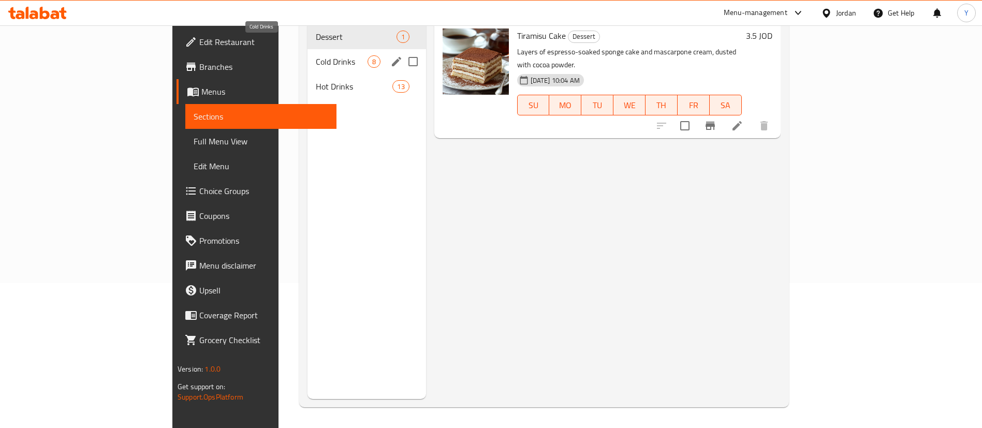
drag, startPoint x: 279, startPoint y: 51, endPoint x: 366, endPoint y: 70, distance: 89.1
click at [316, 55] on span "Cold Drinks" at bounding box center [341, 61] width 51 height 12
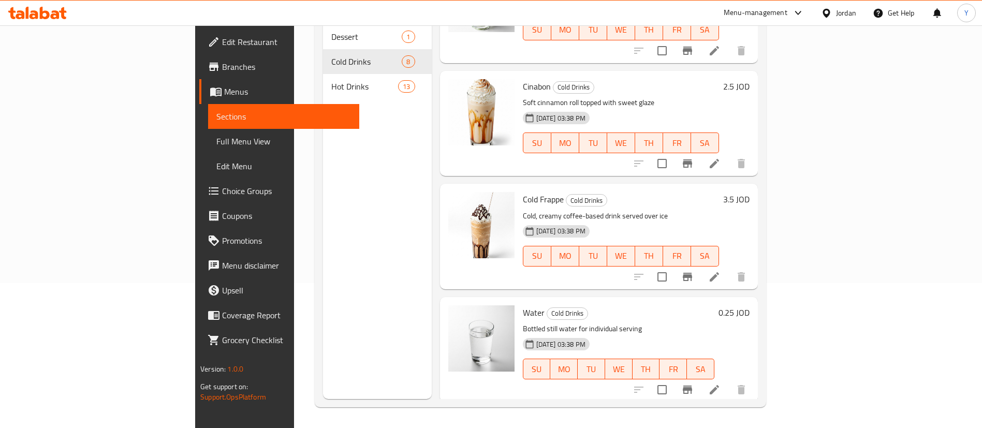
scroll to position [347, 0]
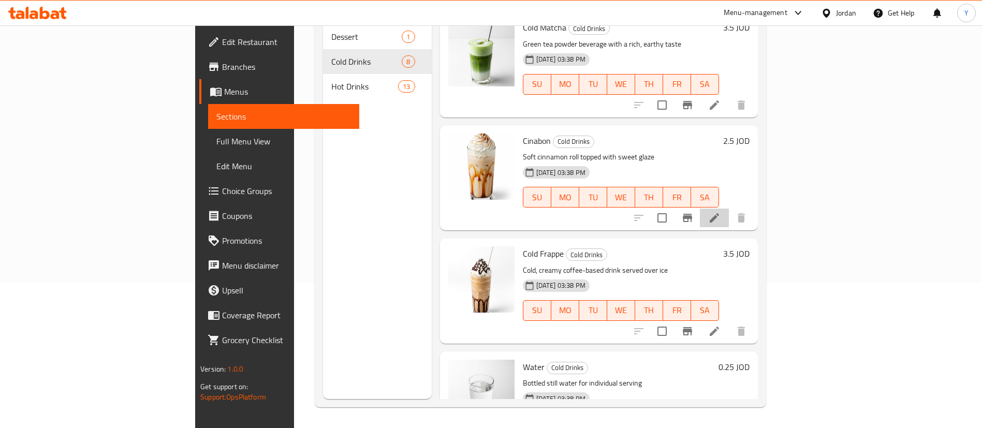
click at [729, 209] on li at bounding box center [714, 218] width 29 height 19
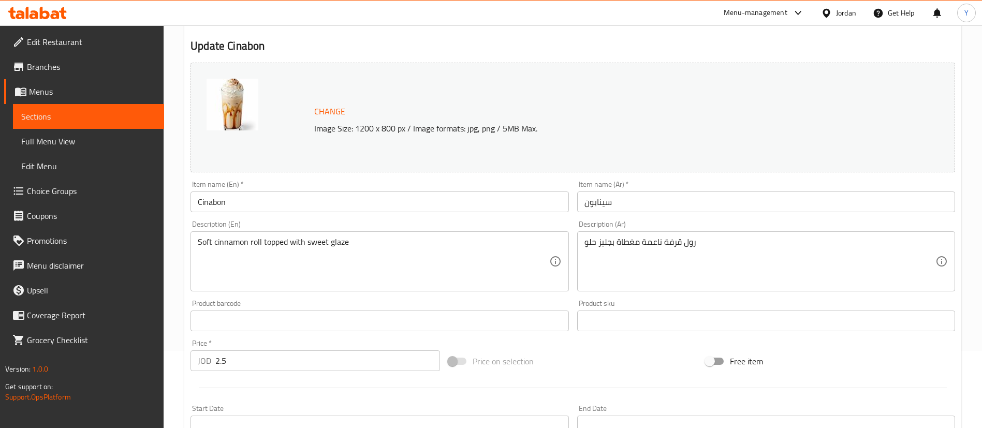
scroll to position [155, 0]
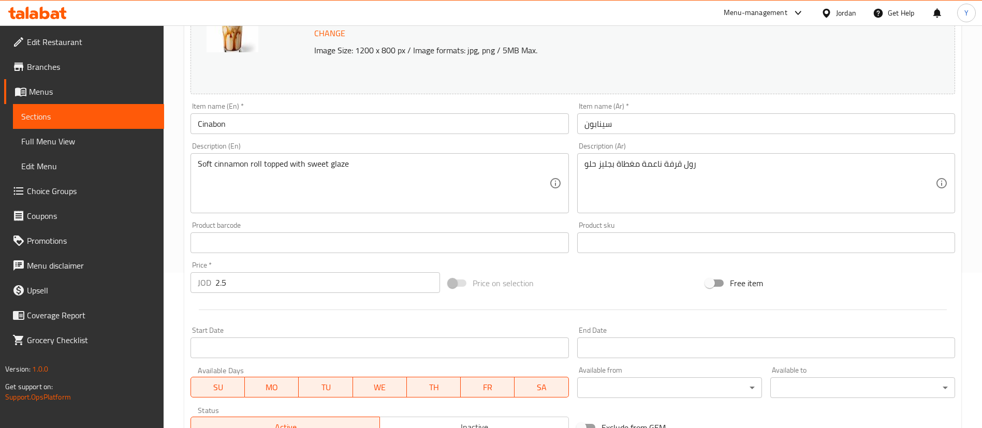
click at [197, 123] on input "Cinabon" at bounding box center [380, 123] width 378 height 21
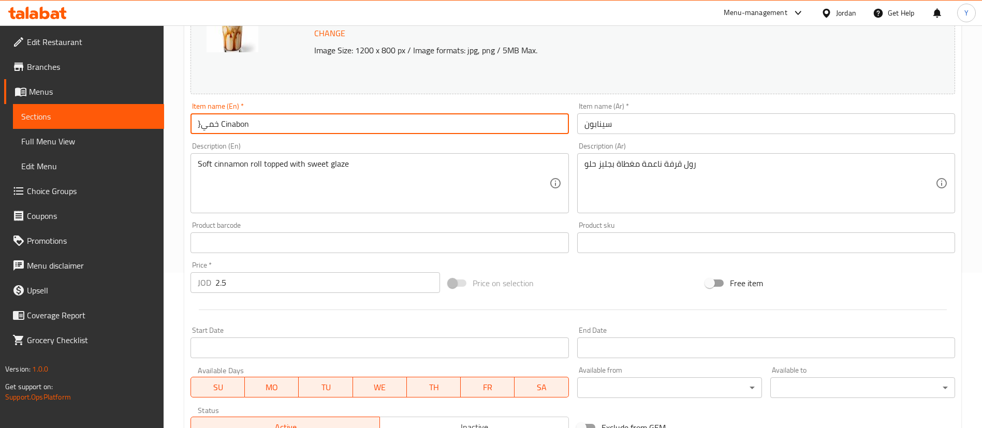
drag, startPoint x: 217, startPoint y: 122, endPoint x: 91, endPoint y: 123, distance: 126.3
click at [91, 123] on div "Edit Restaurant Branches Menus Sections Full Menu View Edit Menu Choice Groups …" at bounding box center [491, 230] width 982 height 721
type input "Cold Cinabon"
click at [647, 123] on input "سينابون" at bounding box center [766, 123] width 378 height 21
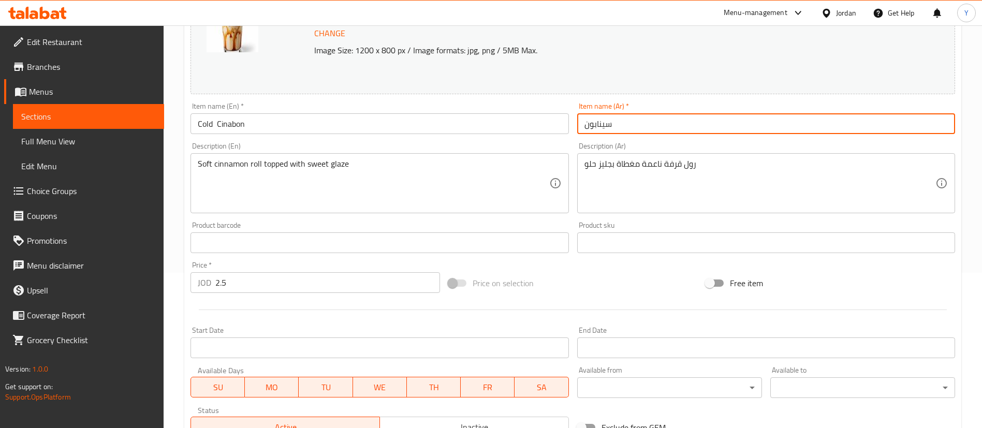
click at [647, 123] on input "سينابون" at bounding box center [766, 123] width 378 height 21
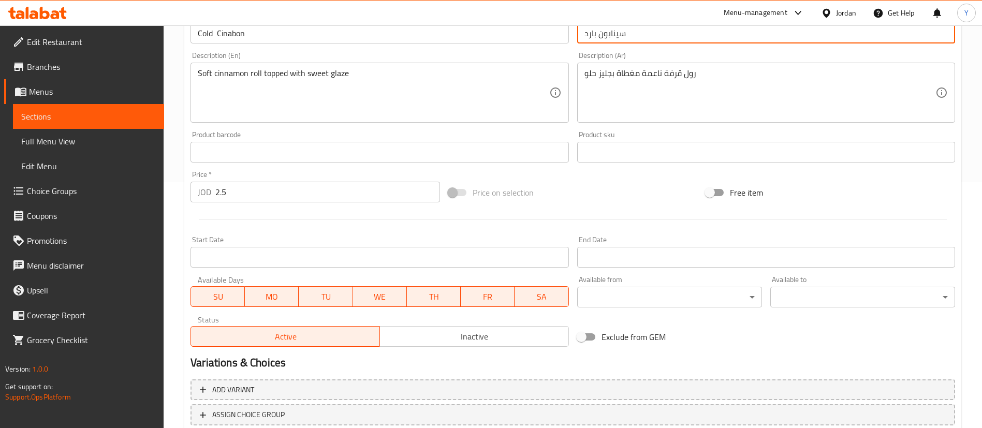
scroll to position [318, 0]
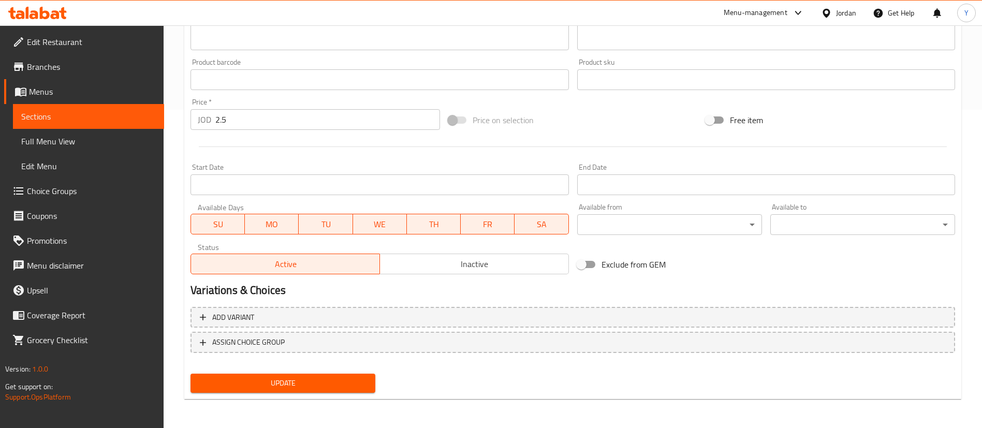
type input "سينابون بارد"
click at [315, 397] on div "Update Cold Cinabon Change Image Size: 1200 x 800 px / Image formats: jpg, png …" at bounding box center [572, 91] width 777 height 618
drag, startPoint x: 323, startPoint y: 386, endPoint x: 291, endPoint y: 378, distance: 32.9
click at [324, 386] on span "Update" at bounding box center [283, 383] width 168 height 13
click at [83, 110] on span "Sections" at bounding box center [88, 116] width 135 height 12
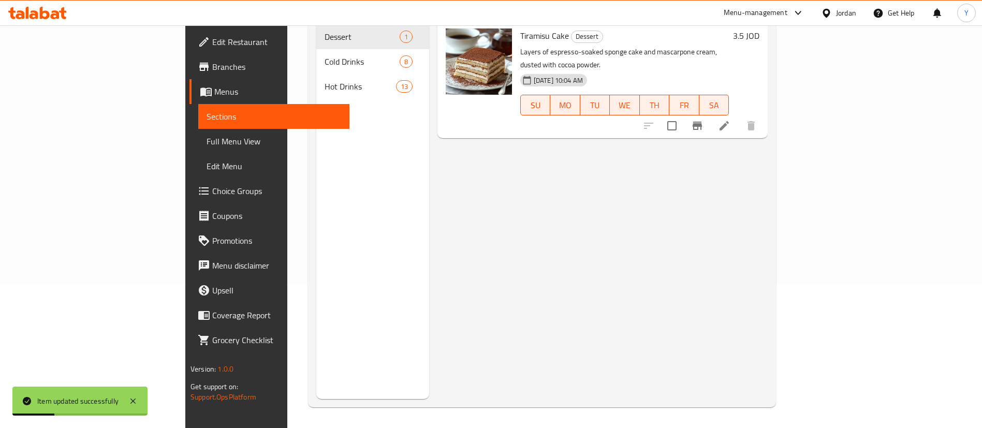
scroll to position [145, 0]
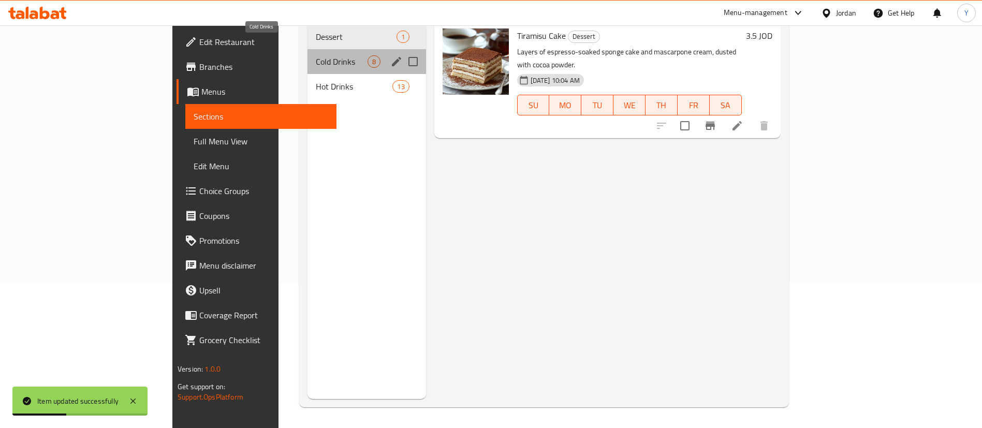
click at [316, 55] on span "Cold Drinks" at bounding box center [341, 61] width 51 height 12
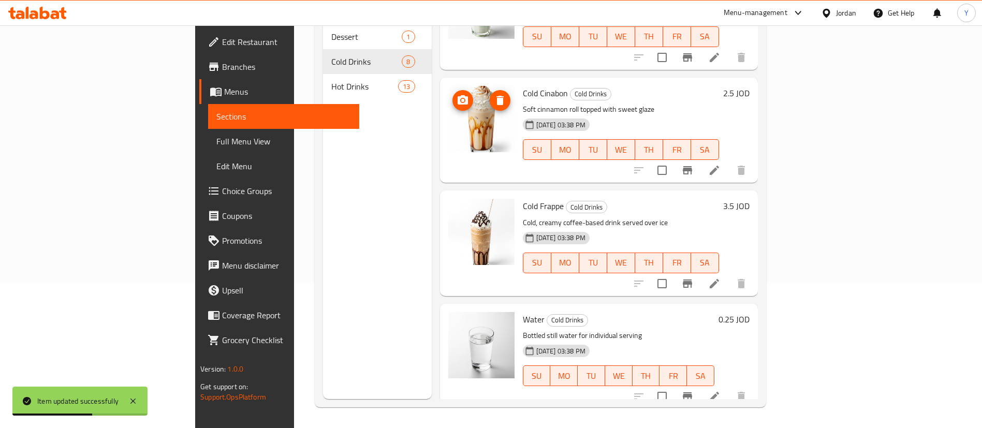
scroll to position [388, 0]
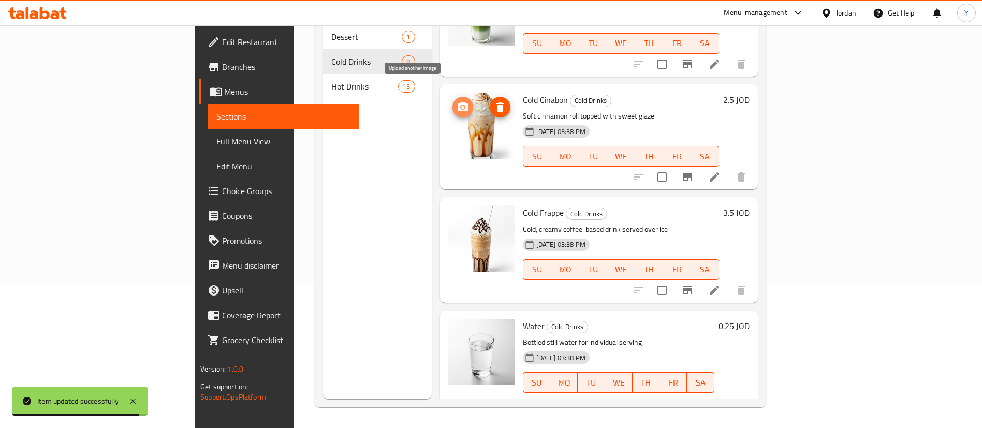
click at [458, 102] on icon "upload picture" at bounding box center [463, 106] width 10 height 9
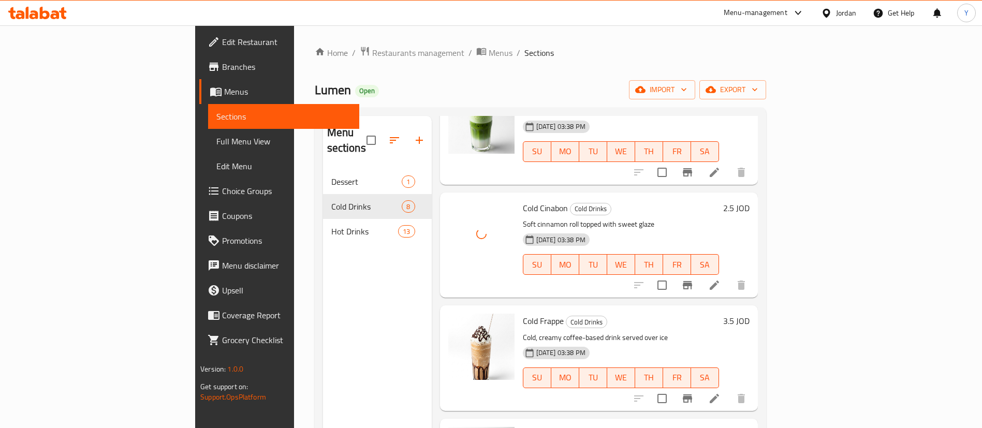
scroll to position [347, 0]
